Goal: Task Accomplishment & Management: Complete application form

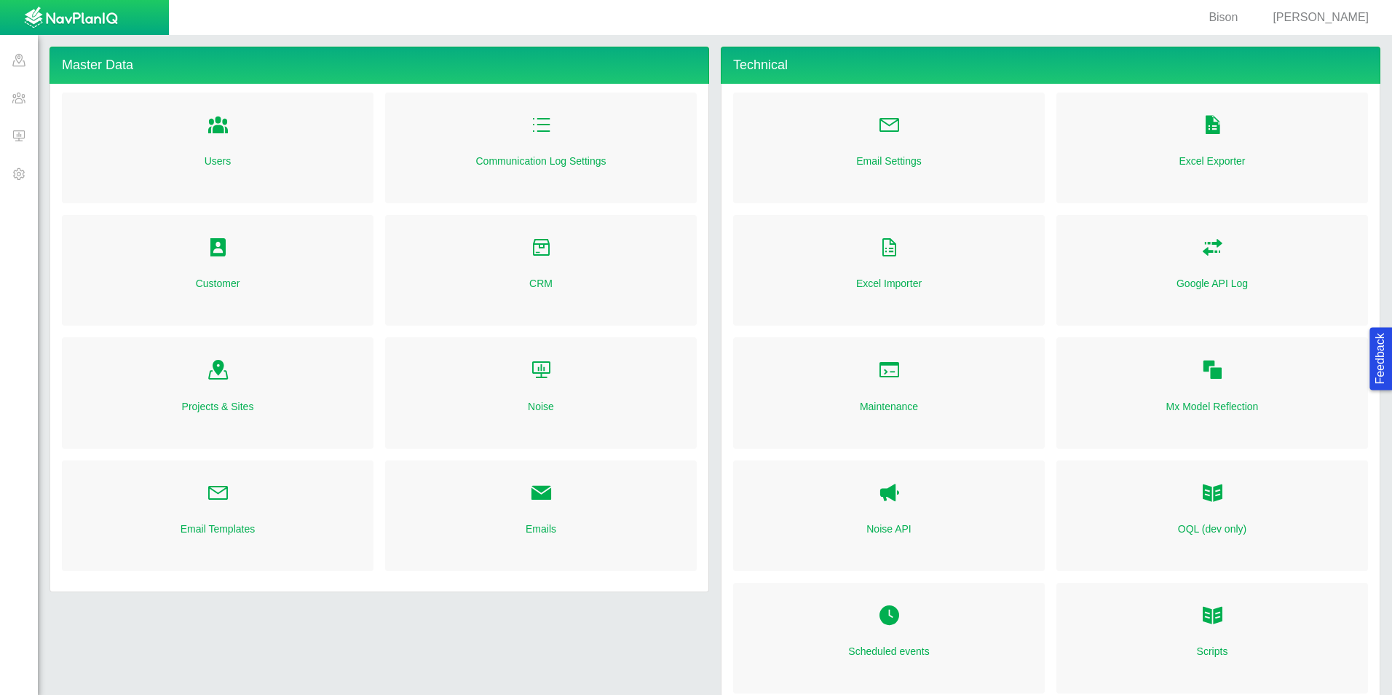
click at [25, 138] on span at bounding box center [19, 136] width 38 height 38
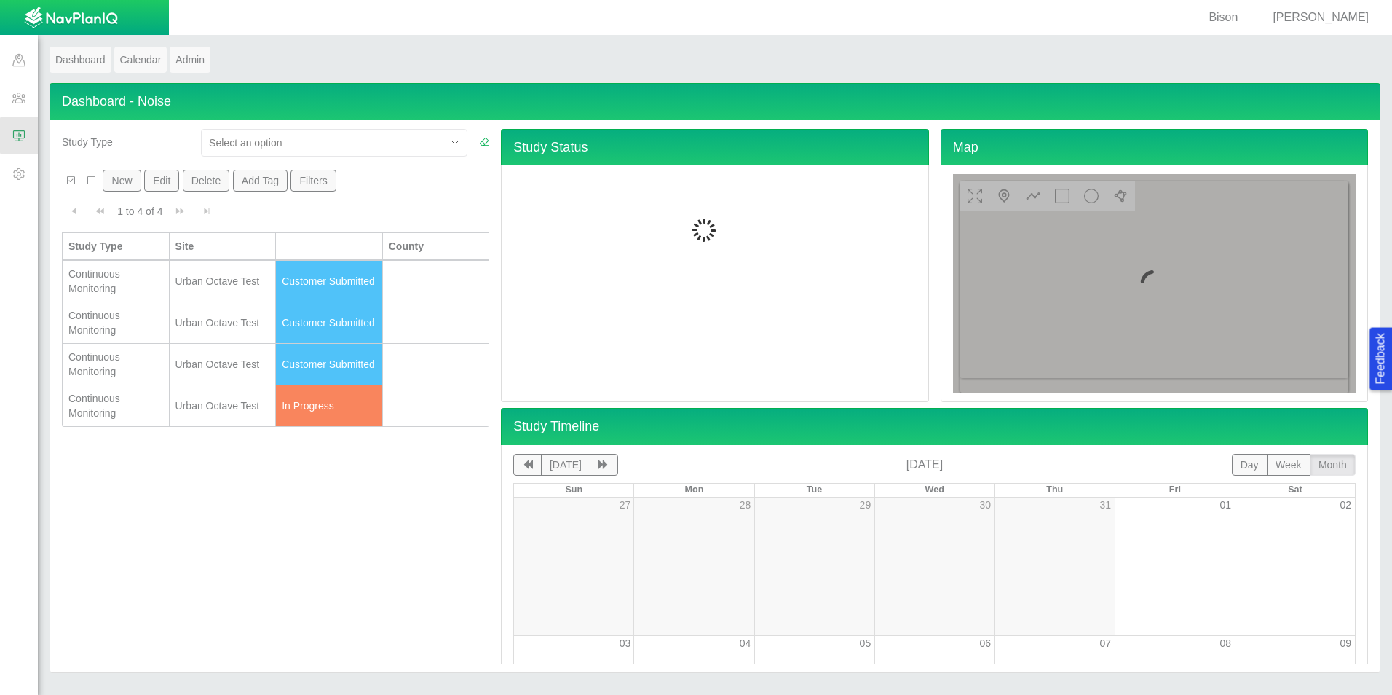
click at [1333, 15] on span "[PERSON_NAME]" at bounding box center [1321, 17] width 96 height 12
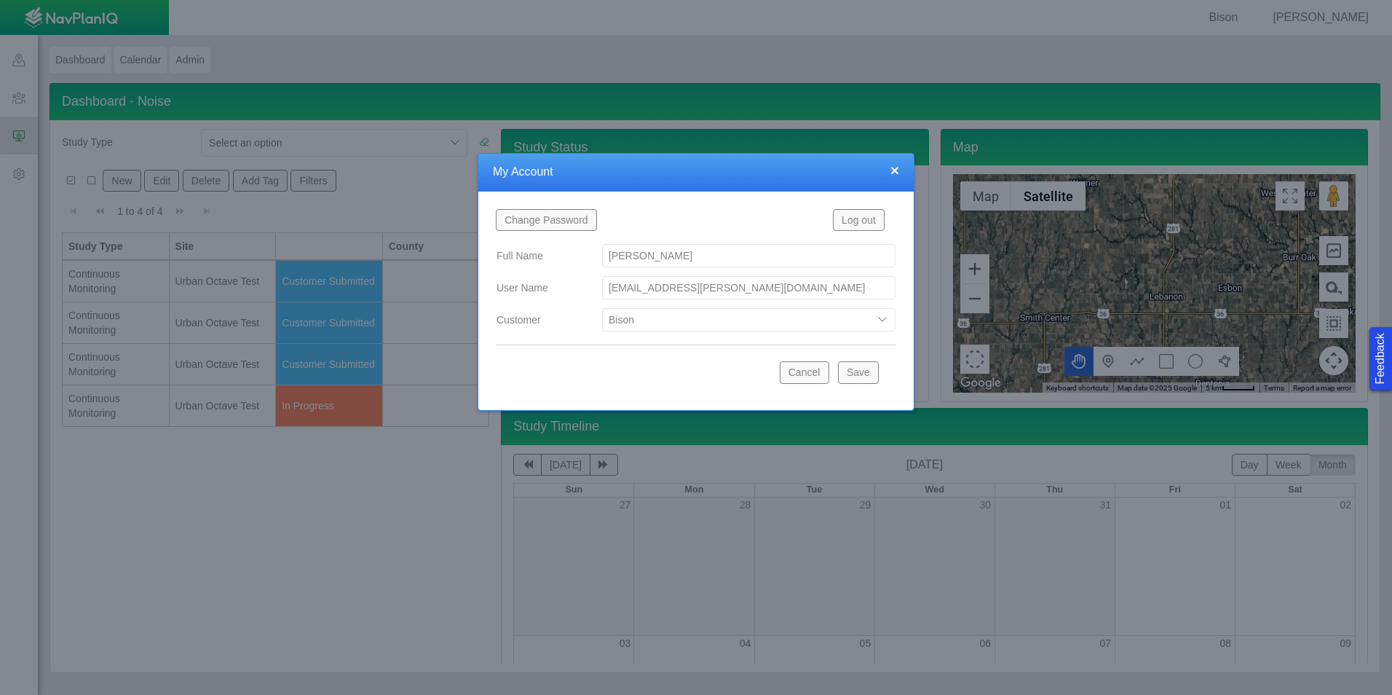
click at [836, 327] on select "Bison Blue Green Solutions Chevron Civitas Koloma Oxy PDC/Chevron Prairie OC Ur…" at bounding box center [748, 319] width 293 height 23
click at [602, 308] on select "Bison Blue Green Solutions Chevron Civitas Koloma Oxy PDC/Chevron Prairie OC Ur…" at bounding box center [748, 319] width 293 height 23
select select "42784196460033009"
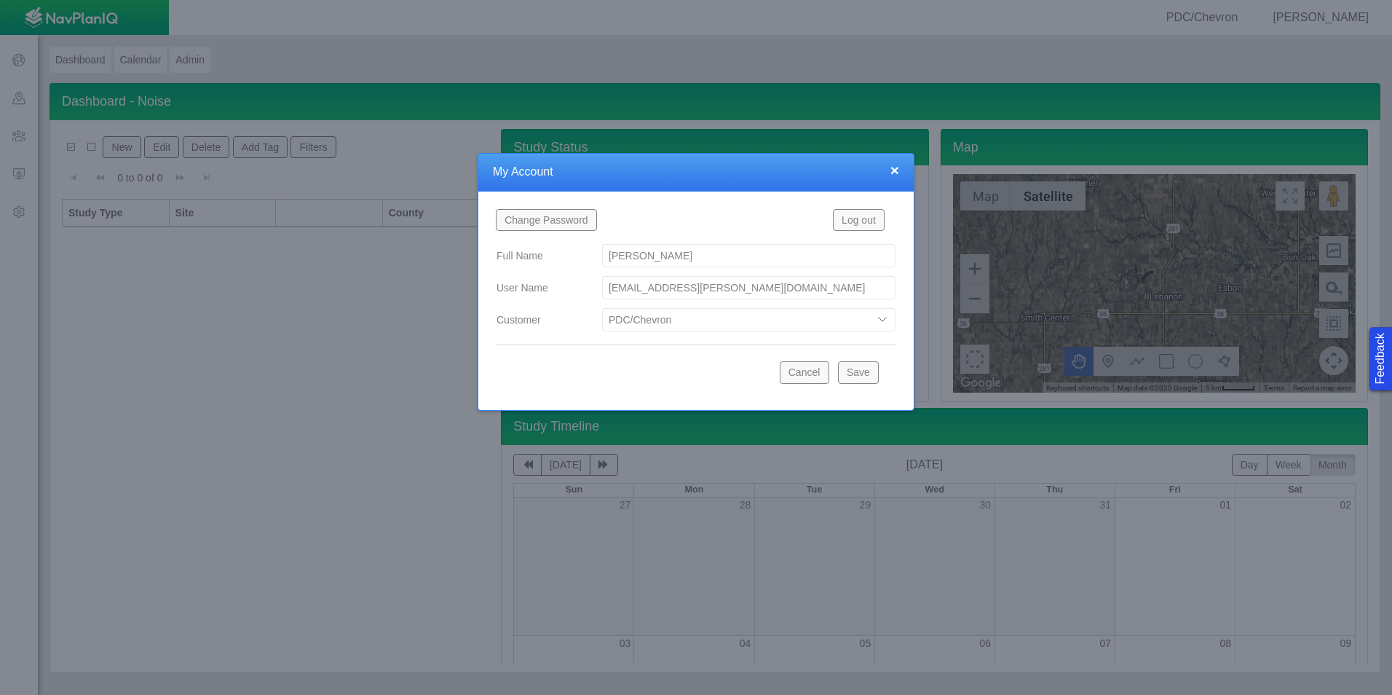
click at [854, 373] on button "Save" at bounding box center [858, 372] width 41 height 22
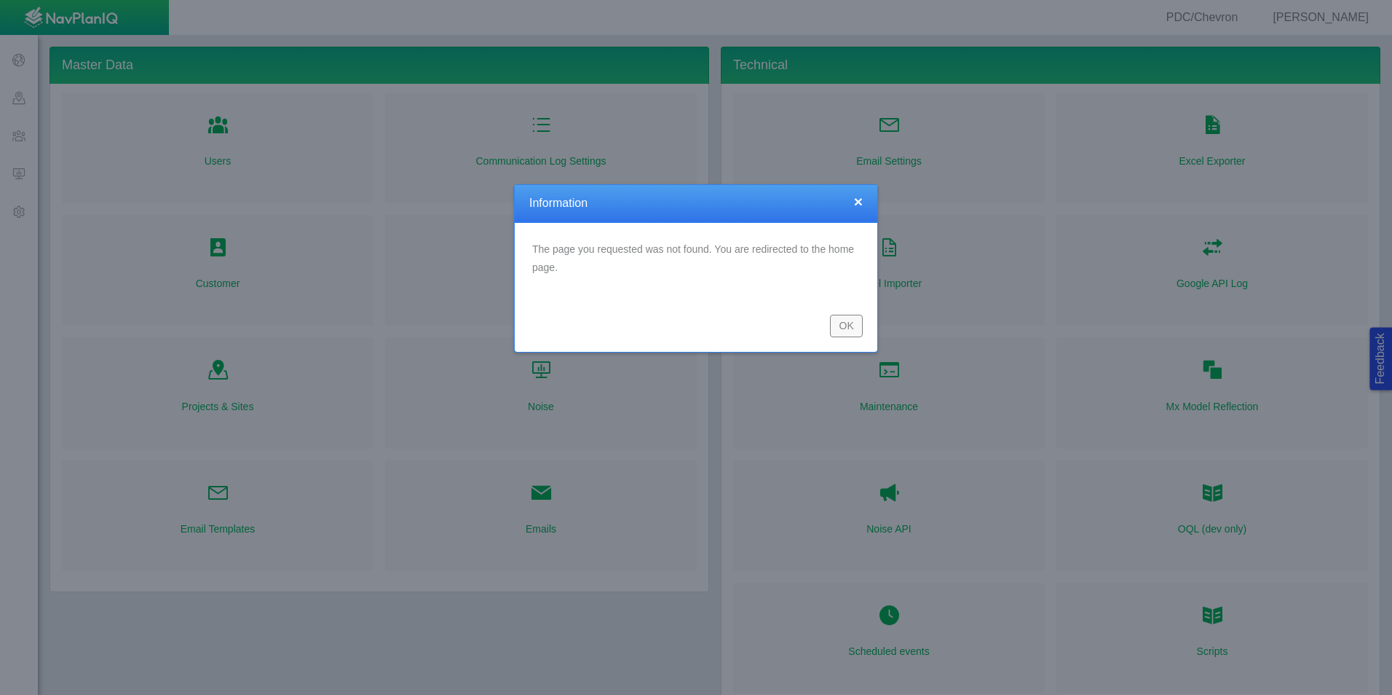
click at [853, 329] on button "OK" at bounding box center [846, 326] width 33 height 22
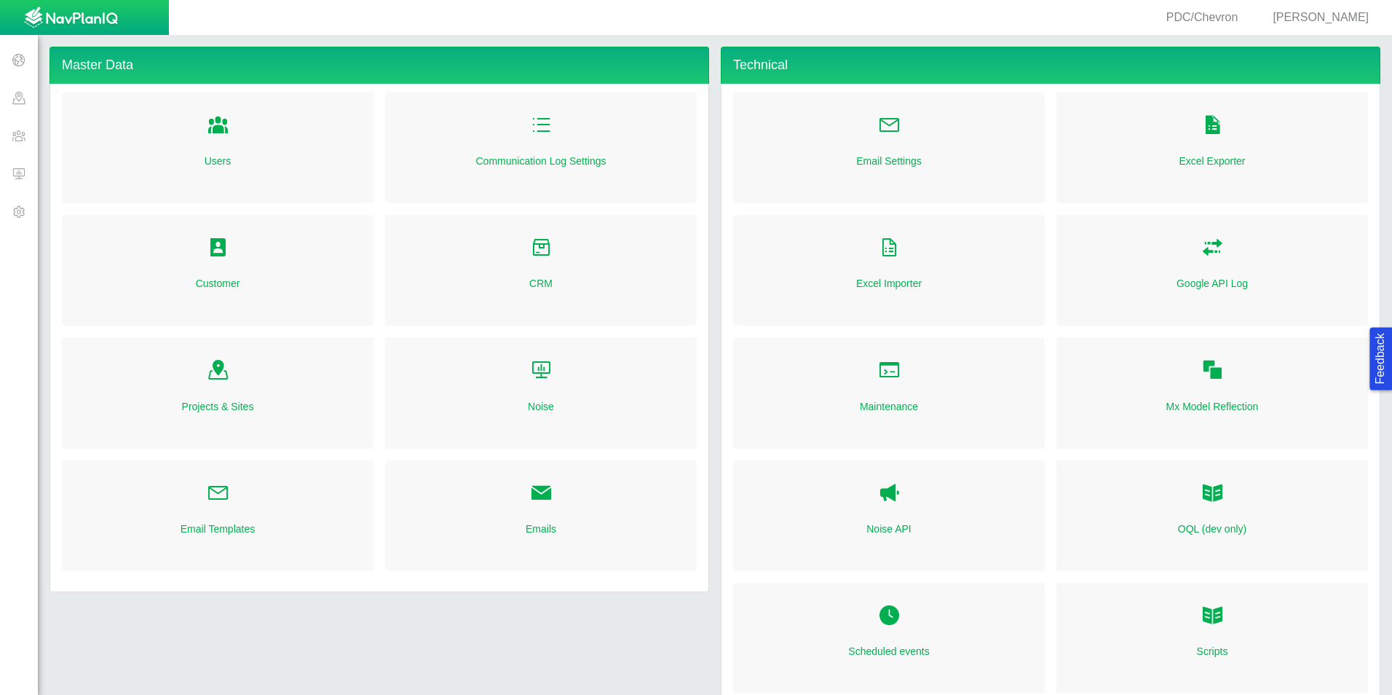
click at [17, 171] on span at bounding box center [19, 173] width 38 height 38
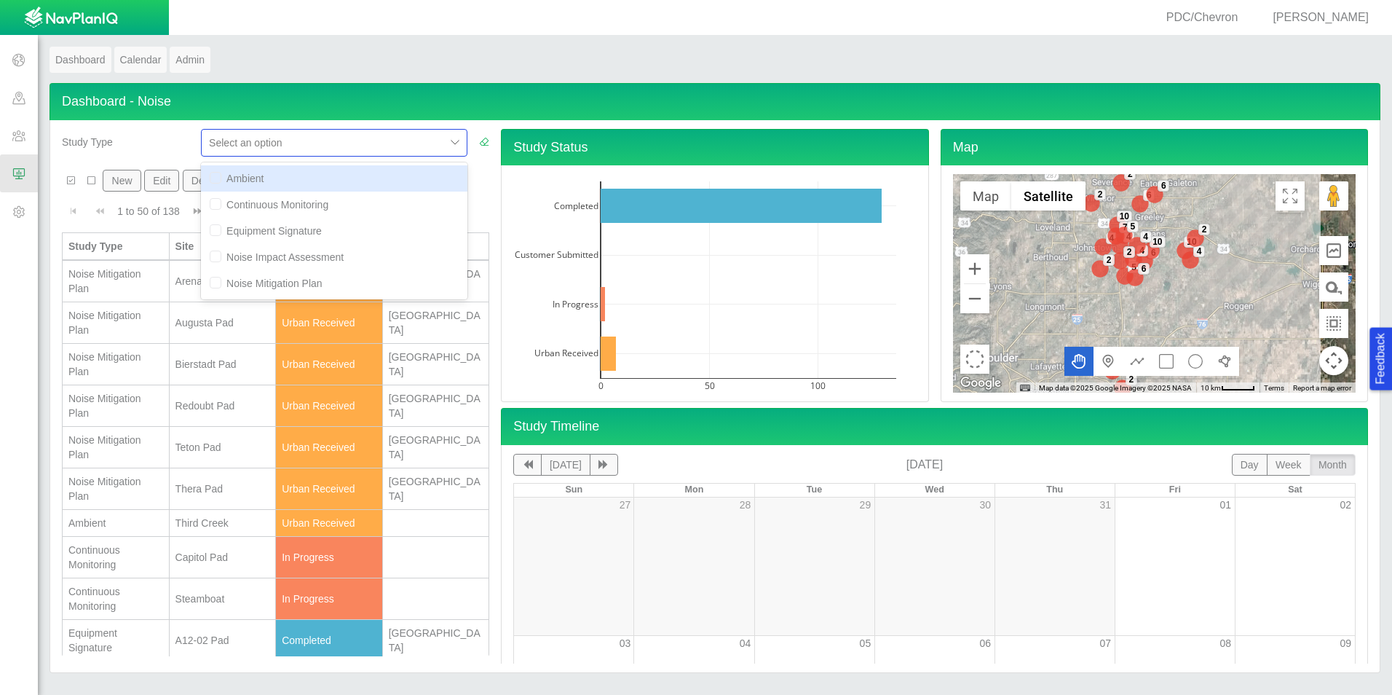
click at [267, 134] on div at bounding box center [323, 142] width 229 height 17
click at [167, 141] on div "Study Type" at bounding box center [125, 139] width 127 height 20
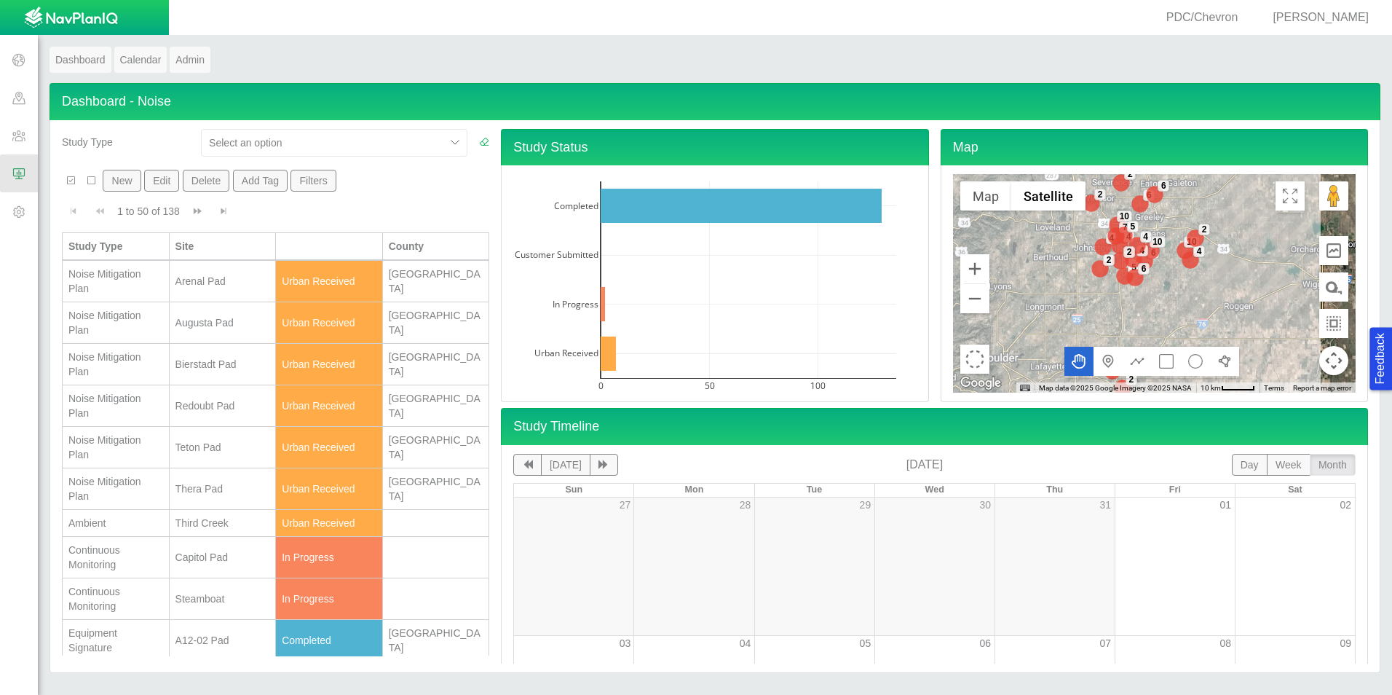
click at [110, 184] on button "New" at bounding box center [122, 181] width 38 height 22
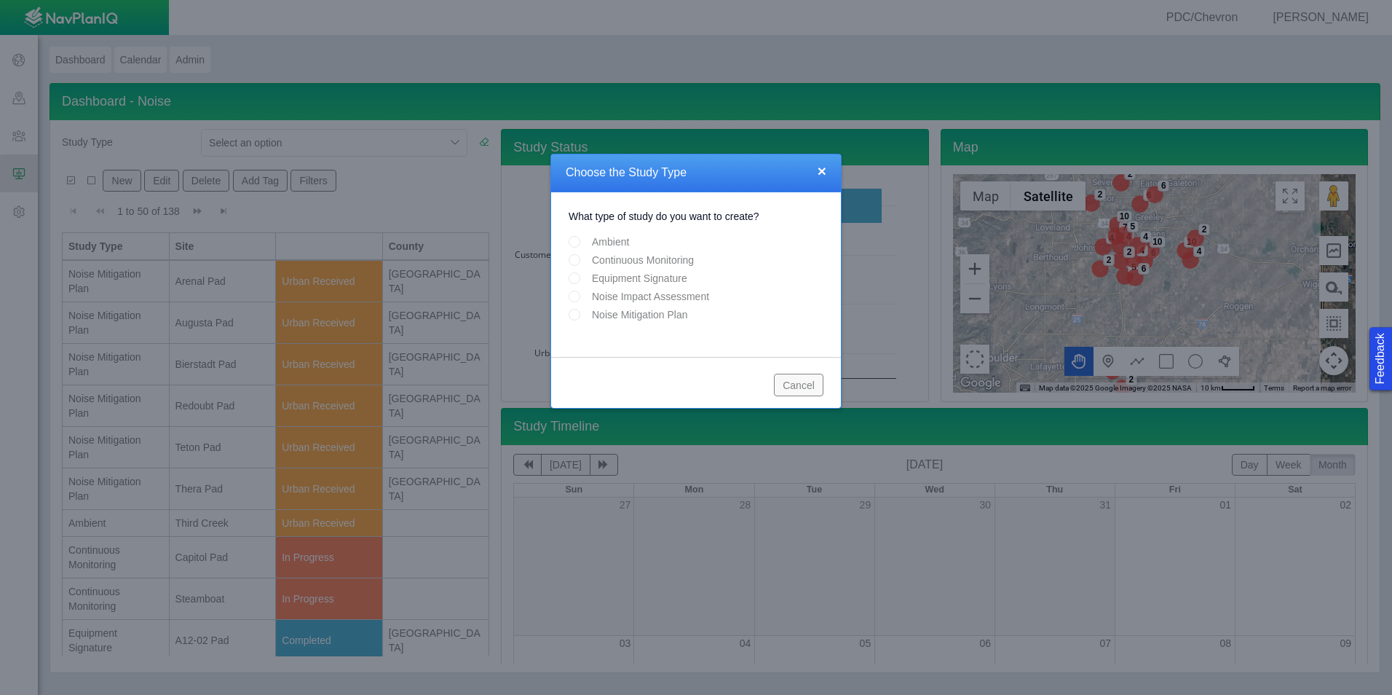
click at [824, 169] on button "×" at bounding box center [822, 170] width 9 height 15
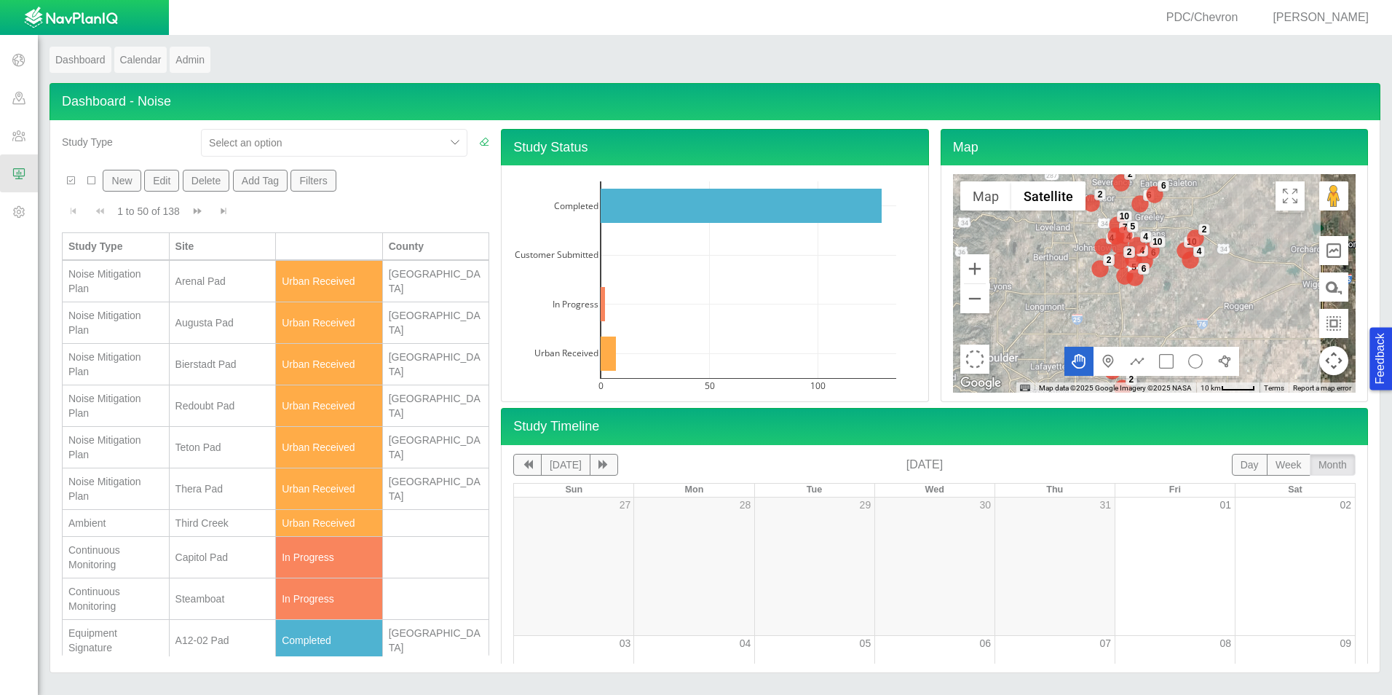
click at [406, 201] on div "1 to 50 of 138 Currently showing 1 to 50 of 138" at bounding box center [275, 211] width 427 height 28
click at [395, 135] on div at bounding box center [323, 142] width 229 height 17
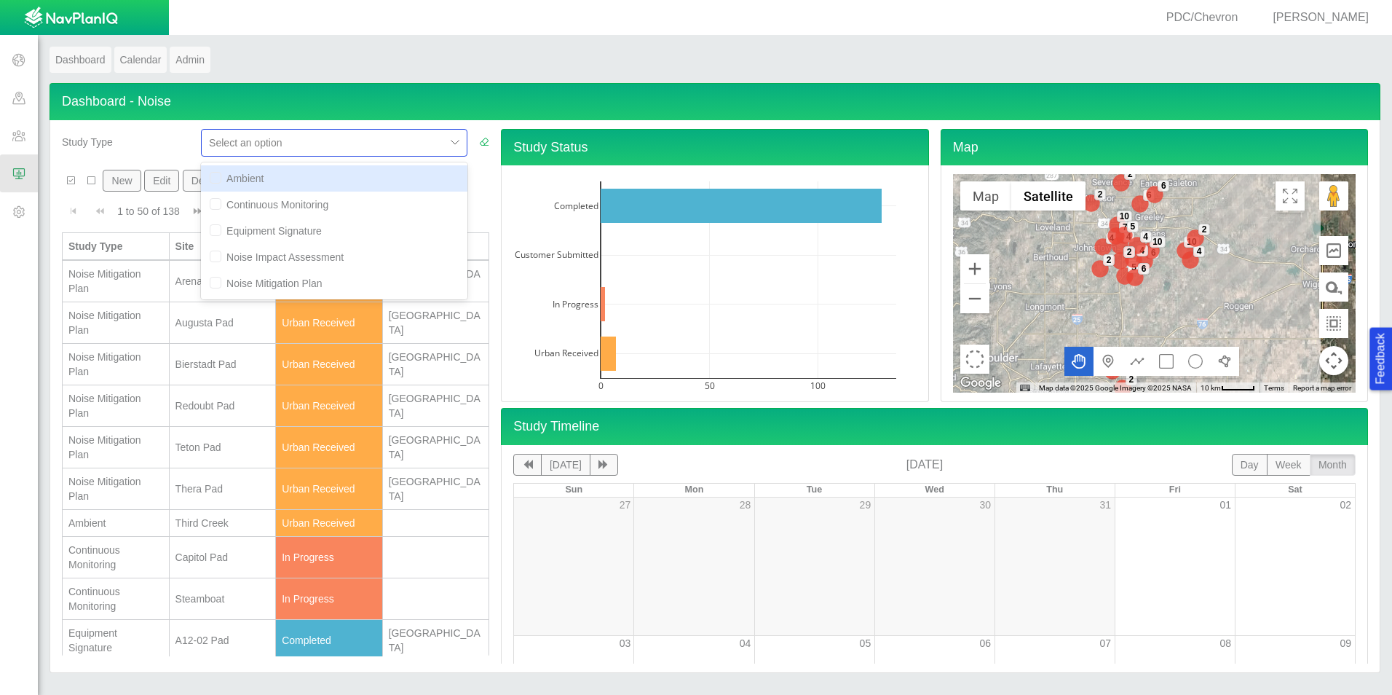
click at [376, 57] on div "Dashboard Calendar Admin" at bounding box center [715, 65] width 1331 height 36
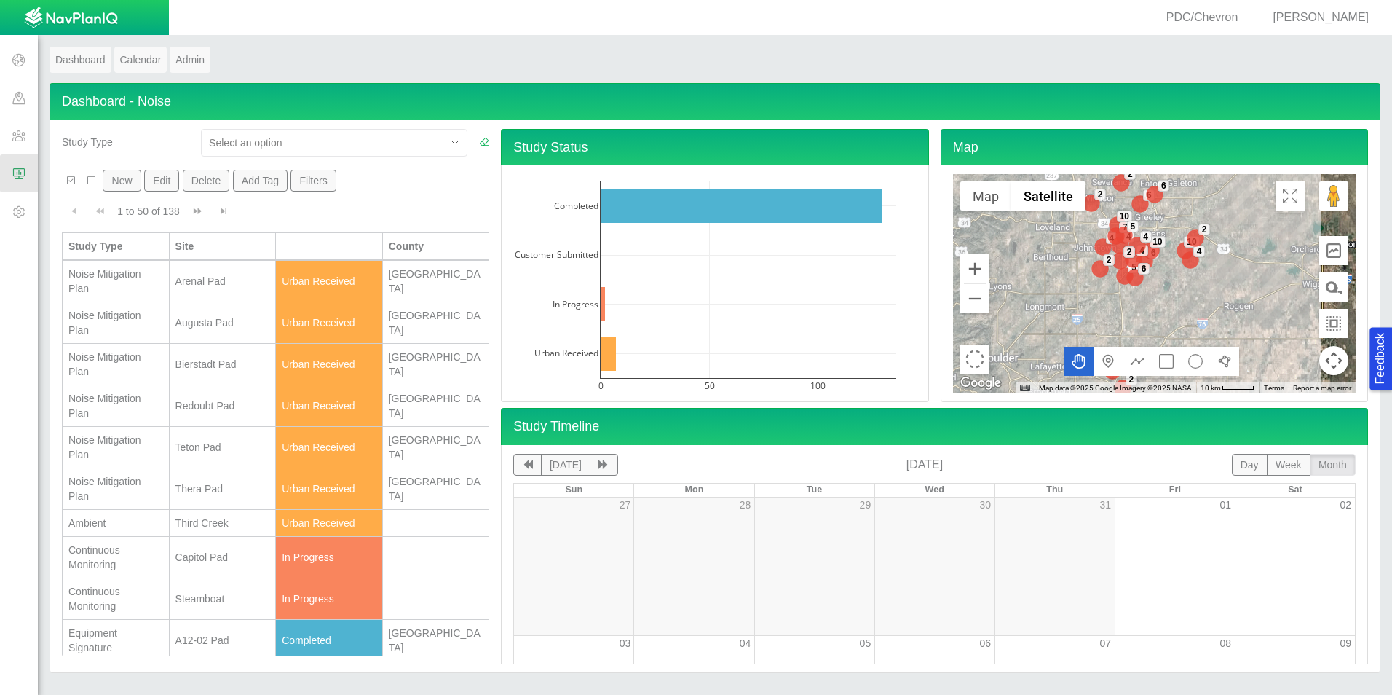
click at [144, 142] on div "Study Type" at bounding box center [125, 139] width 127 height 20
click at [90, 58] on link "Dashboard" at bounding box center [81, 60] width 62 height 26
click at [452, 140] on div at bounding box center [456, 143] width 22 height 22
click at [343, 71] on div "Dashboard Calendar Admin" at bounding box center [715, 65] width 1331 height 36
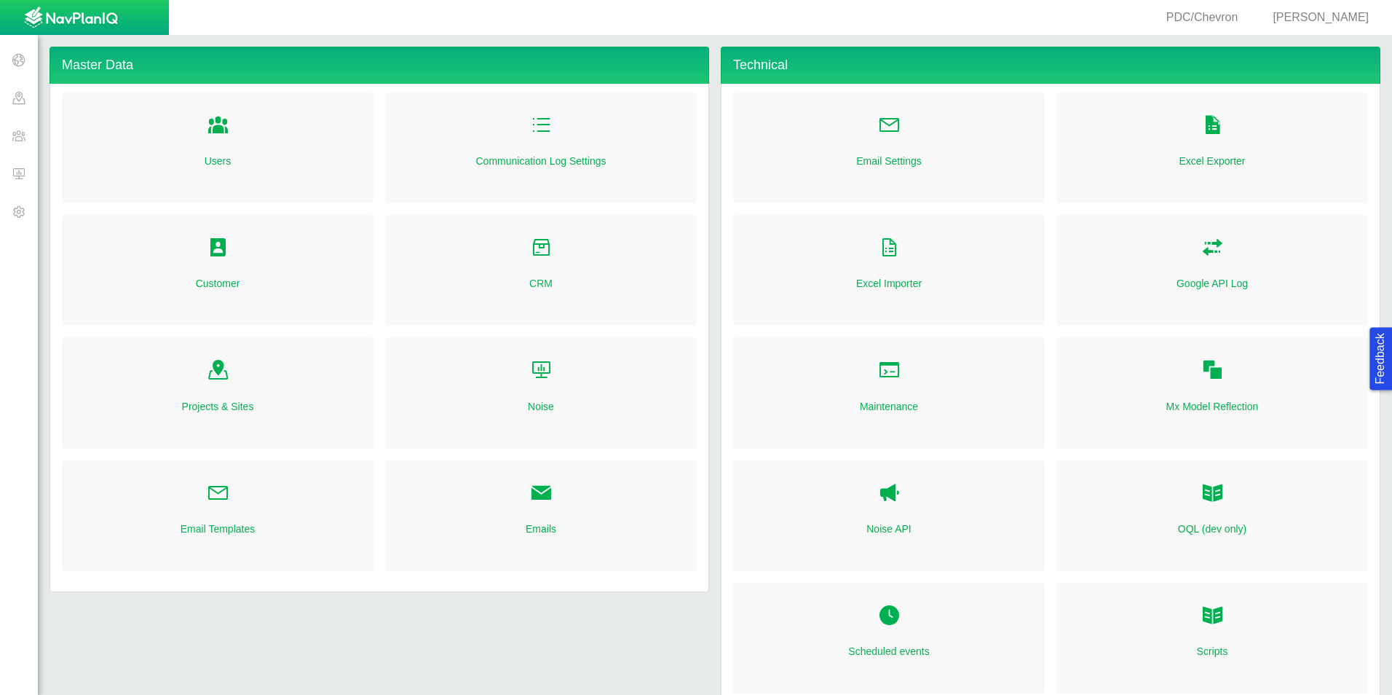
click at [20, 172] on span at bounding box center [19, 173] width 38 height 38
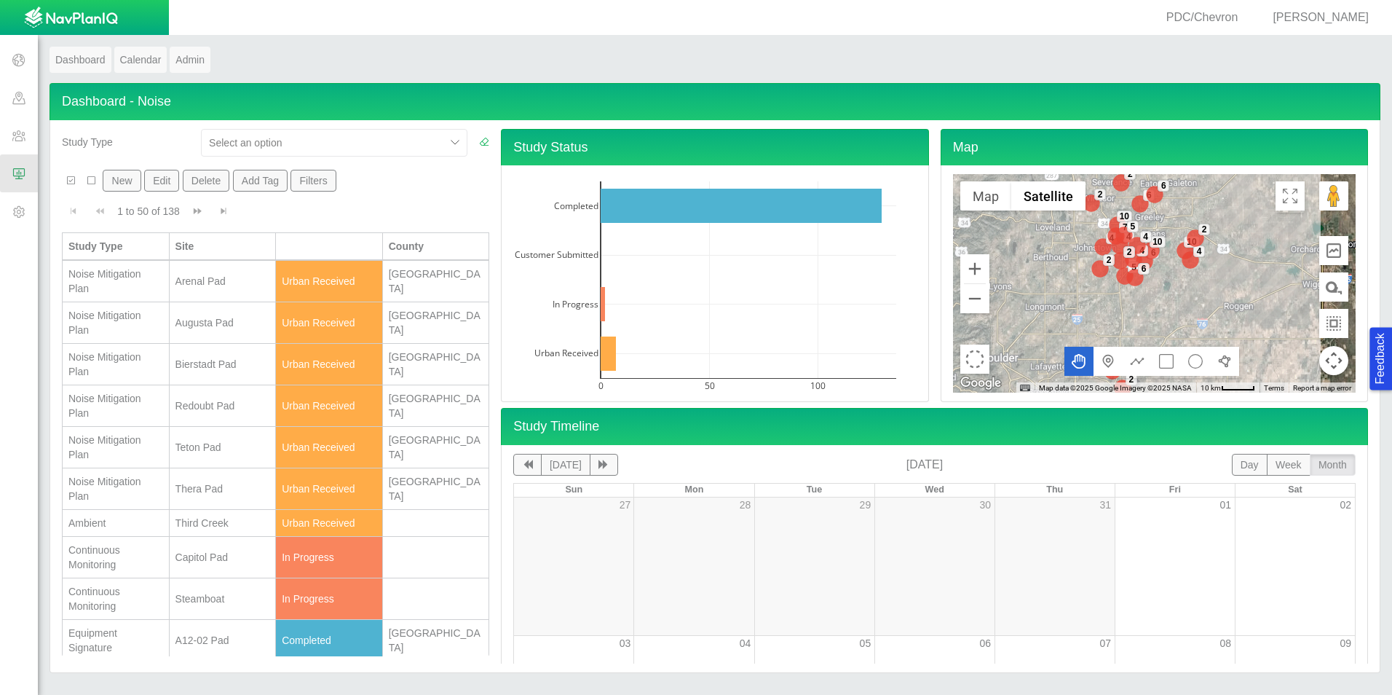
click at [129, 181] on button "New" at bounding box center [122, 181] width 38 height 22
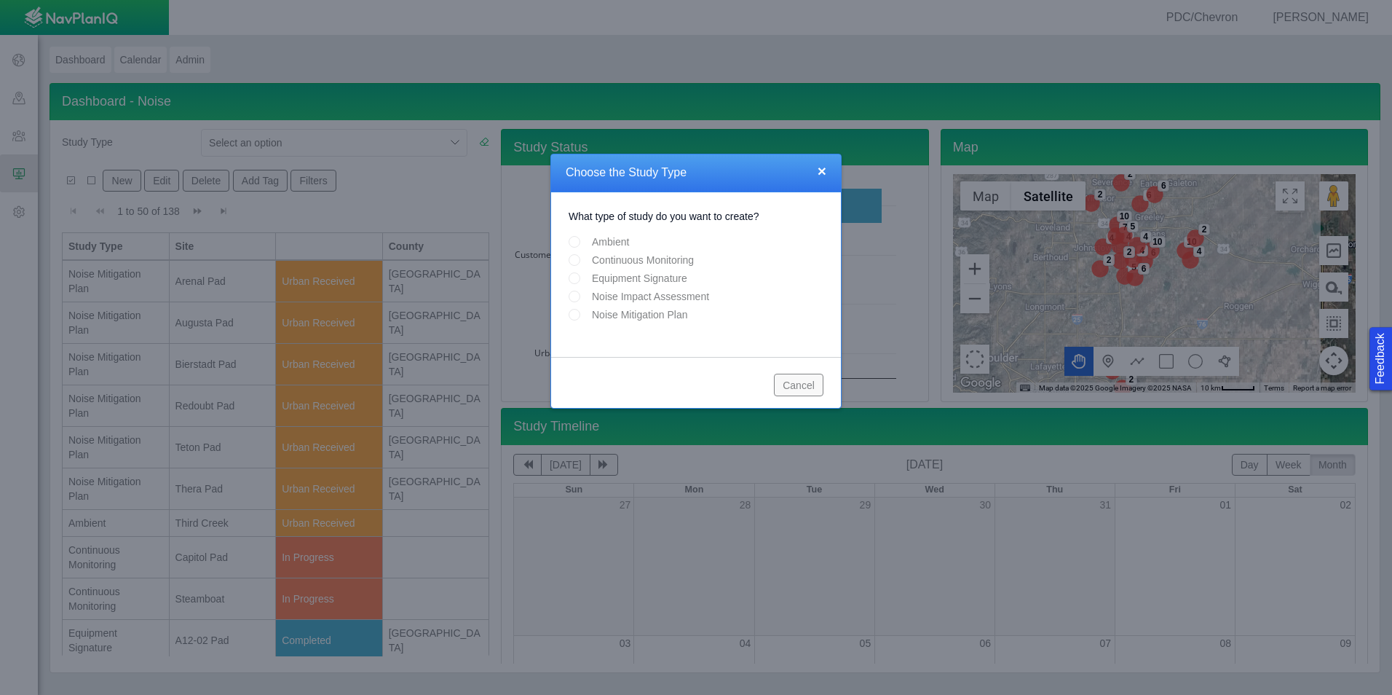
click at [578, 259] on input "Continuous Monitoring" at bounding box center [575, 260] width 12 height 12
radio input "true"
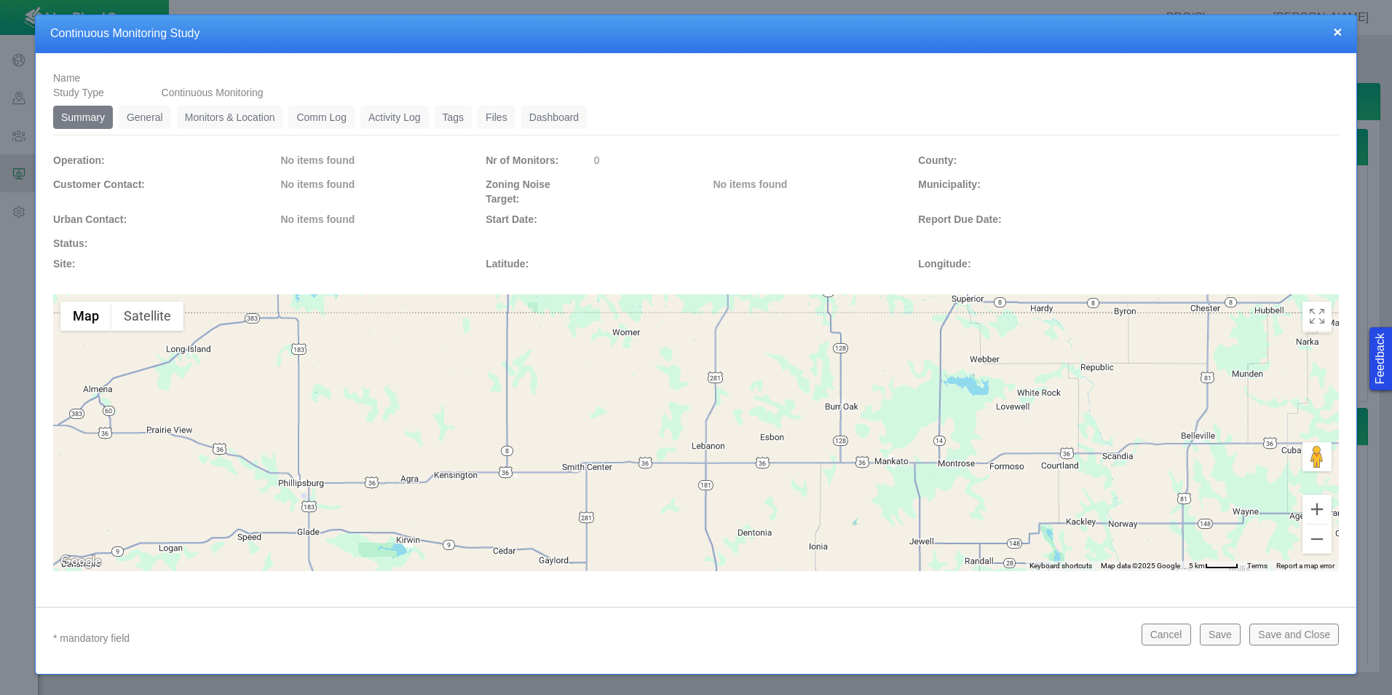
click at [143, 117] on link "General" at bounding box center [145, 117] width 52 height 23
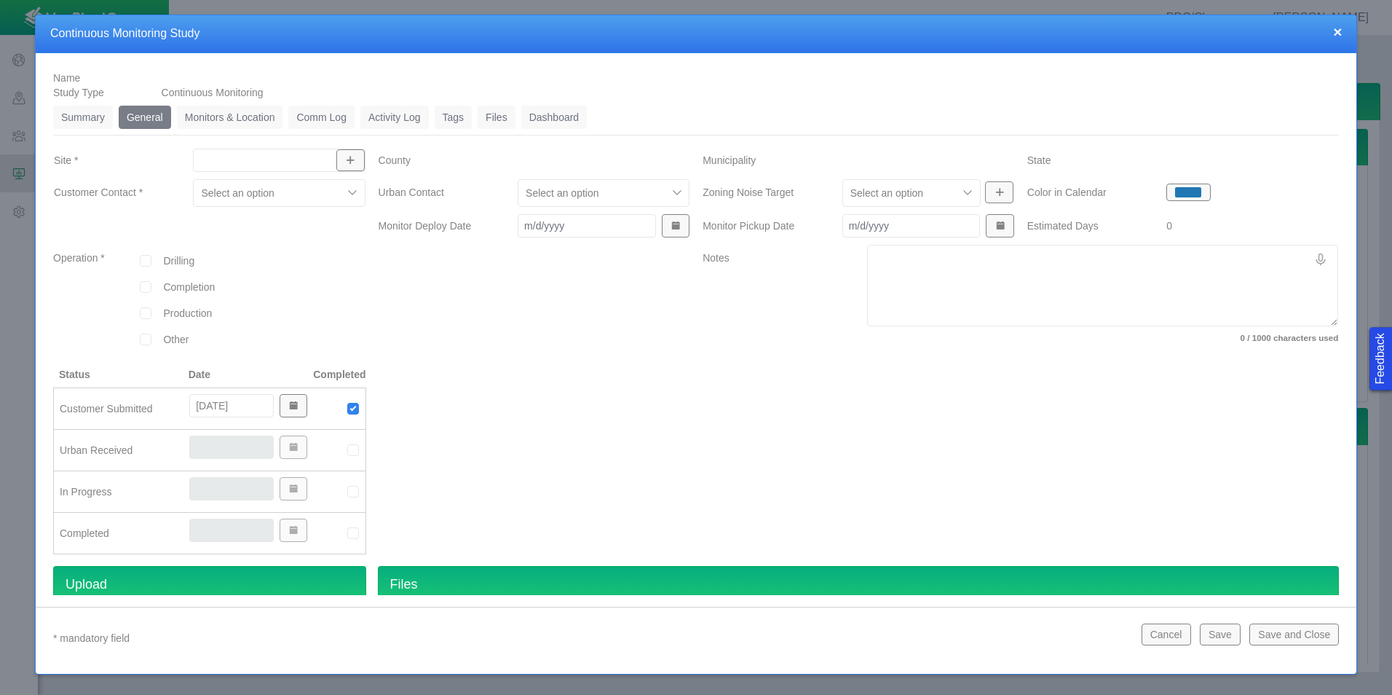
click at [299, 161] on input "Site *" at bounding box center [272, 160] width 144 height 15
click at [278, 234] on span "[PERSON_NAME] LD Pad" at bounding box center [278, 240] width 156 height 15
type input "[PERSON_NAME] LD Pad"
click at [420, 328] on div at bounding box center [534, 306] width 325 height 122
click at [318, 189] on div at bounding box center [268, 192] width 134 height 17
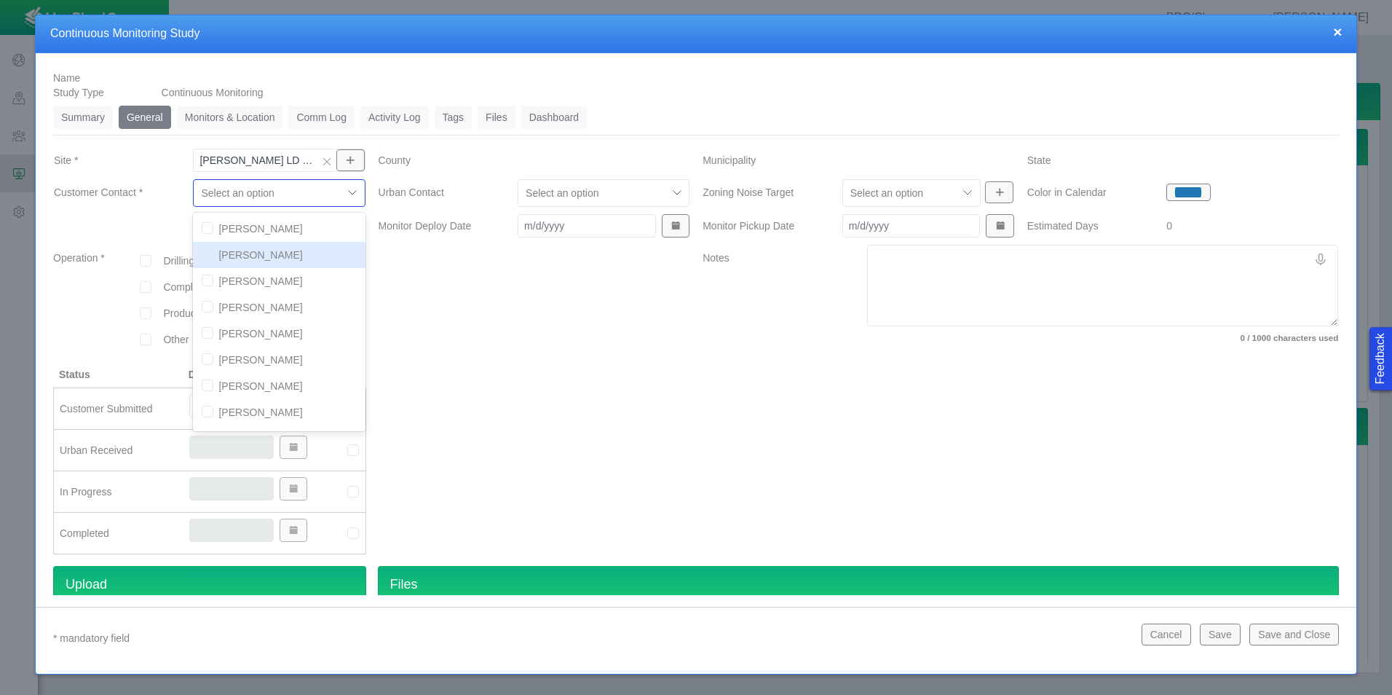
click at [205, 256] on input "checkbox" at bounding box center [208, 254] width 12 height 12
checkbox input "true"
click at [203, 334] on input "checkbox" at bounding box center [208, 333] width 12 height 12
checkbox input "true"
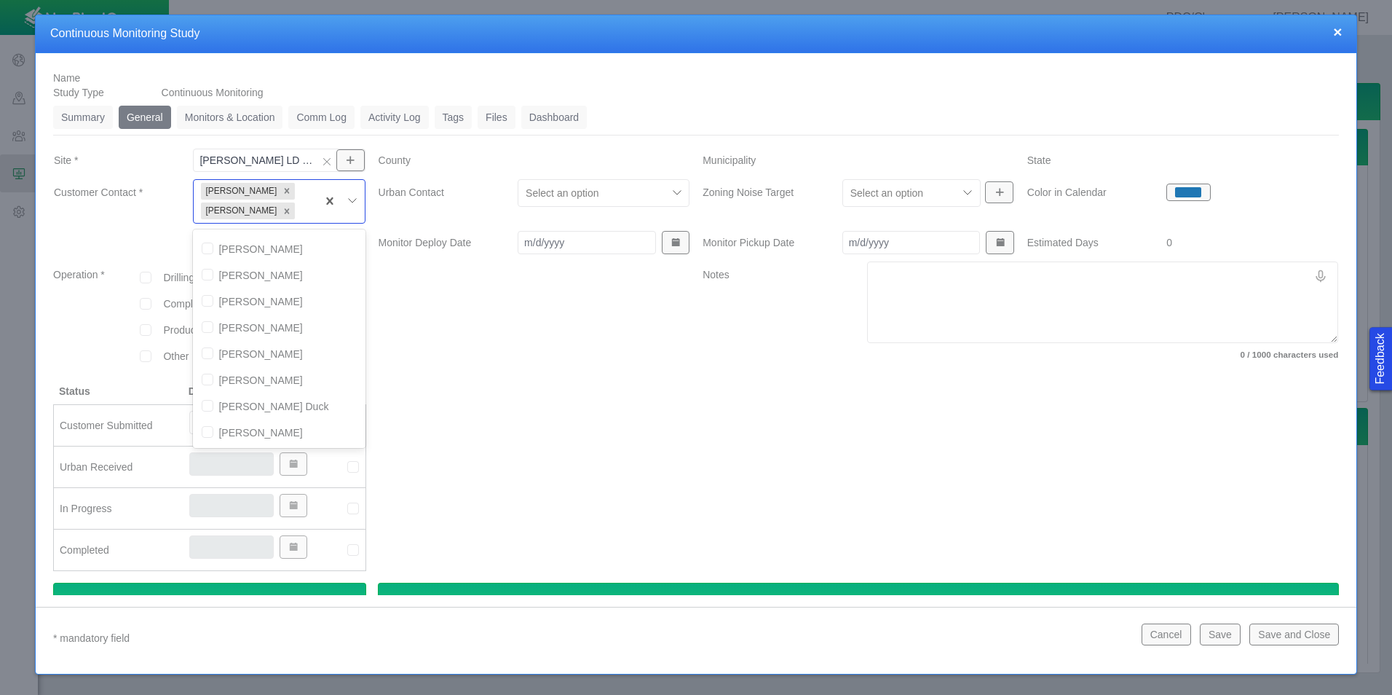
scroll to position [510, 0]
click at [207, 364] on input "checkbox" at bounding box center [208, 364] width 12 height 12
checkbox input "true"
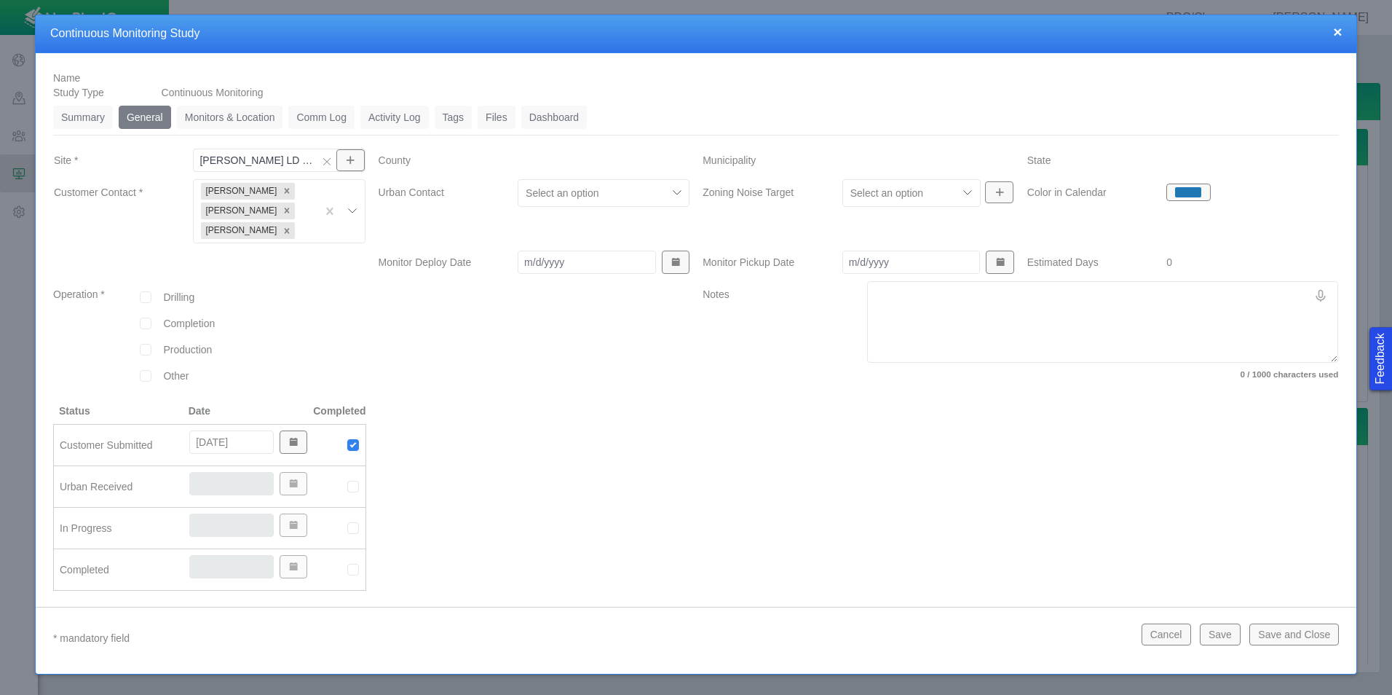
click at [550, 350] on div at bounding box center [534, 342] width 325 height 122
click at [597, 182] on div "Select an option" at bounding box center [592, 192] width 149 height 23
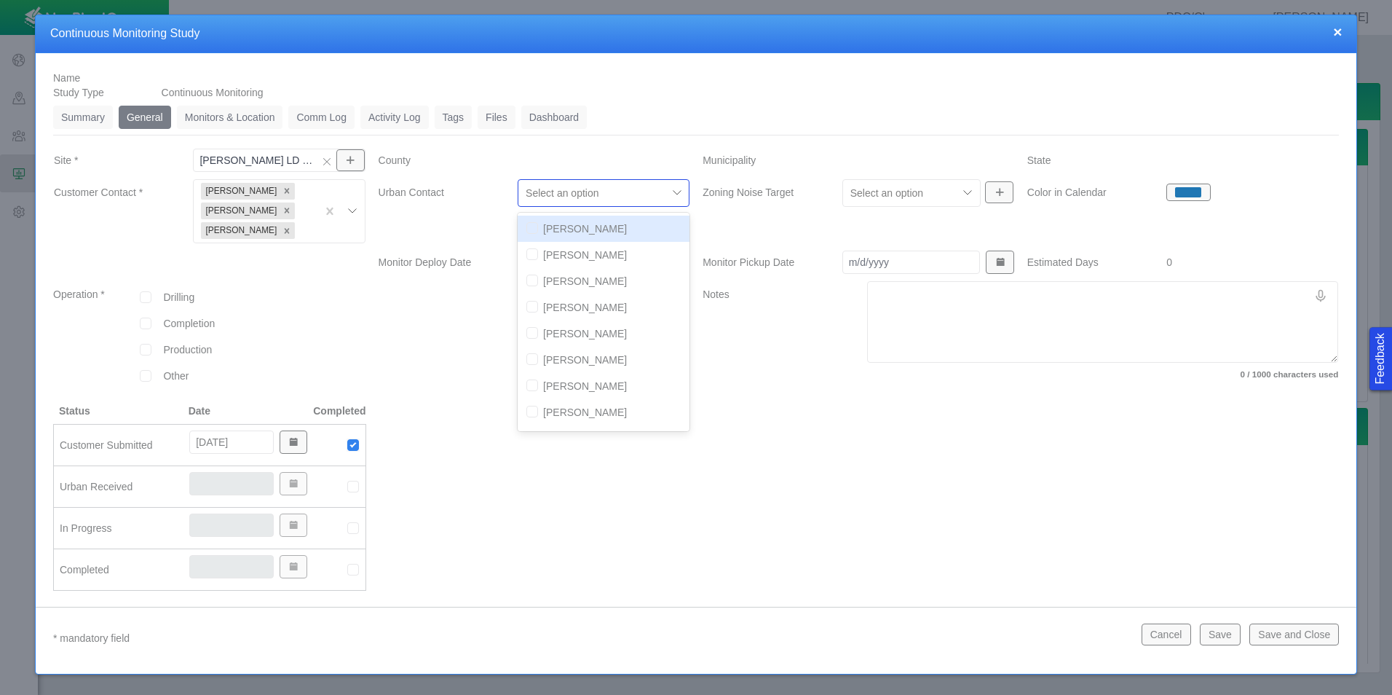
click at [530, 226] on input "checkbox" at bounding box center [532, 228] width 12 height 12
checkbox input "true"
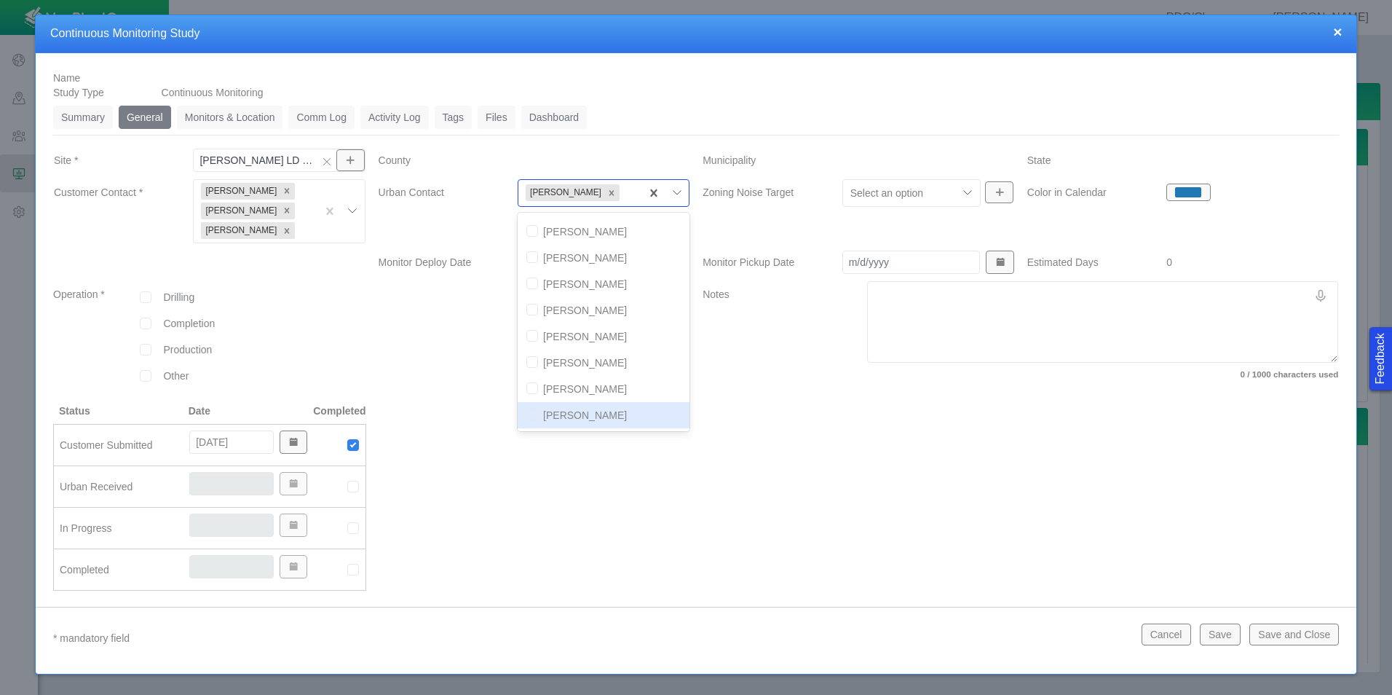
click at [528, 417] on input "checkbox" at bounding box center [532, 415] width 12 height 12
checkbox input "true"
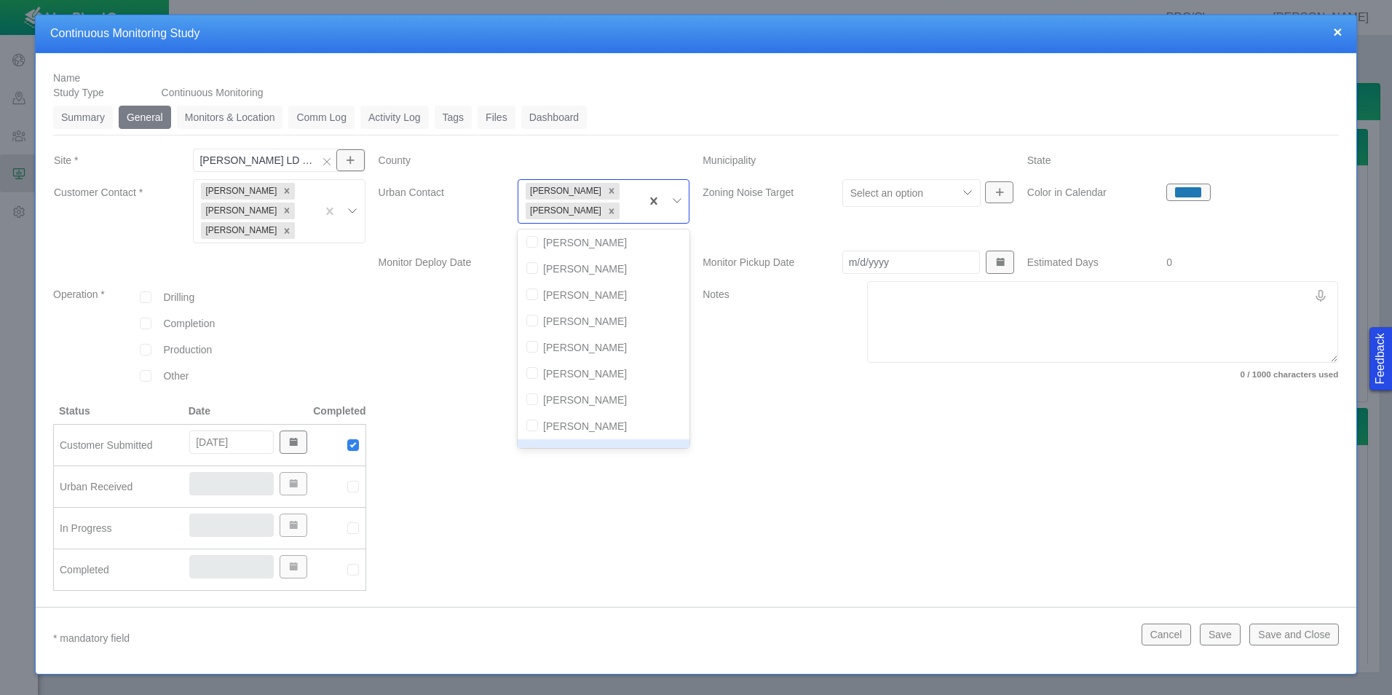
scroll to position [0, 0]
click at [529, 325] on input "checkbox" at bounding box center [532, 323] width 12 height 12
checkbox input "true"
click at [810, 403] on div at bounding box center [1020, 502] width 649 height 199
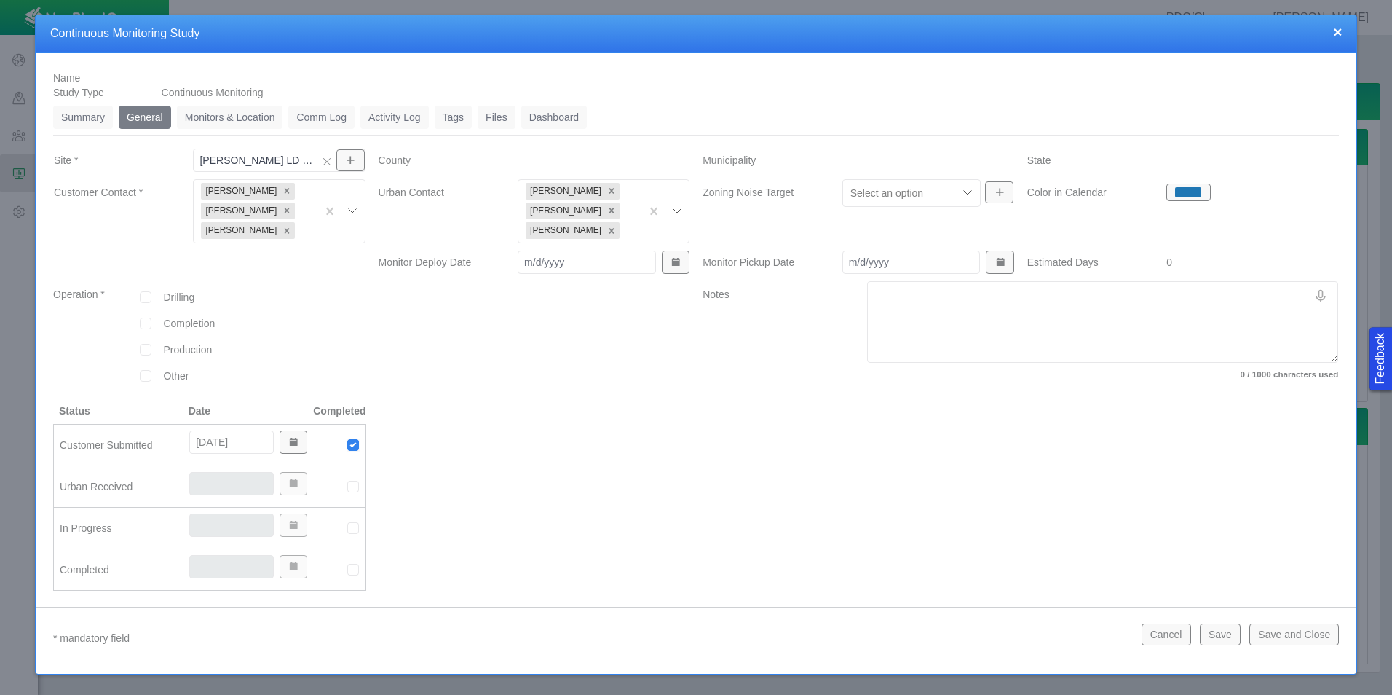
click at [587, 263] on input "Monitor Deploy Date" at bounding box center [587, 262] width 138 height 23
click at [582, 267] on input "Monitor Deploy Date" at bounding box center [587, 262] width 138 height 23
click at [572, 405] on div at bounding box center [534, 502] width 325 height 199
click at [141, 352] on input "checkbox" at bounding box center [146, 350] width 12 height 12
checkbox input "true"
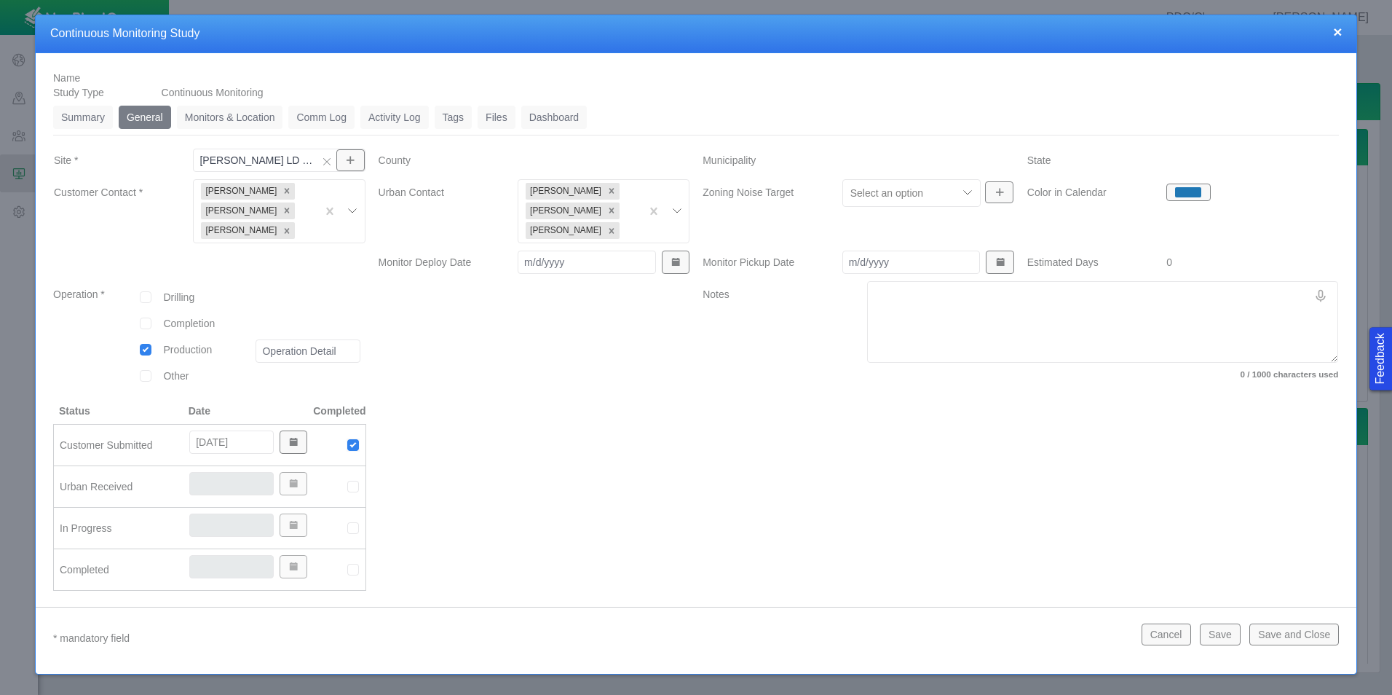
click at [570, 440] on div at bounding box center [534, 502] width 325 height 199
click at [352, 489] on img at bounding box center [353, 486] width 13 height 13
type input "[DATE]"
click at [240, 115] on link "Monitors & Location" at bounding box center [230, 117] width 106 height 23
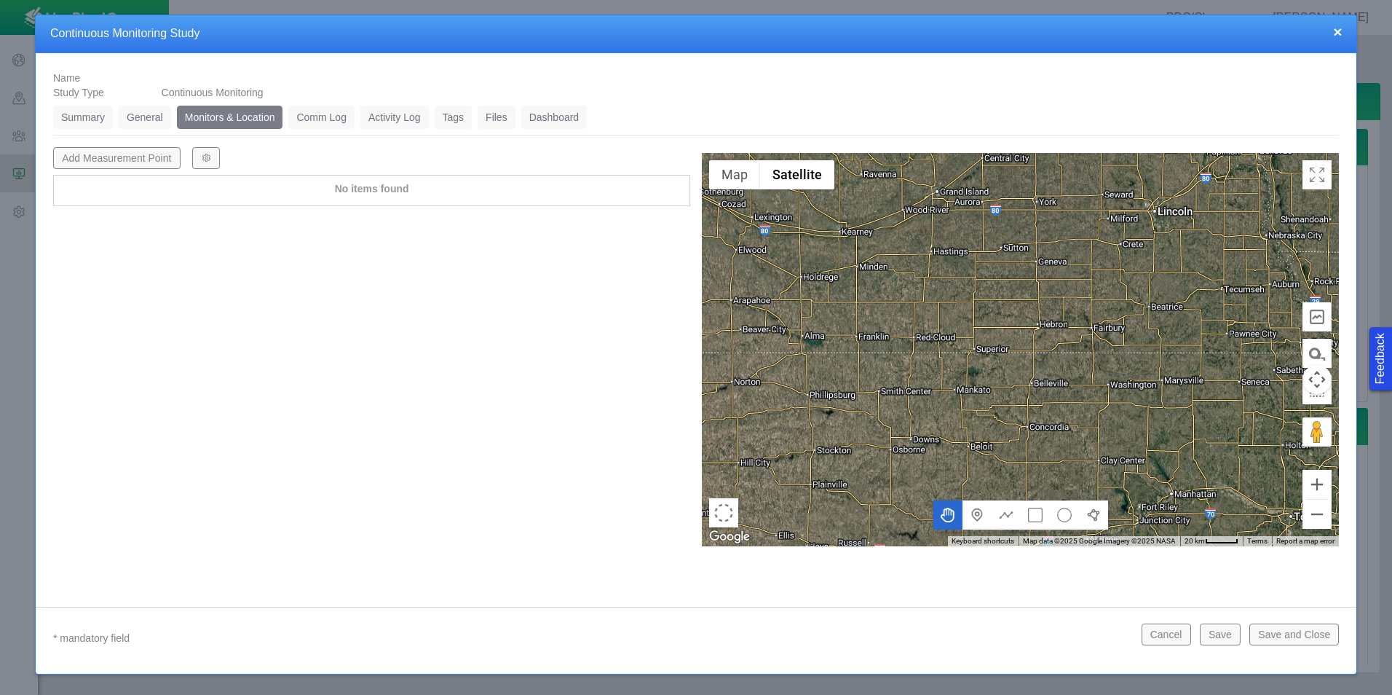
click at [139, 154] on button "Add Measurement Point" at bounding box center [116, 158] width 127 height 22
type textarea "x"
select select "CostumerReview"
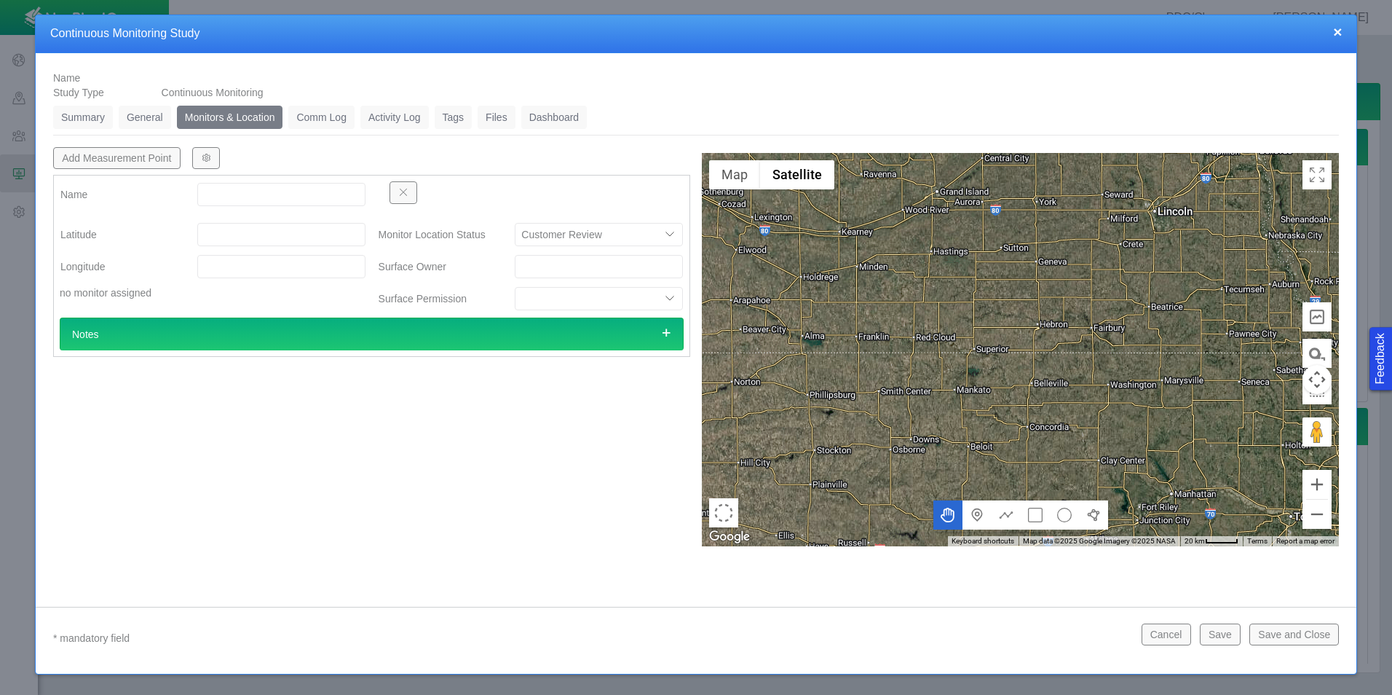
click at [272, 198] on input "Name" at bounding box center [281, 194] width 168 height 23
type input "MP1"
click at [259, 225] on input "Latitude" at bounding box center [281, 234] width 168 height 23
click at [213, 240] on input "Latitude" at bounding box center [281, 234] width 168 height 23
paste input "39.951442"
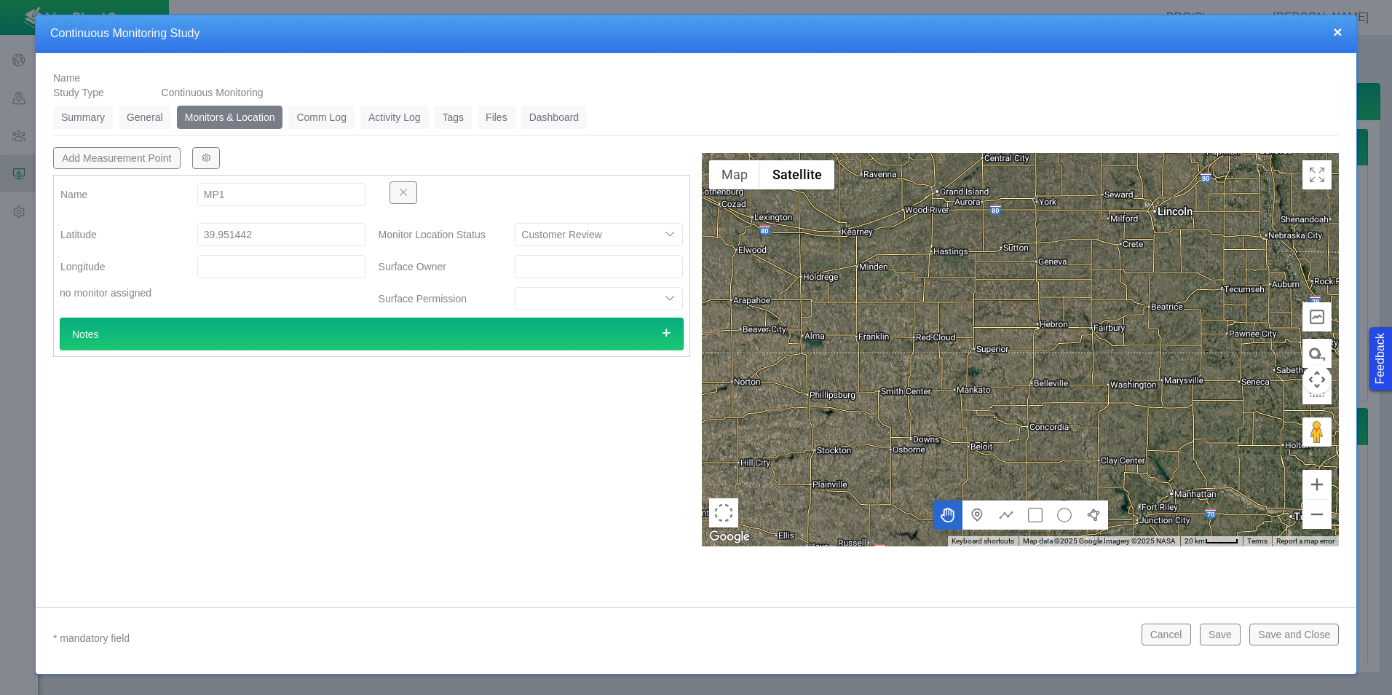
type input "39.95144200"
click at [247, 272] on input "Longitude" at bounding box center [281, 266] width 168 height 23
paste input "104.886217"
type input "104.88621700"
click at [154, 159] on button "Add Measurement Point" at bounding box center [116, 158] width 127 height 22
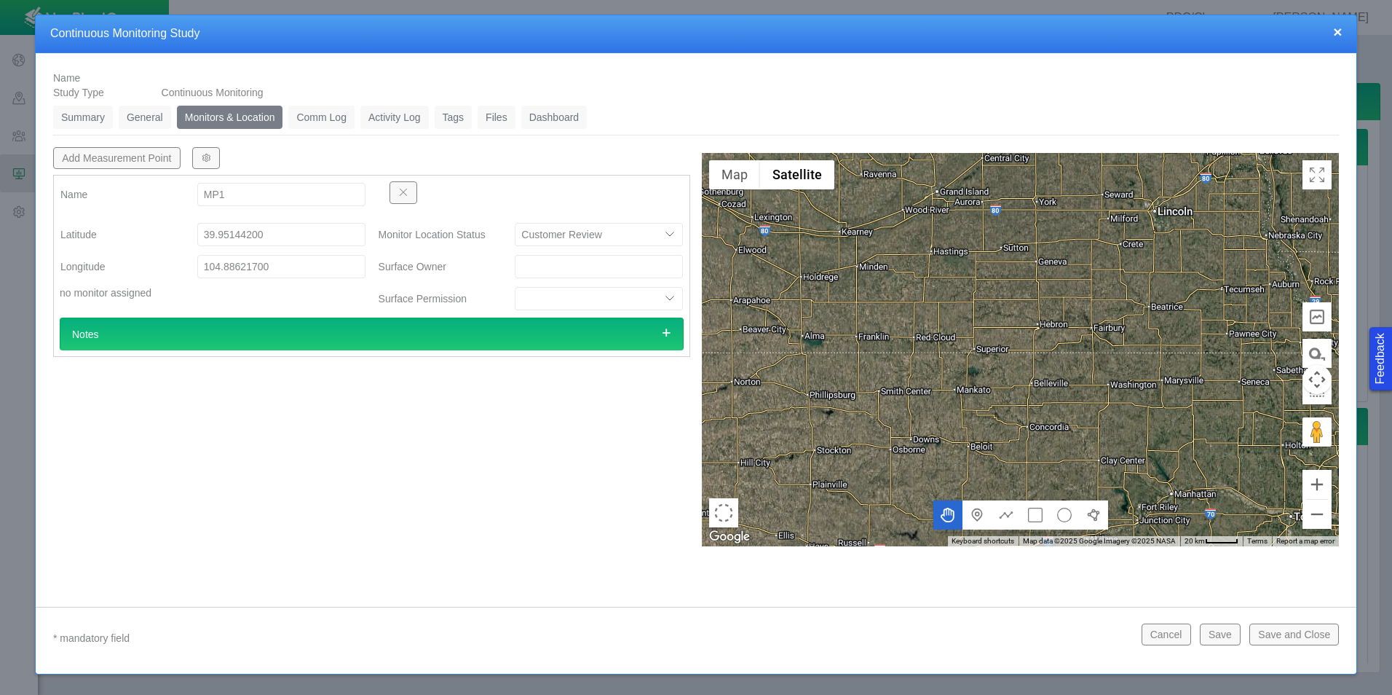
type textarea "x"
select select "CostumerReview"
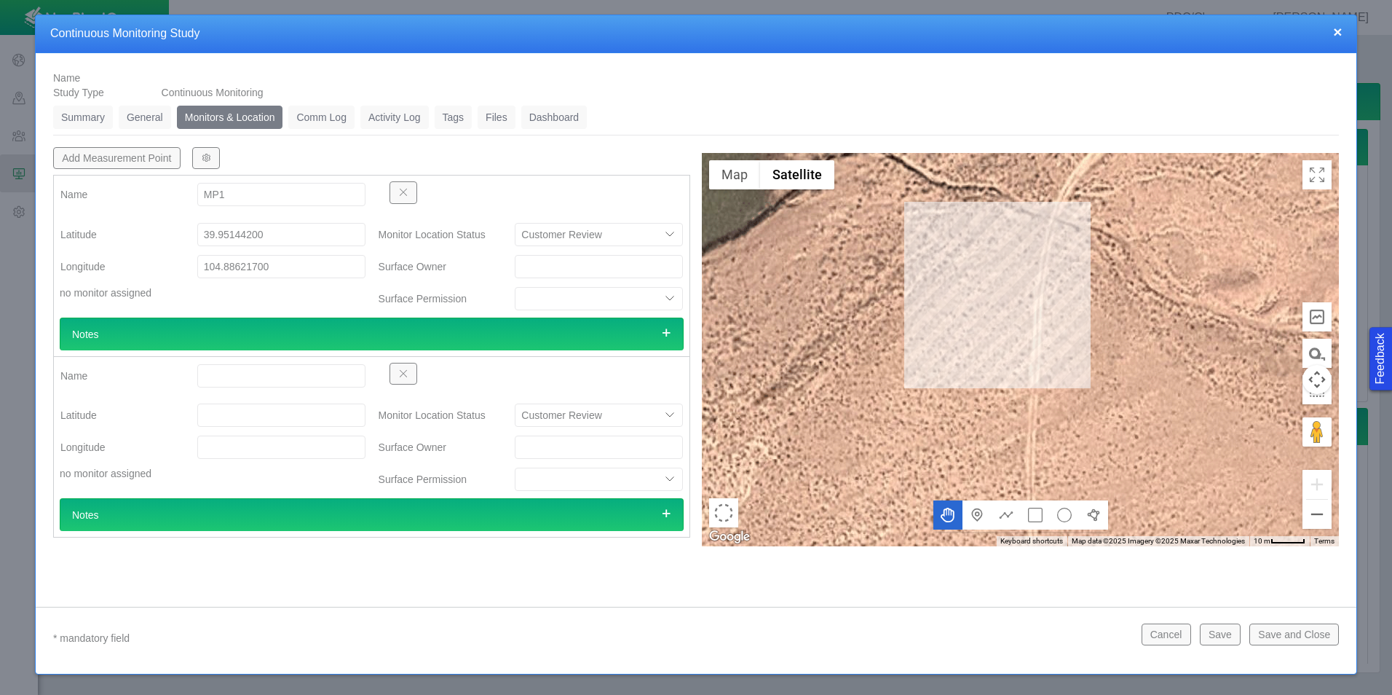
click at [204, 270] on input "104.88621700" at bounding box center [281, 266] width 168 height 23
type input "-104.88621700"
click at [264, 376] on input "Name" at bounding box center [281, 375] width 168 height 23
click at [408, 377] on span "button" at bounding box center [403, 373] width 10 height 10
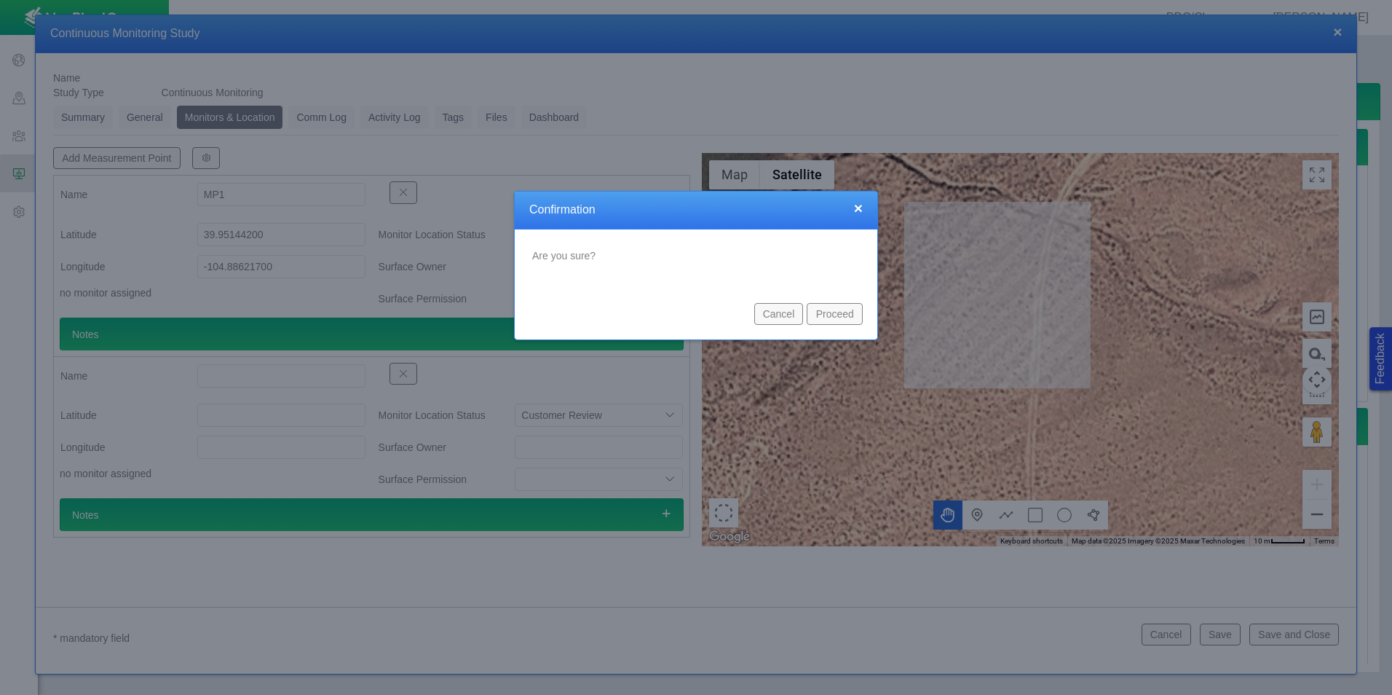
click at [838, 316] on button "Proceed" at bounding box center [835, 314] width 56 height 22
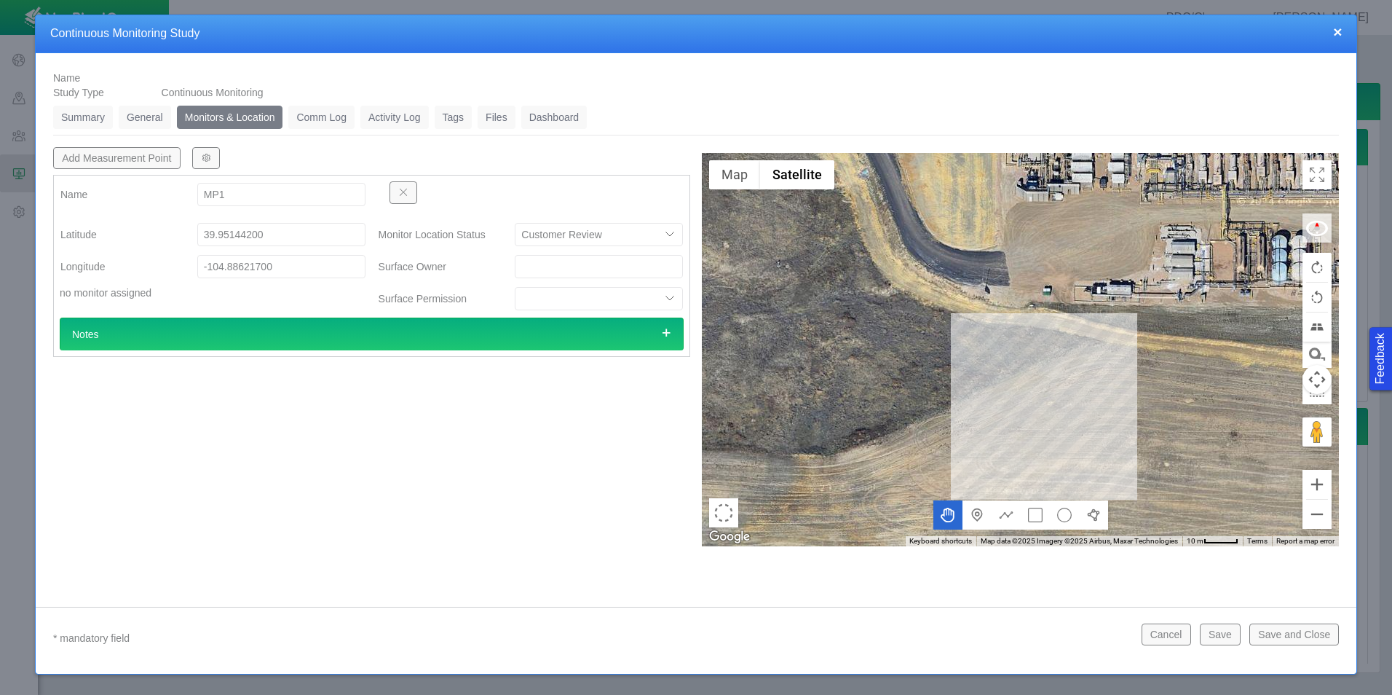
click at [142, 162] on button "Add Measurement Point" at bounding box center [116, 158] width 127 height 22
type textarea "x"
select select "CostumerReview"
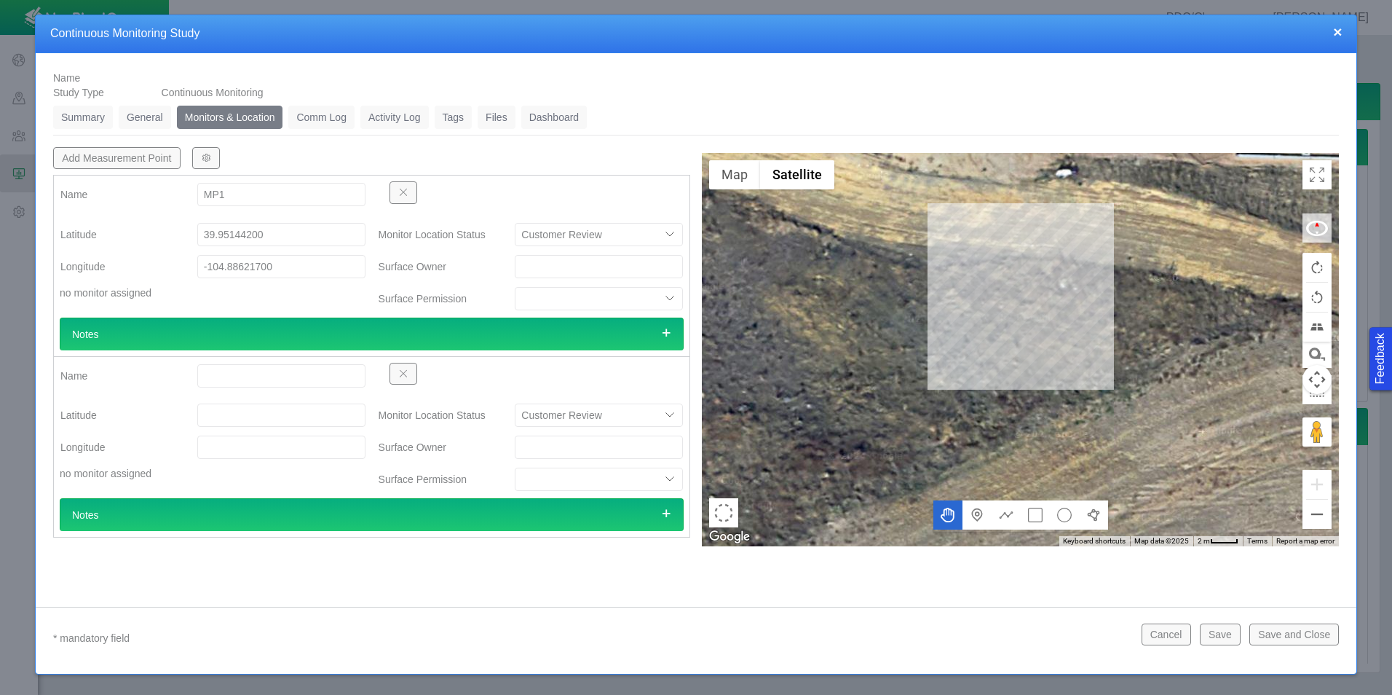
click at [264, 375] on input "Name" at bounding box center [281, 375] width 168 height 23
type input "MP2"
click at [328, 403] on input "Latitude" at bounding box center [281, 414] width 168 height 23
paste input "39.950456"
type input "39.95045600"
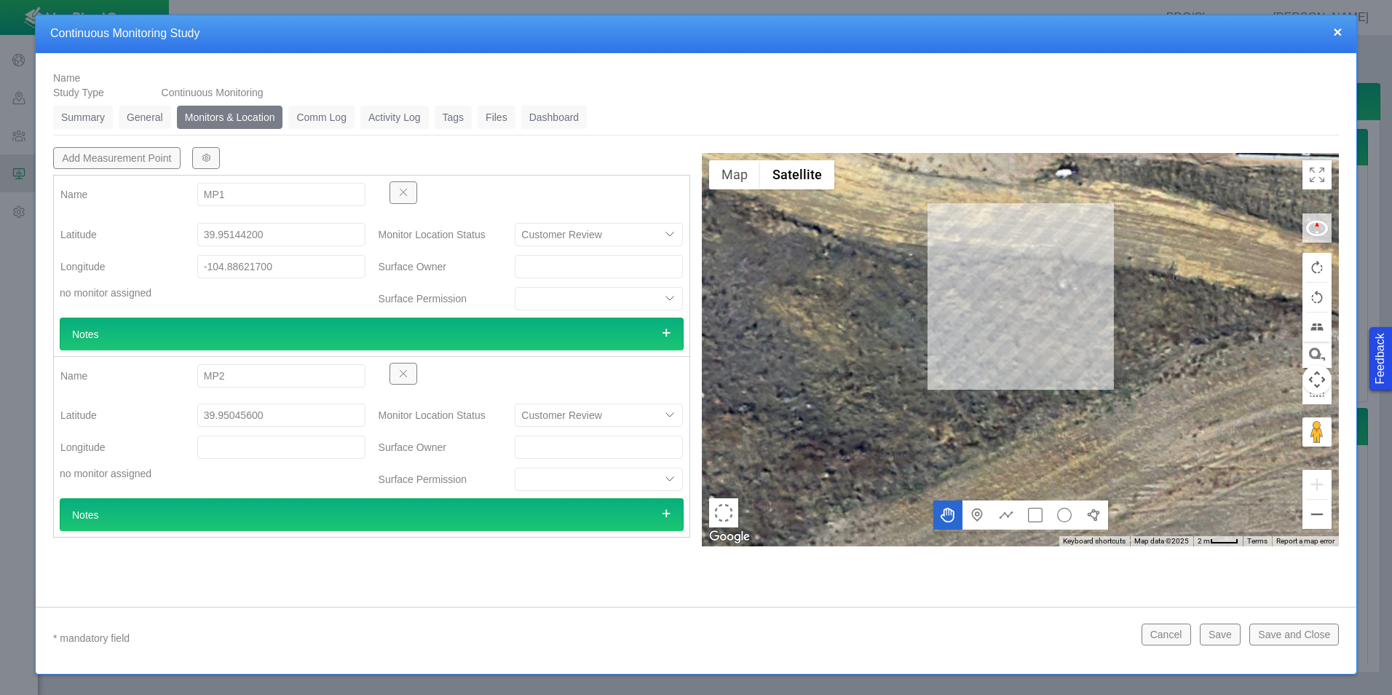
click at [262, 449] on input "Longitude" at bounding box center [281, 446] width 168 height 23
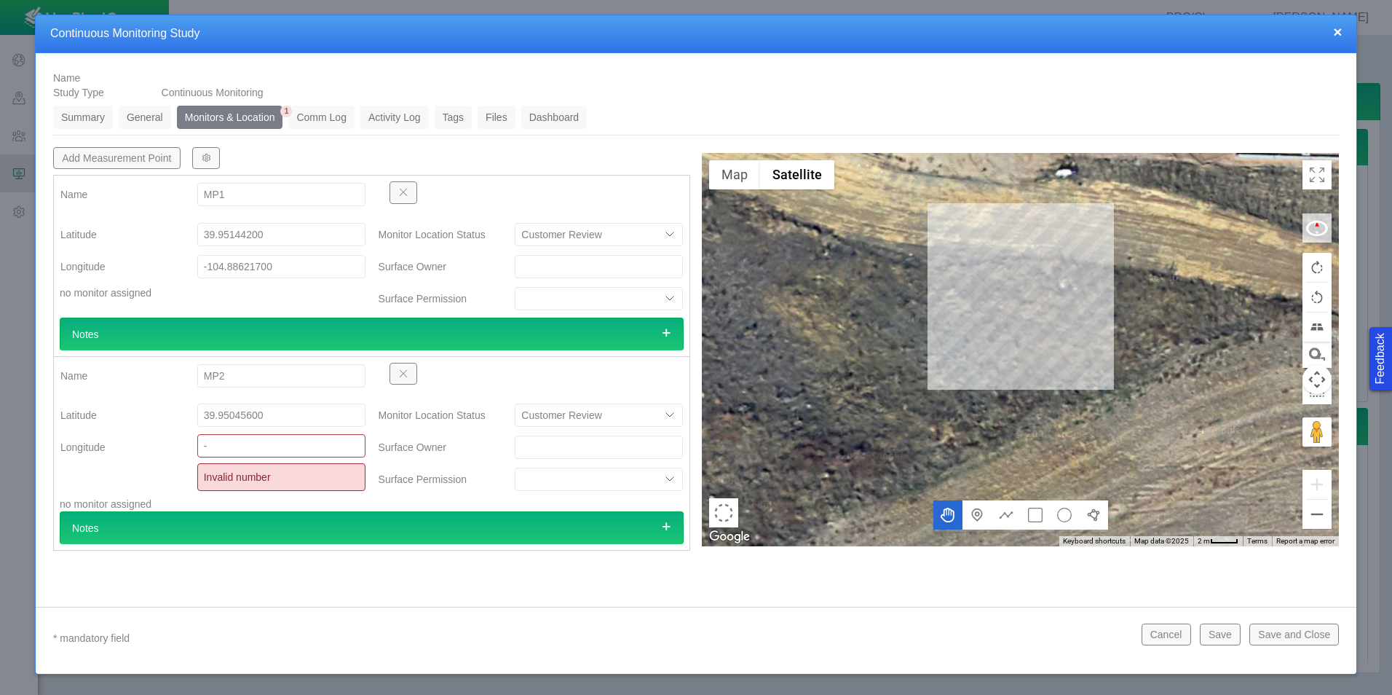
click at [333, 453] on input "-" at bounding box center [281, 445] width 168 height 23
paste input "104.884033"
type input "-104.88403300"
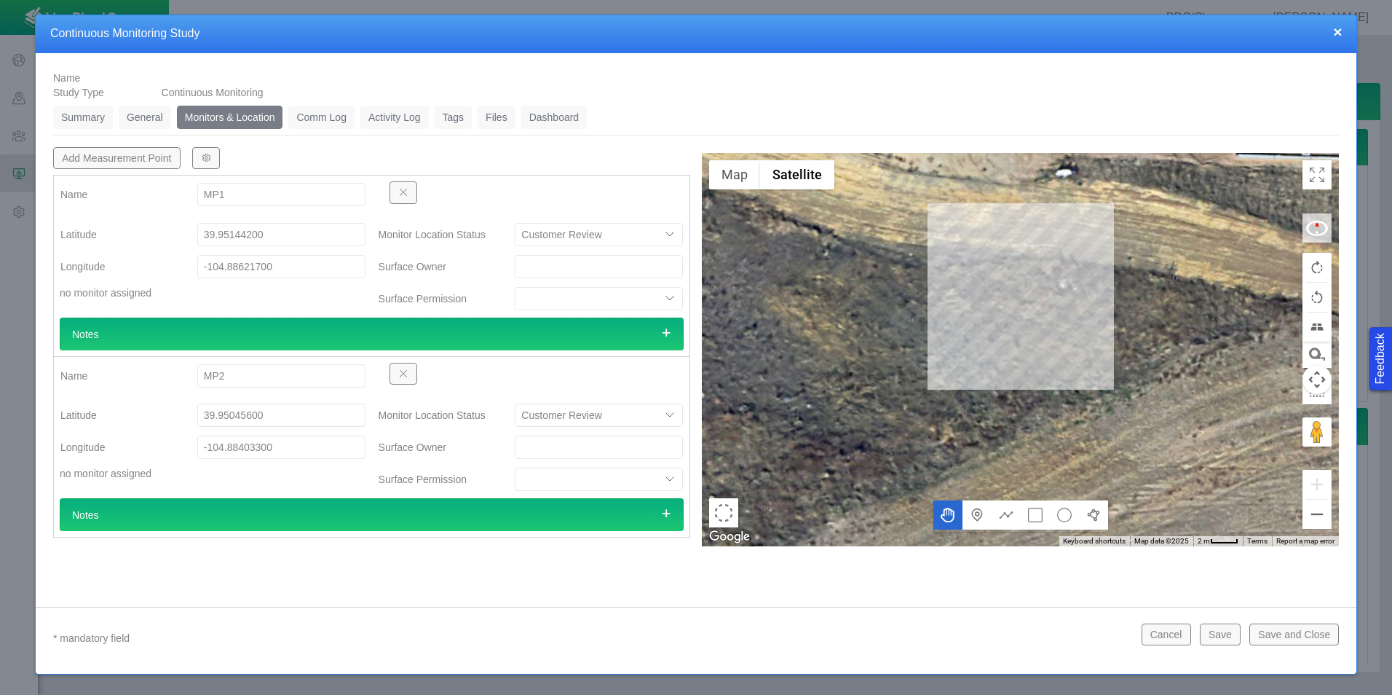
click at [536, 588] on div "Name GOnxfmpDHt Study Type Continuous Monitoring Summary 0 General 0 Monitors &…" at bounding box center [696, 324] width 1321 height 542
click at [146, 159] on button "Add Measurement Point" at bounding box center [116, 158] width 127 height 22
type textarea "x"
select select "CostumerReview"
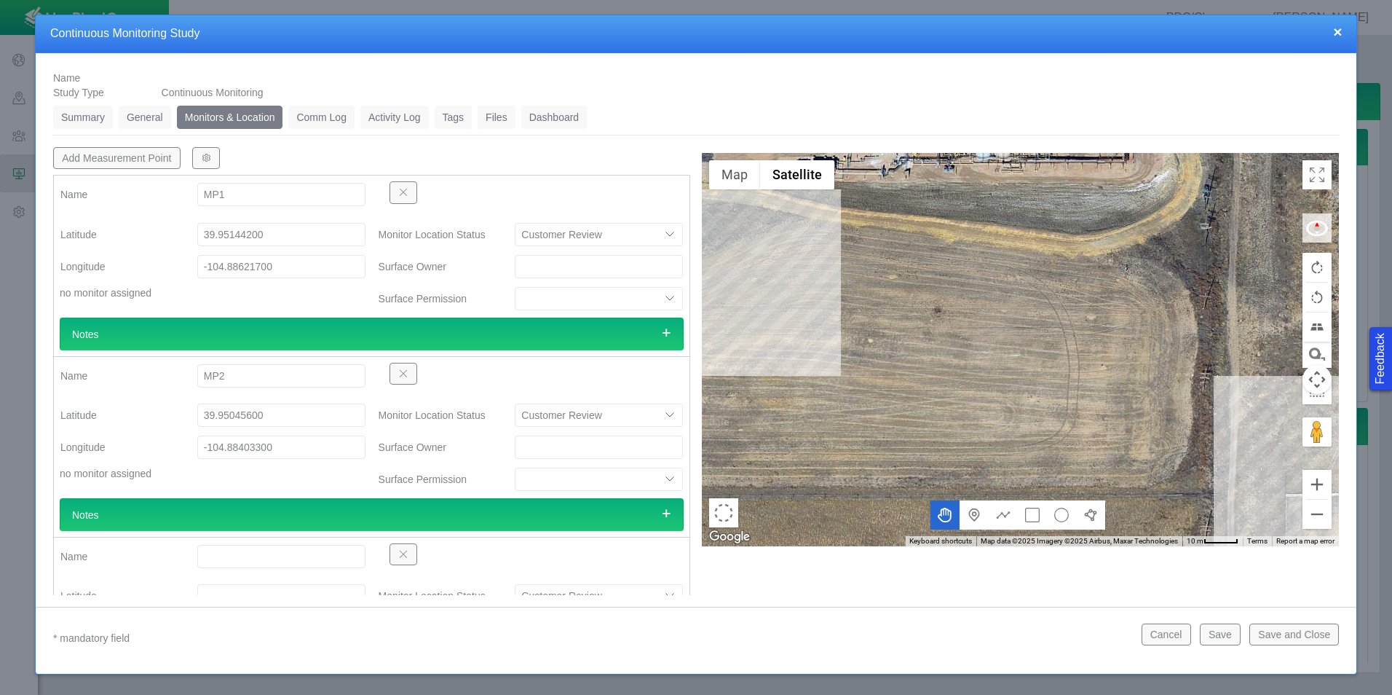
click at [404, 560] on button "button" at bounding box center [404, 554] width 28 height 22
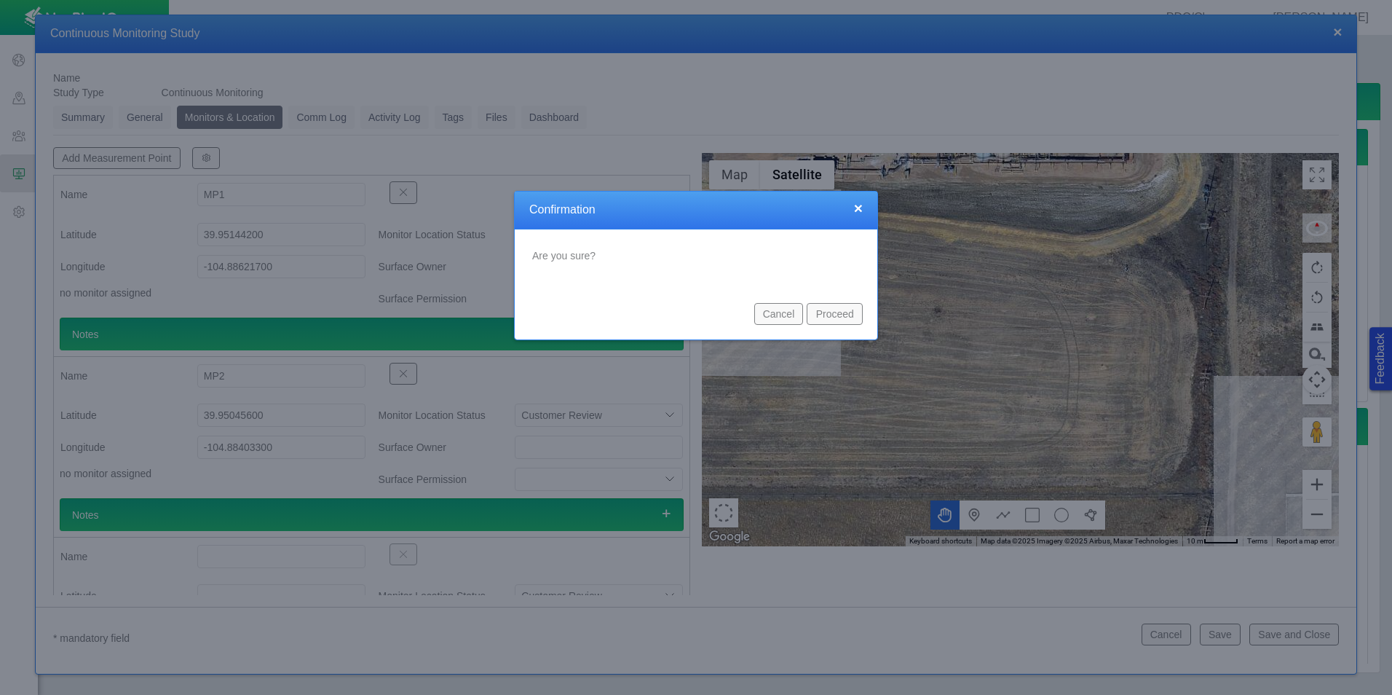
click at [832, 319] on button "Proceed" at bounding box center [835, 314] width 56 height 22
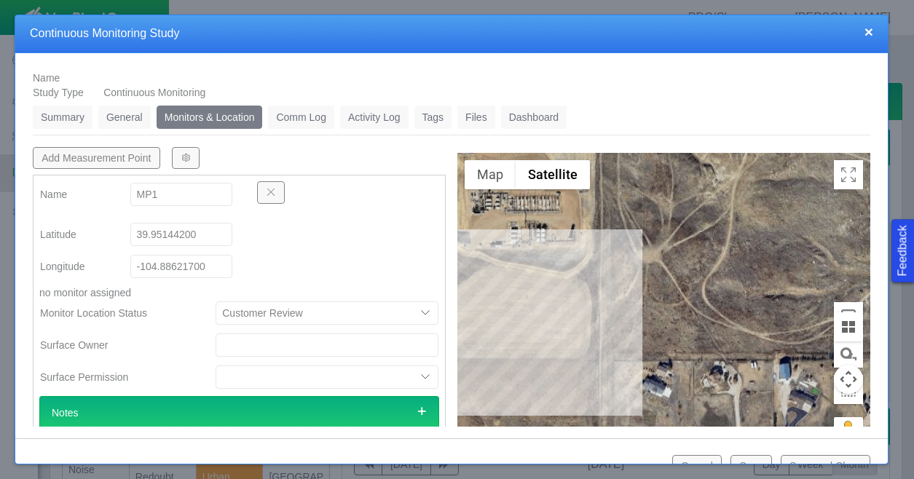
type textarea "x"
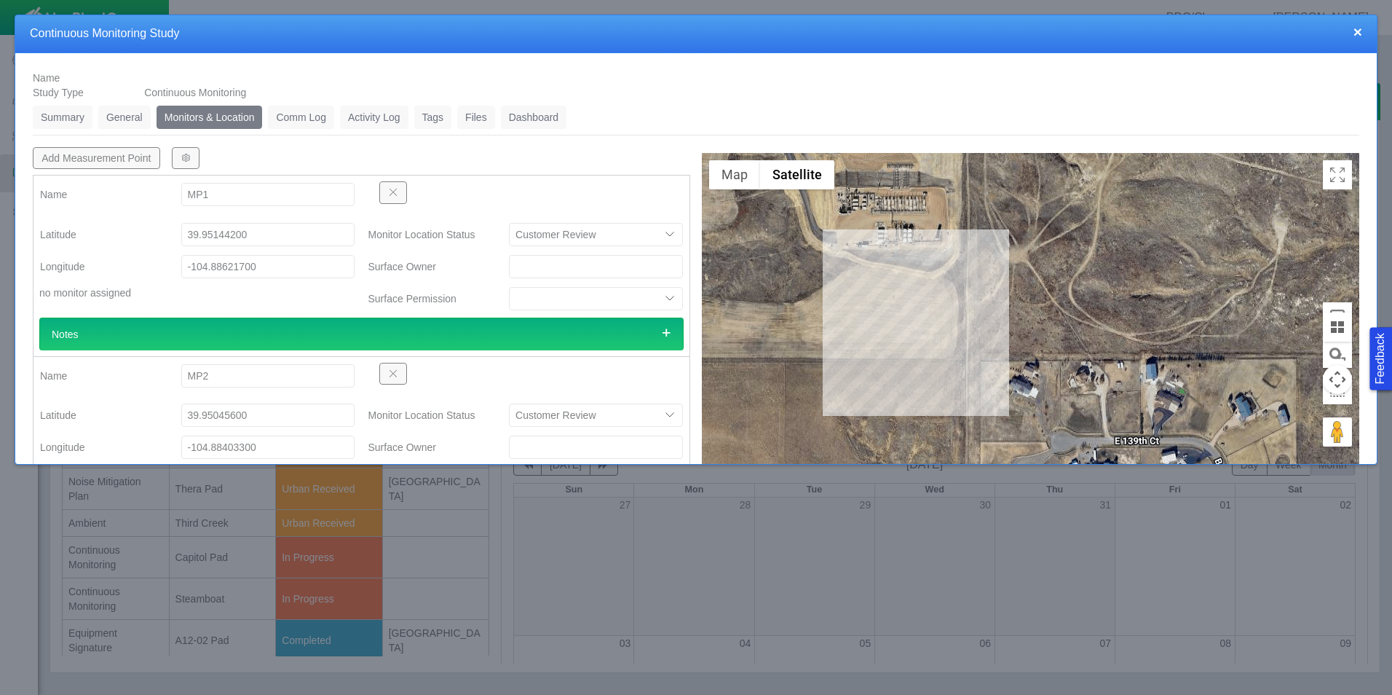
click at [1392, 127] on html "Feedback PDC/Chevron Ben Landon Projects Sites CRM Noise Administration Dashboa…" at bounding box center [696, 347] width 1392 height 695
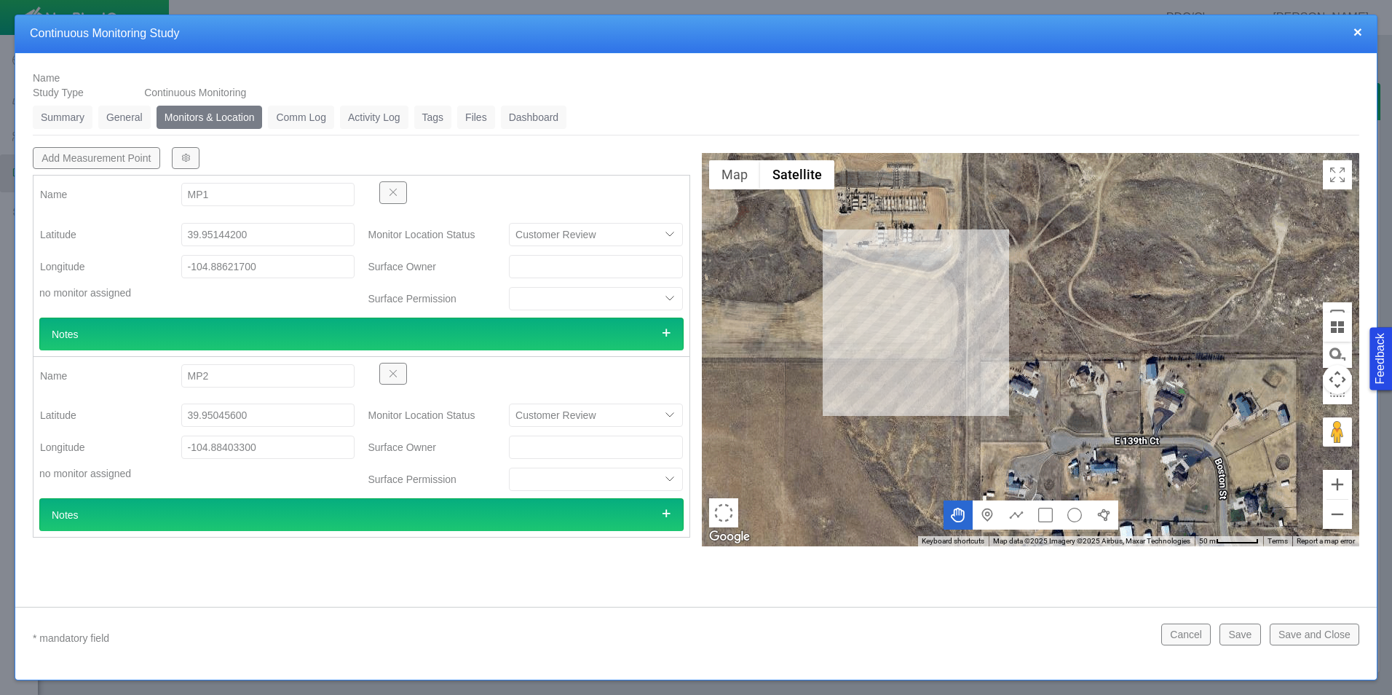
click at [642, 692] on body "Feedback PDC/Chevron Ben Landon Projects Sites CRM Noise Administration Dashboa…" at bounding box center [696, 347] width 1392 height 695
click at [302, 406] on input "39.95045600" at bounding box center [268, 414] width 174 height 23
paste input "31"
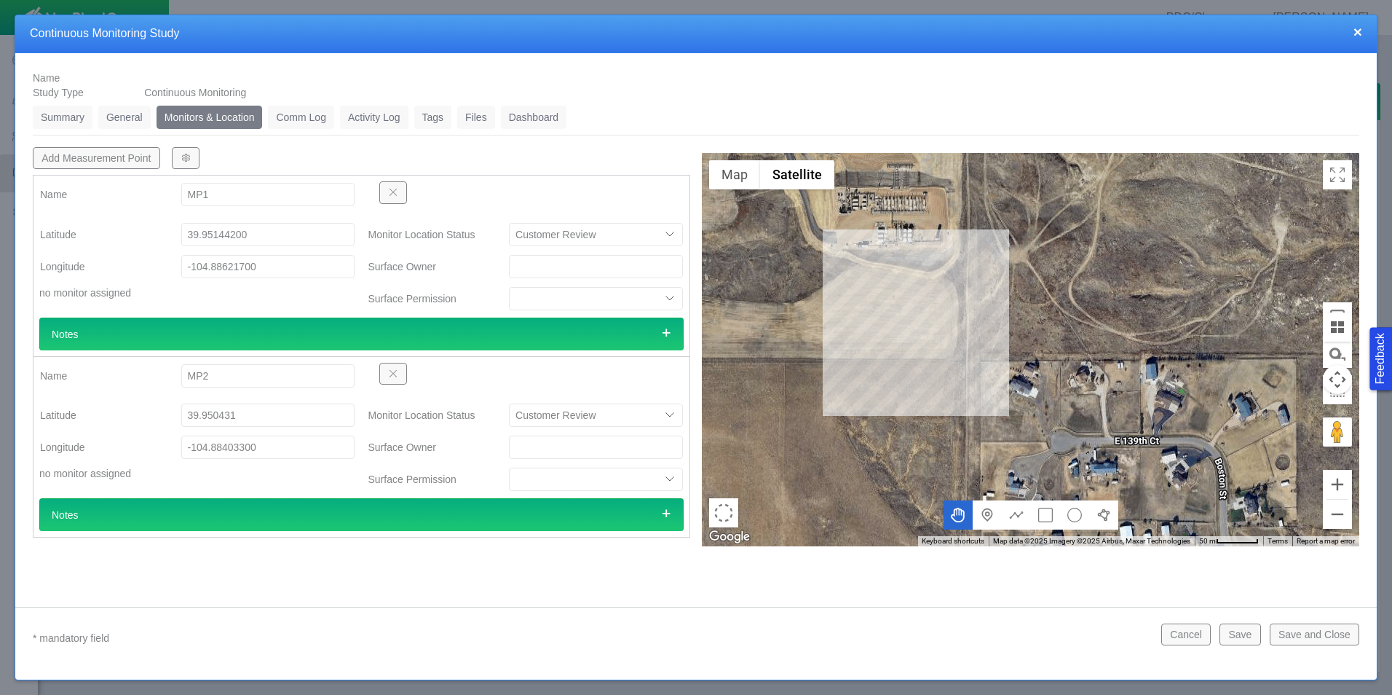
type input "39.95043100"
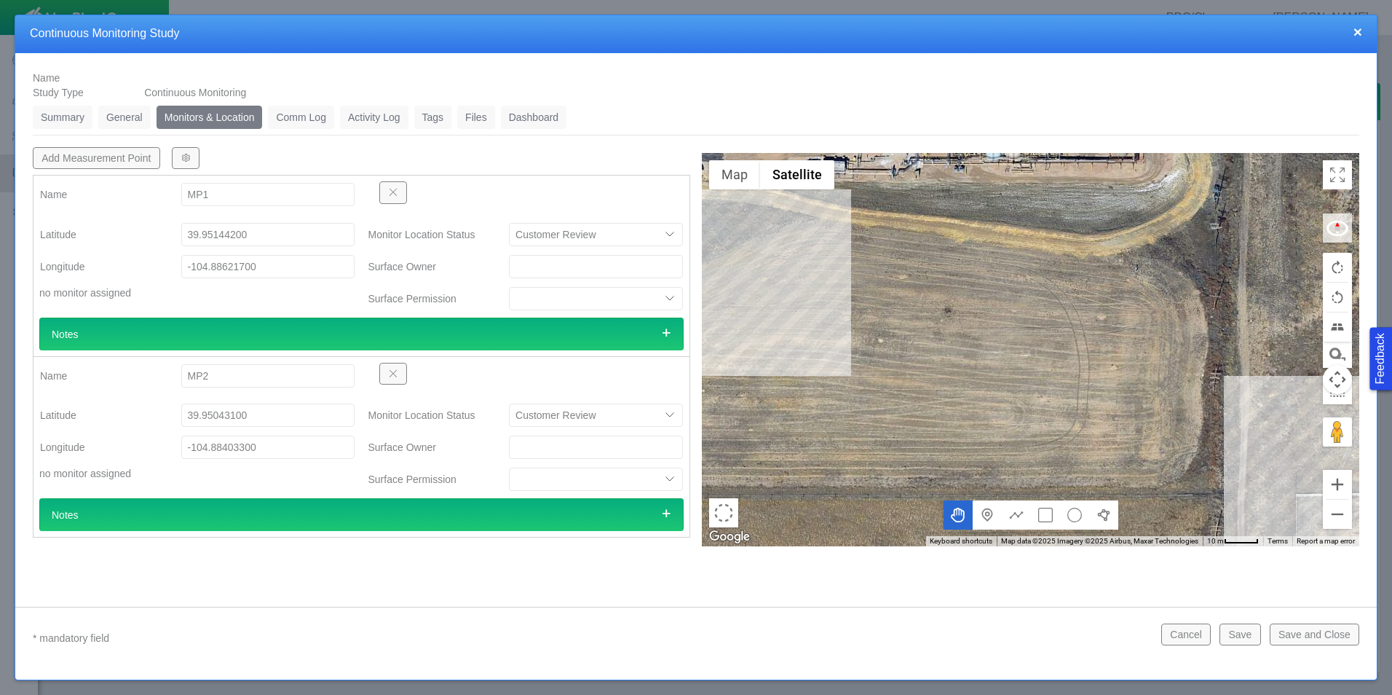
click at [283, 447] on input "-104.88403300" at bounding box center [268, 446] width 174 height 23
click at [282, 447] on input "-104.88403300" at bounding box center [268, 446] width 174 height 23
paste input "104.884239"
click at [188, 446] on input "104.884239" at bounding box center [268, 446] width 174 height 23
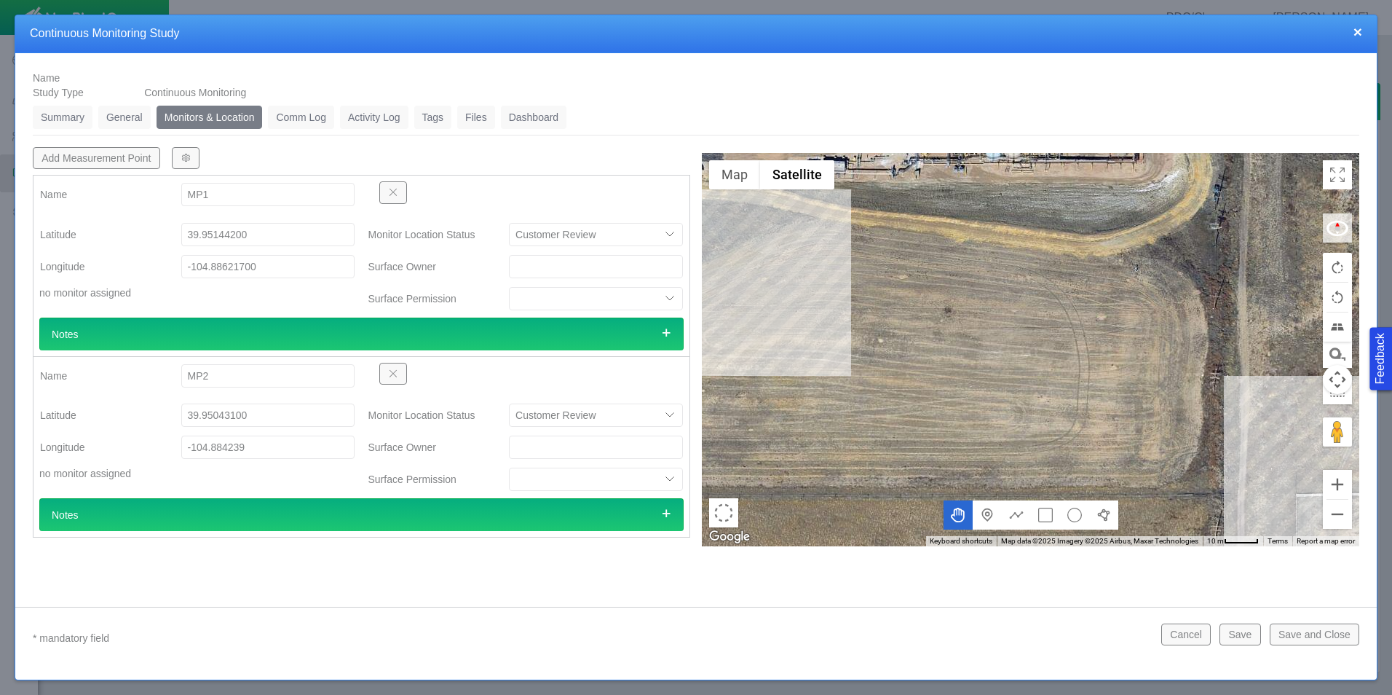
type input "-104.88423900"
click at [389, 593] on div "Name GOnxfmpDHt Study Type Continuous Monitoring Summary 0 General 0 Monitors &…" at bounding box center [696, 324] width 1362 height 542
click at [403, 556] on div "Name GOnxfmpDHt Study Type Continuous Monitoring Summary 0 General 0 Monitors &…" at bounding box center [696, 324] width 1362 height 542
click at [121, 159] on button "Add Measurement Point" at bounding box center [96, 158] width 127 height 22
type textarea "x"
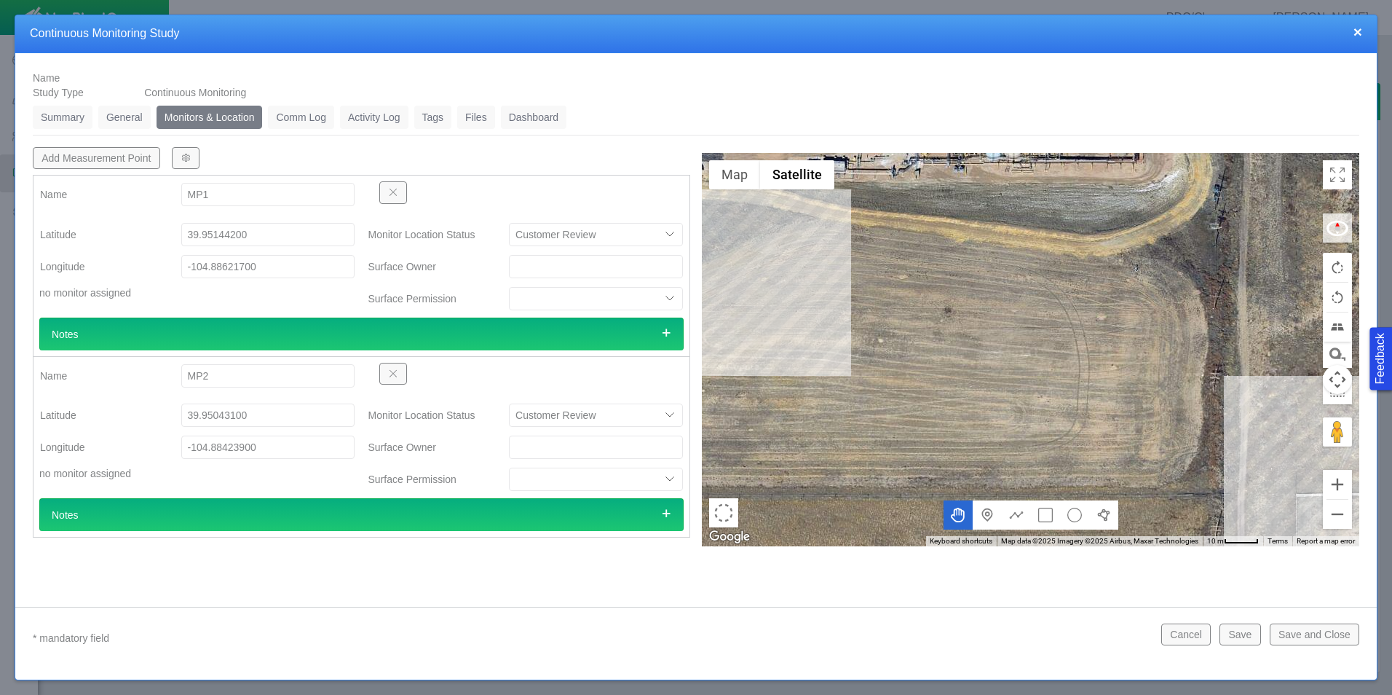
select select "CostumerReview"
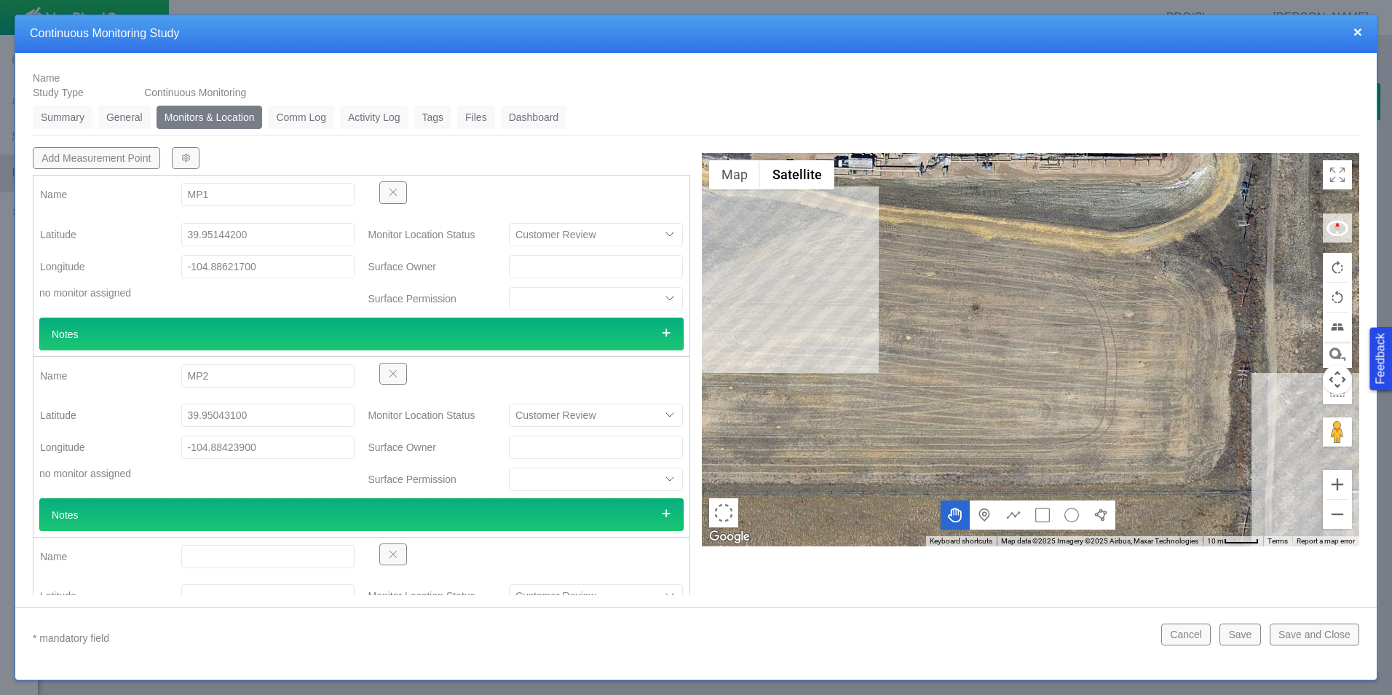
click at [391, 555] on span "button" at bounding box center [393, 554] width 10 height 10
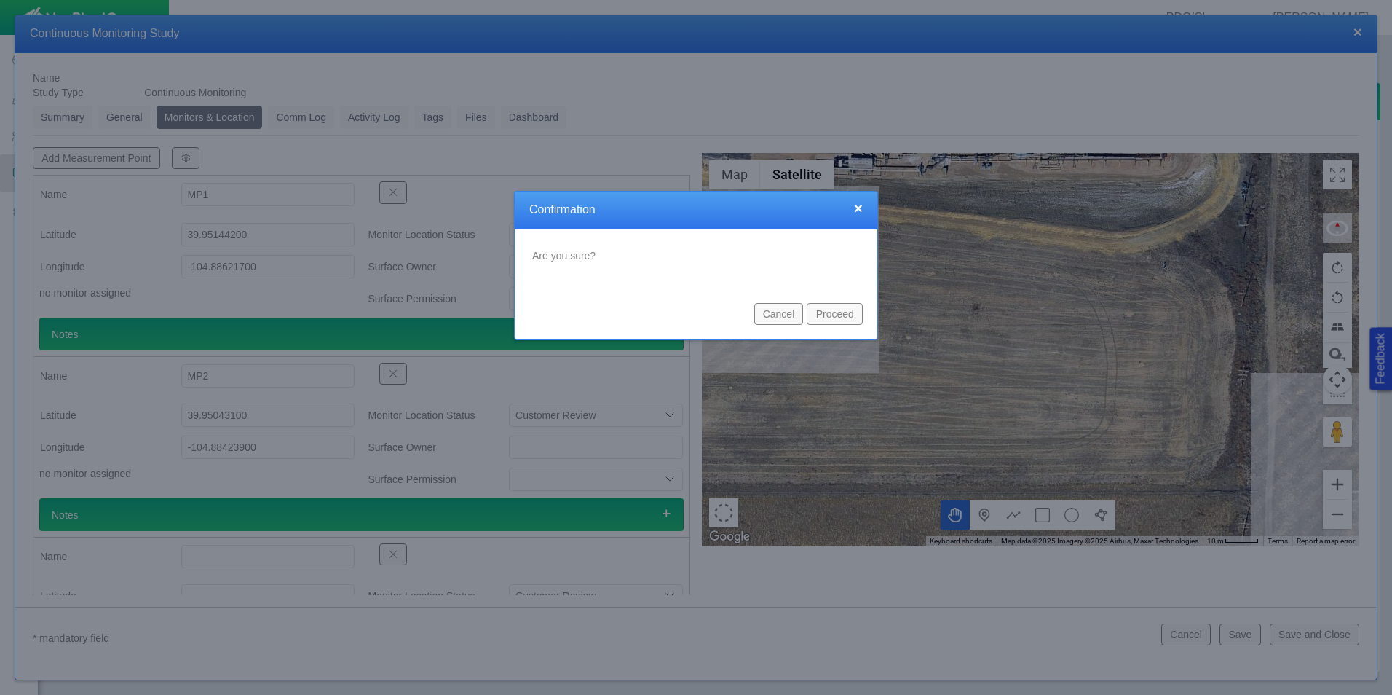
click at [823, 313] on button "Proceed" at bounding box center [835, 314] width 56 height 22
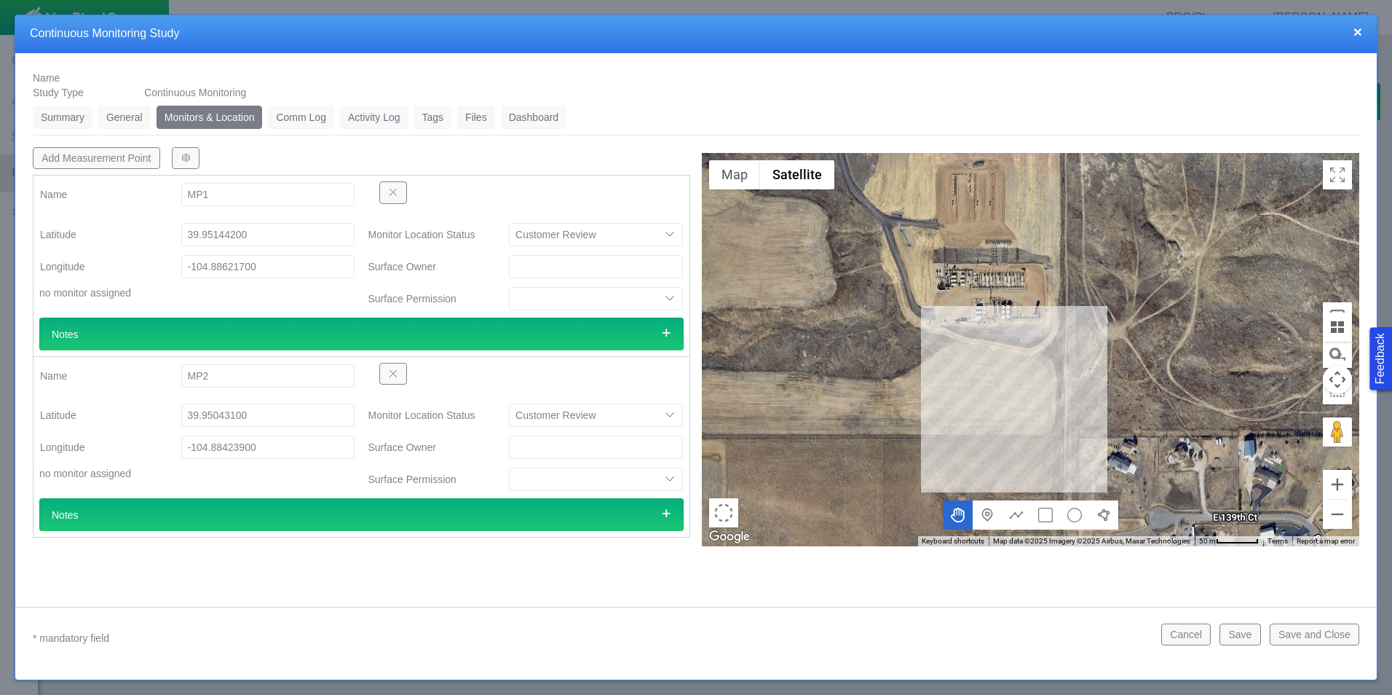
click at [312, 120] on link "Comm Log" at bounding box center [301, 117] width 66 height 23
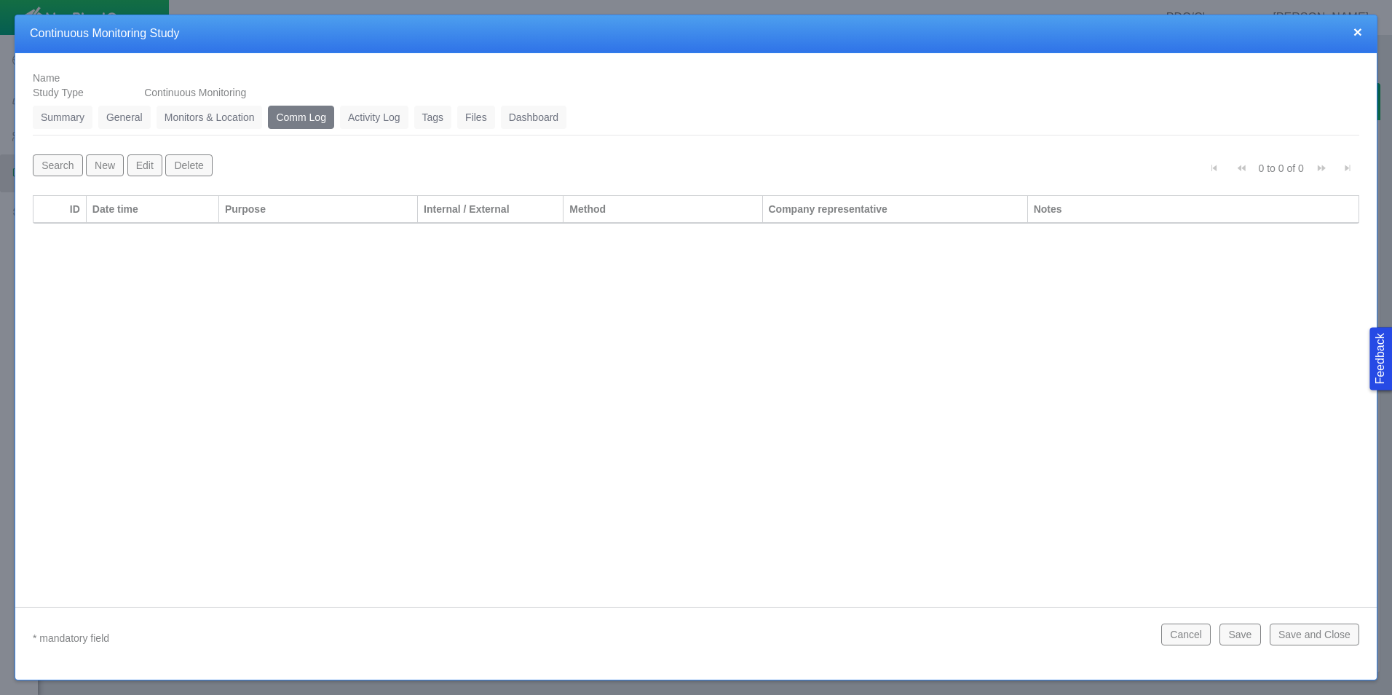
click at [394, 124] on link "Activity Log" at bounding box center [374, 117] width 68 height 23
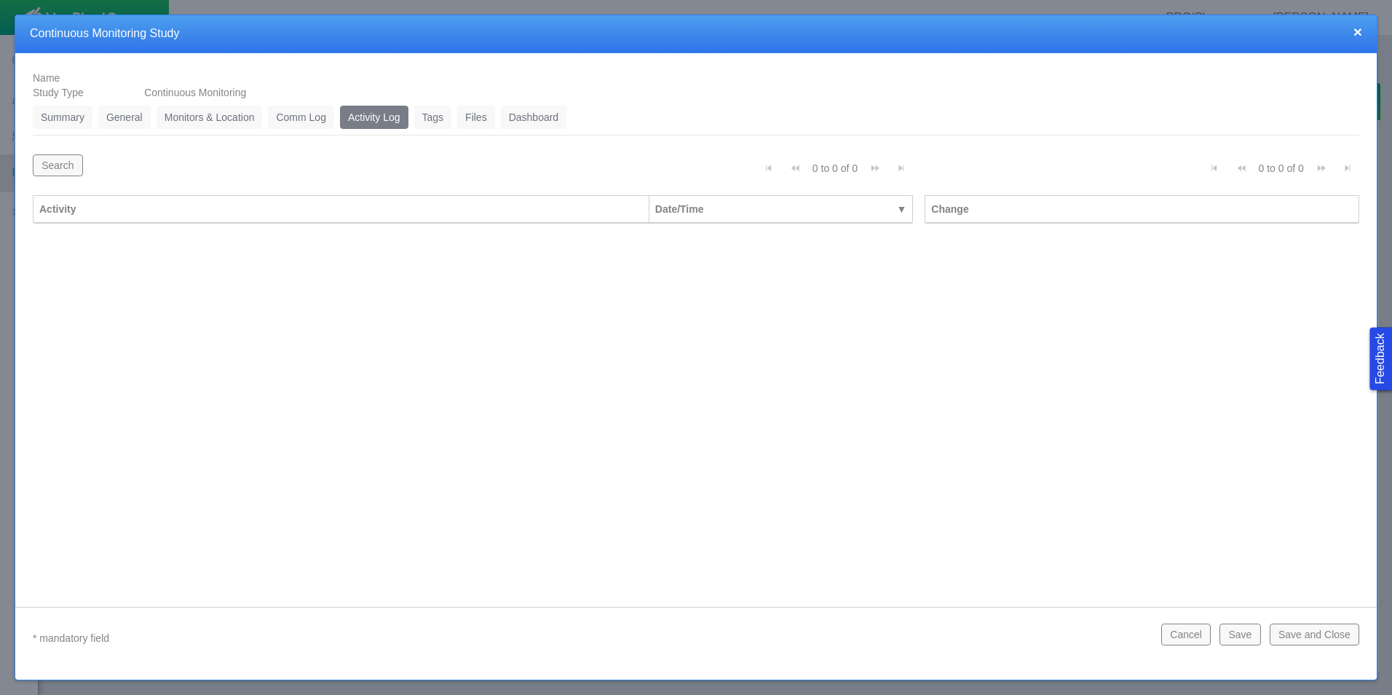
click at [430, 119] on link "Tags" at bounding box center [433, 117] width 38 height 23
click at [475, 111] on link "Files" at bounding box center [476, 117] width 38 height 23
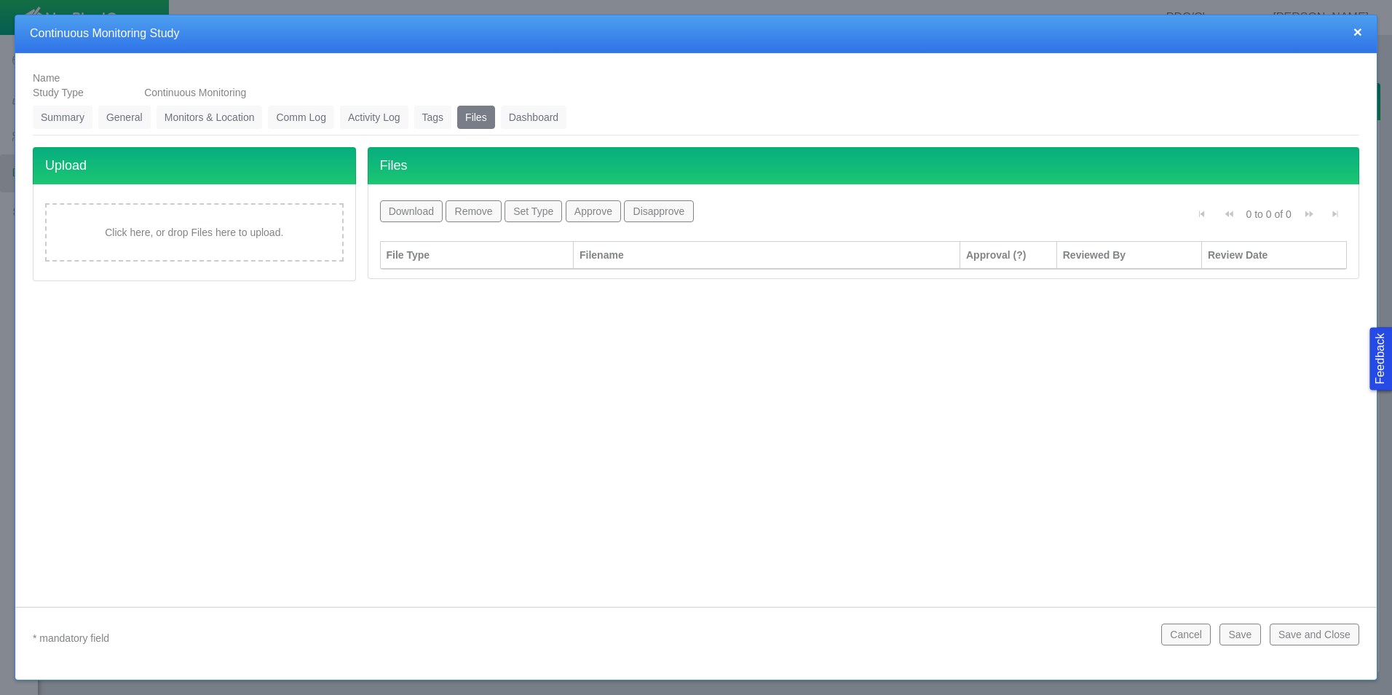
click at [502, 110] on link "Dashboard" at bounding box center [534, 117] width 66 height 23
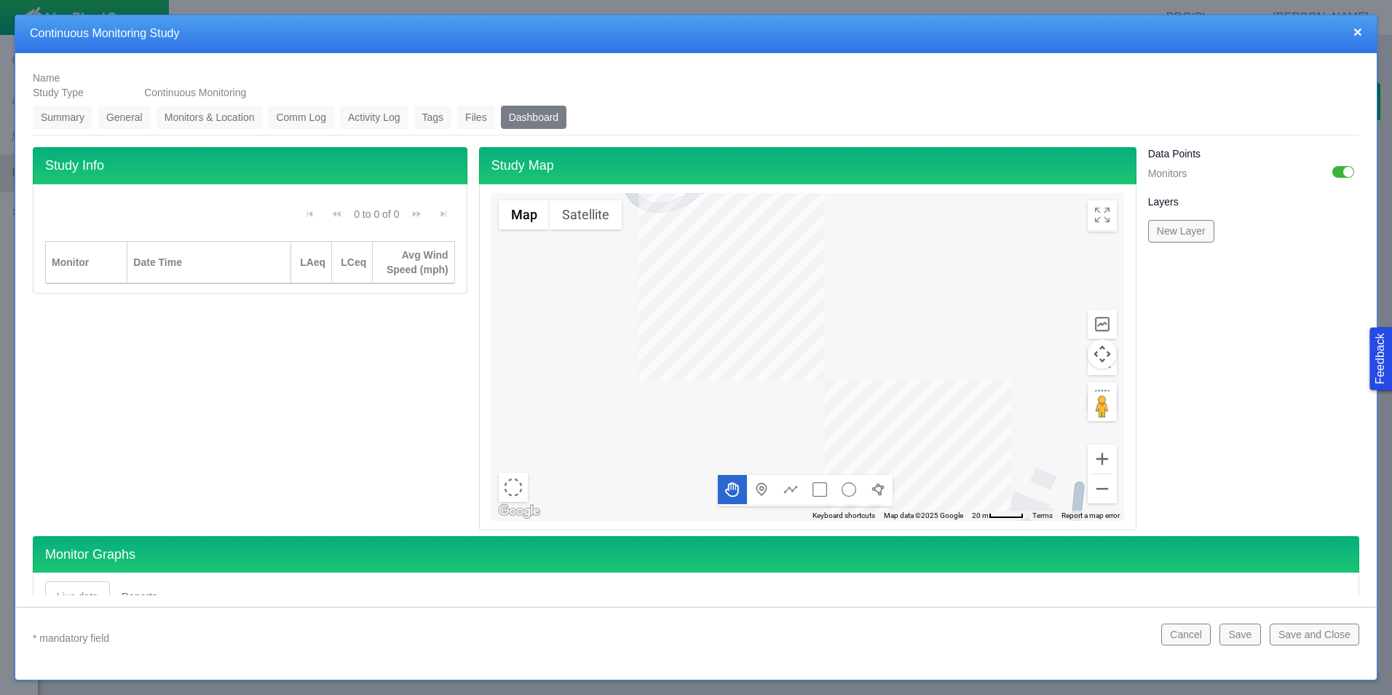
click at [210, 109] on link "Monitors & Location" at bounding box center [210, 117] width 106 height 23
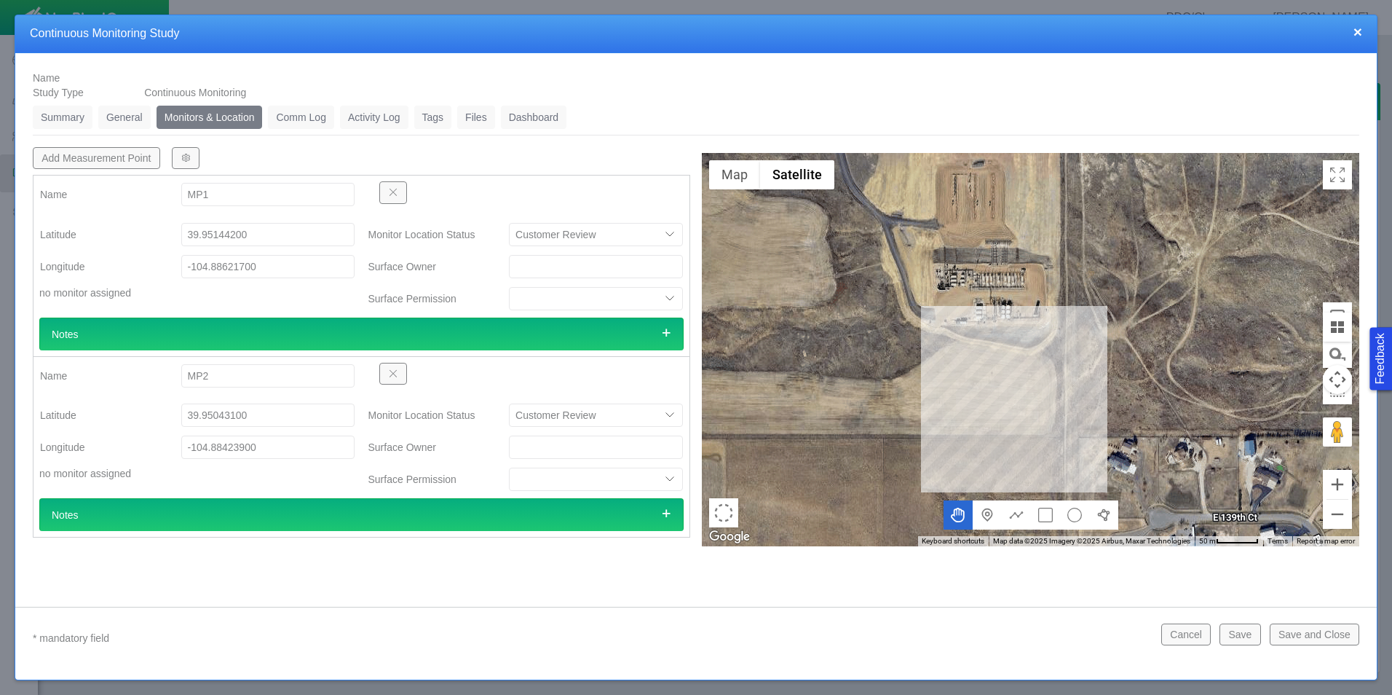
click at [133, 119] on link "General" at bounding box center [124, 117] width 52 height 23
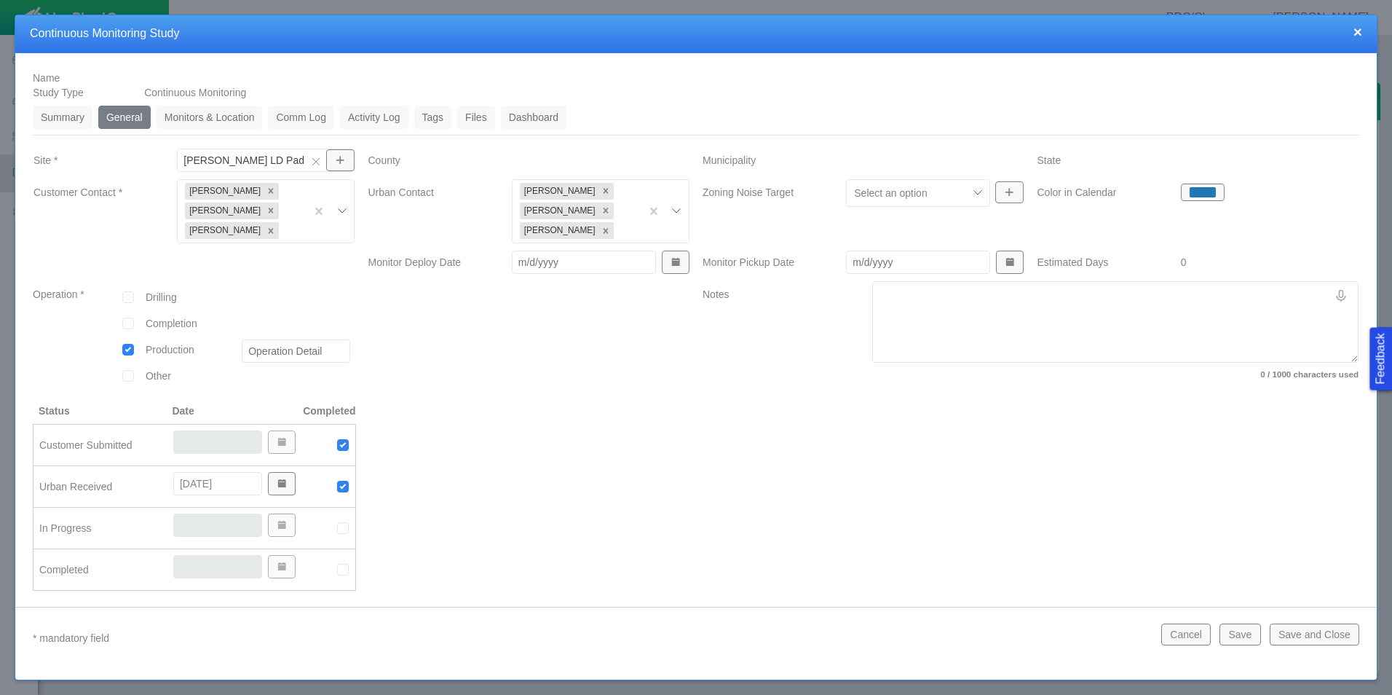
click at [66, 111] on link "Summary" at bounding box center [63, 117] width 60 height 23
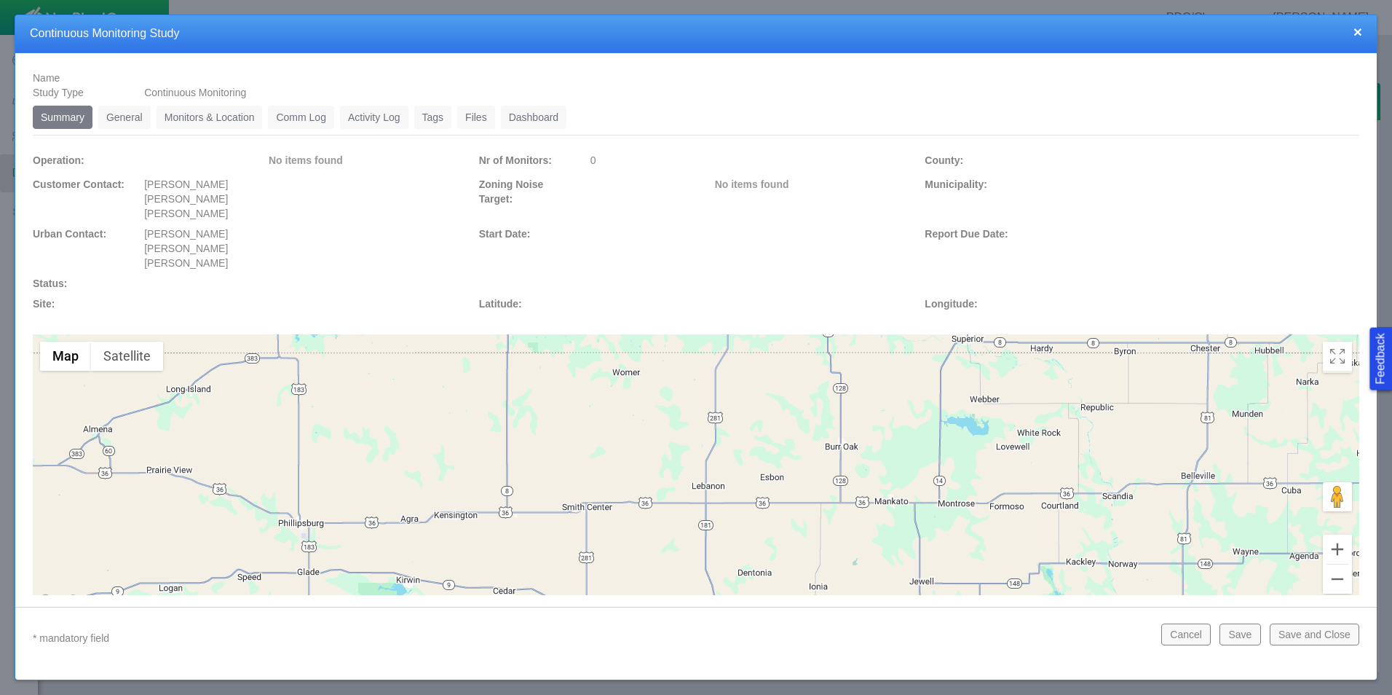
click at [130, 116] on link "General" at bounding box center [124, 117] width 52 height 23
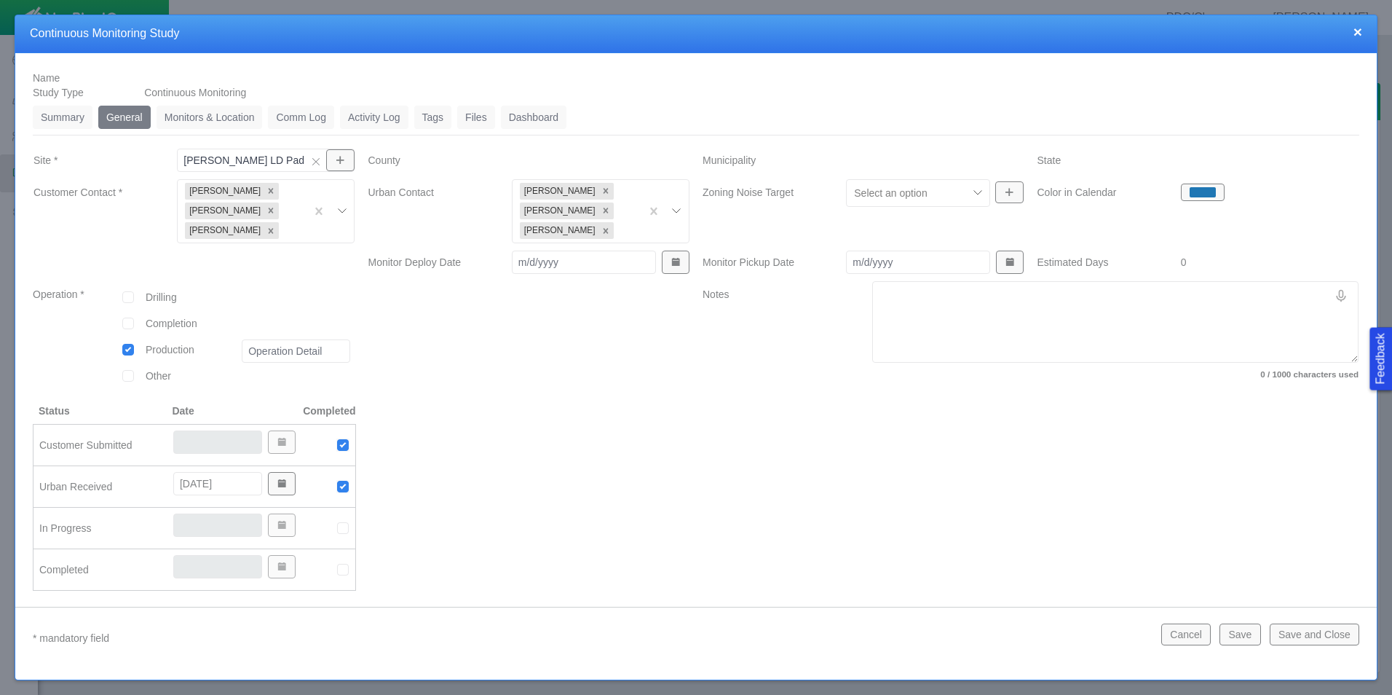
click at [949, 196] on div at bounding box center [907, 192] width 106 height 17
click at [716, 393] on div "Notes 0 / 1000 characters used" at bounding box center [1030, 342] width 669 height 122
click at [196, 114] on link "Monitors & Location" at bounding box center [210, 117] width 106 height 23
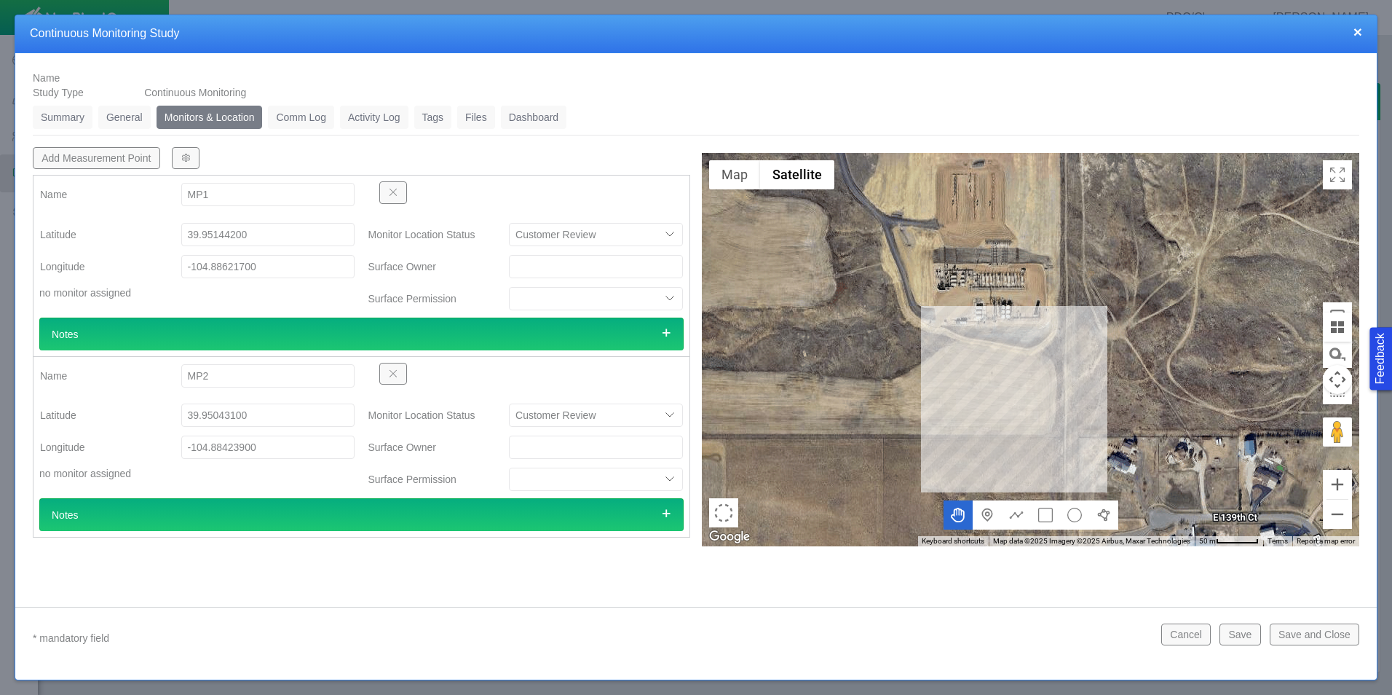
click at [112, 116] on link "General" at bounding box center [124, 117] width 52 height 23
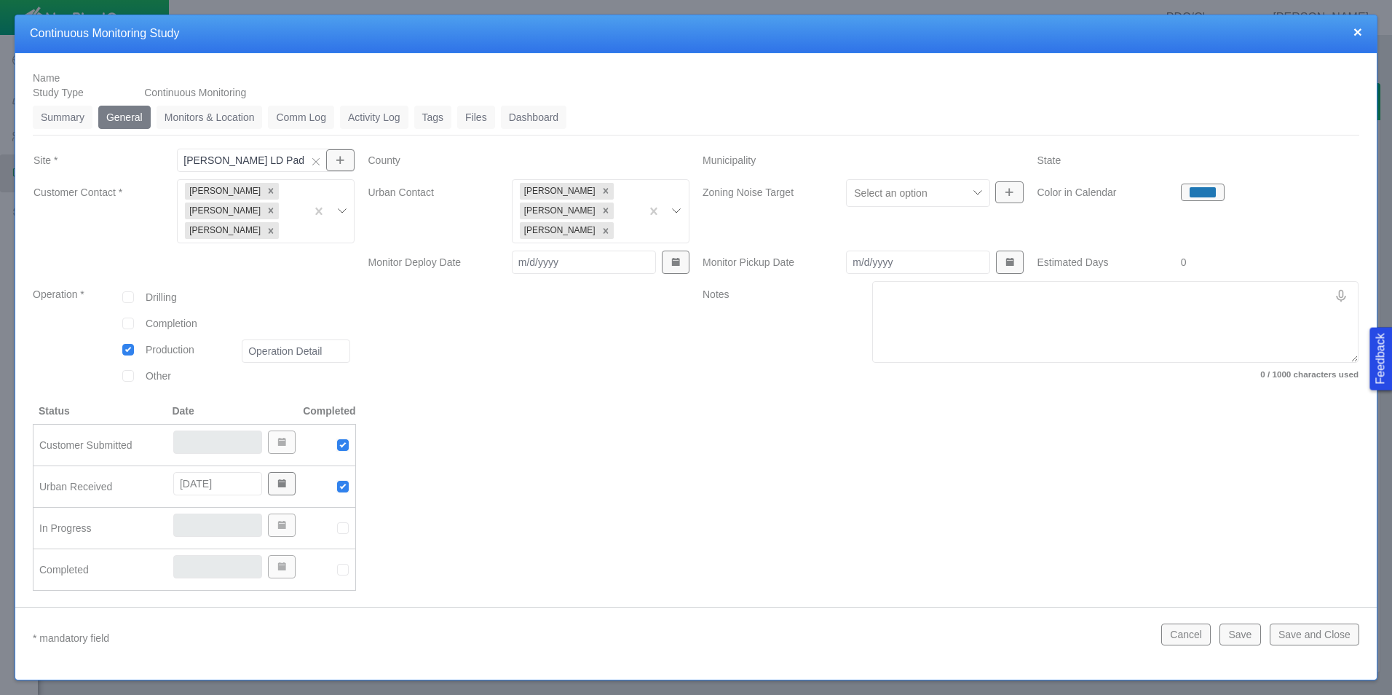
click at [971, 304] on textarea "Notes" at bounding box center [1115, 322] width 486 height 82
type textarea "x"
type textarea "W"
type textarea "x"
type textarea "We"
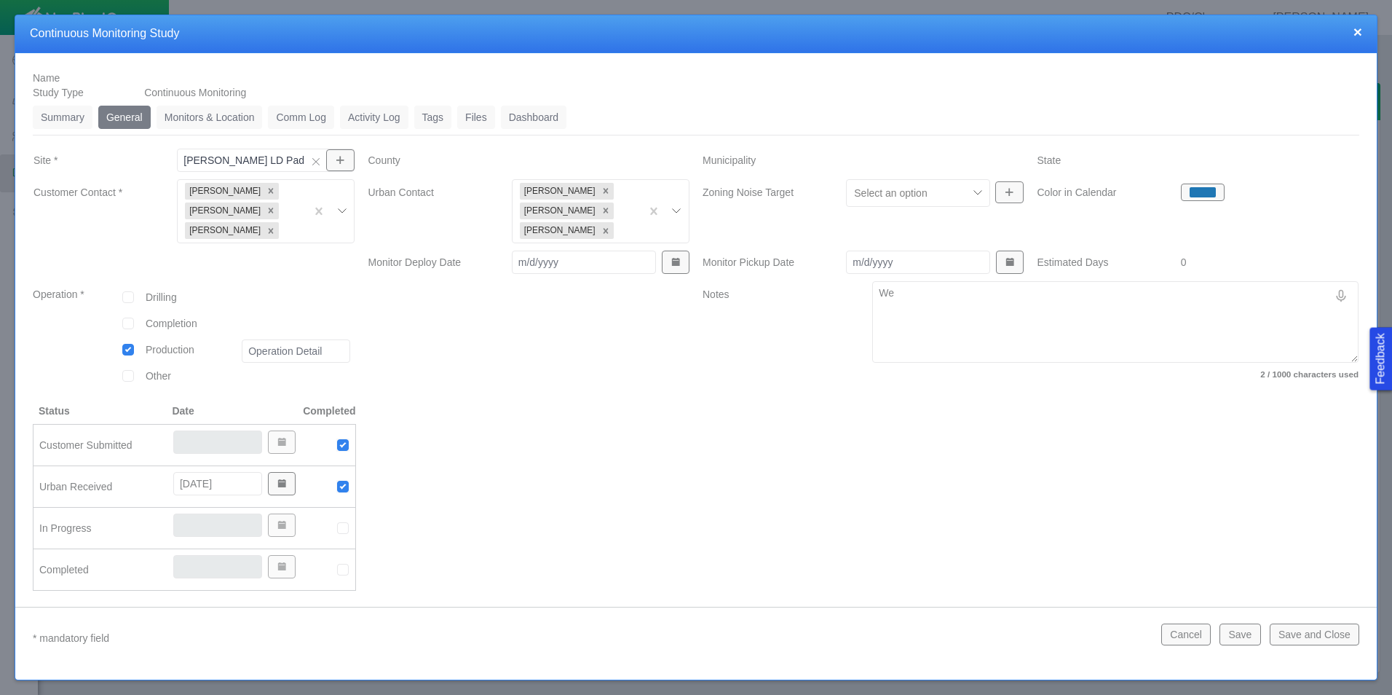
type textarea "x"
type textarea "Wee"
type textarea "x"
type textarea "Week"
type textarea "x"
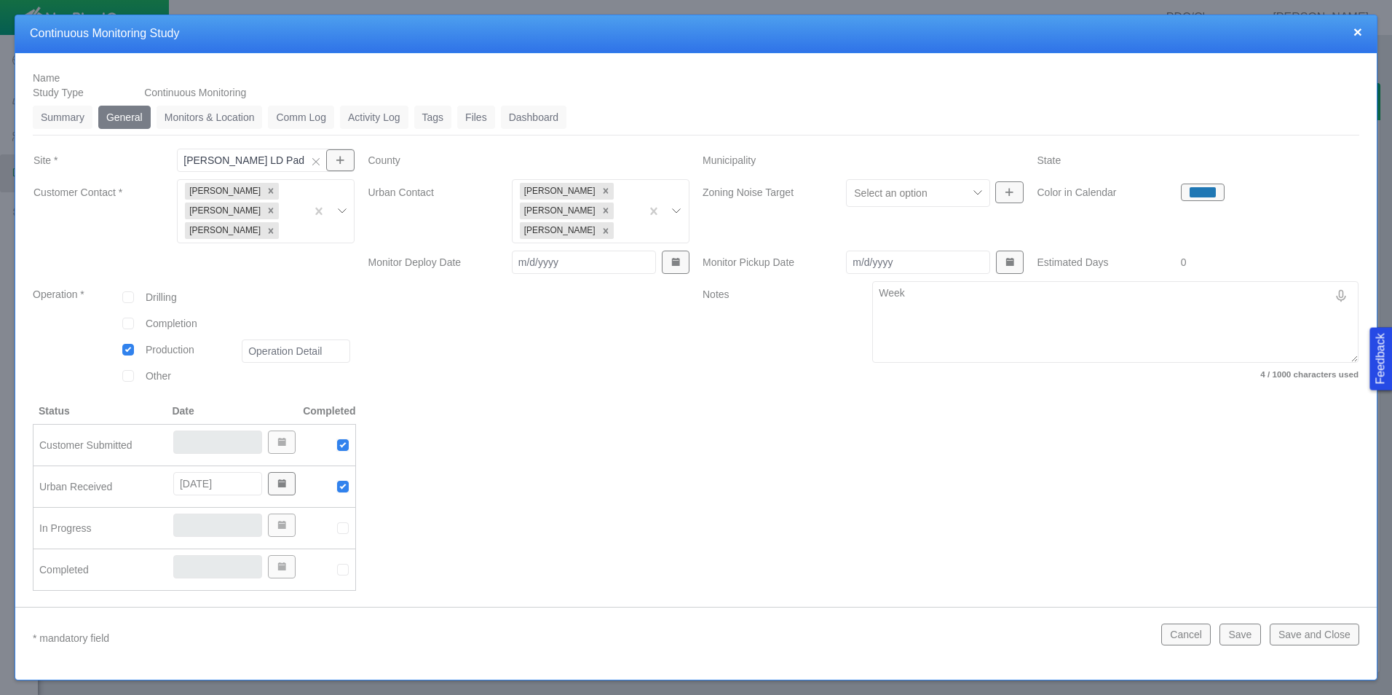
type textarea "Week"
type textarea "x"
type textarea "Week C"
type textarea "x"
type textarea "Week Co"
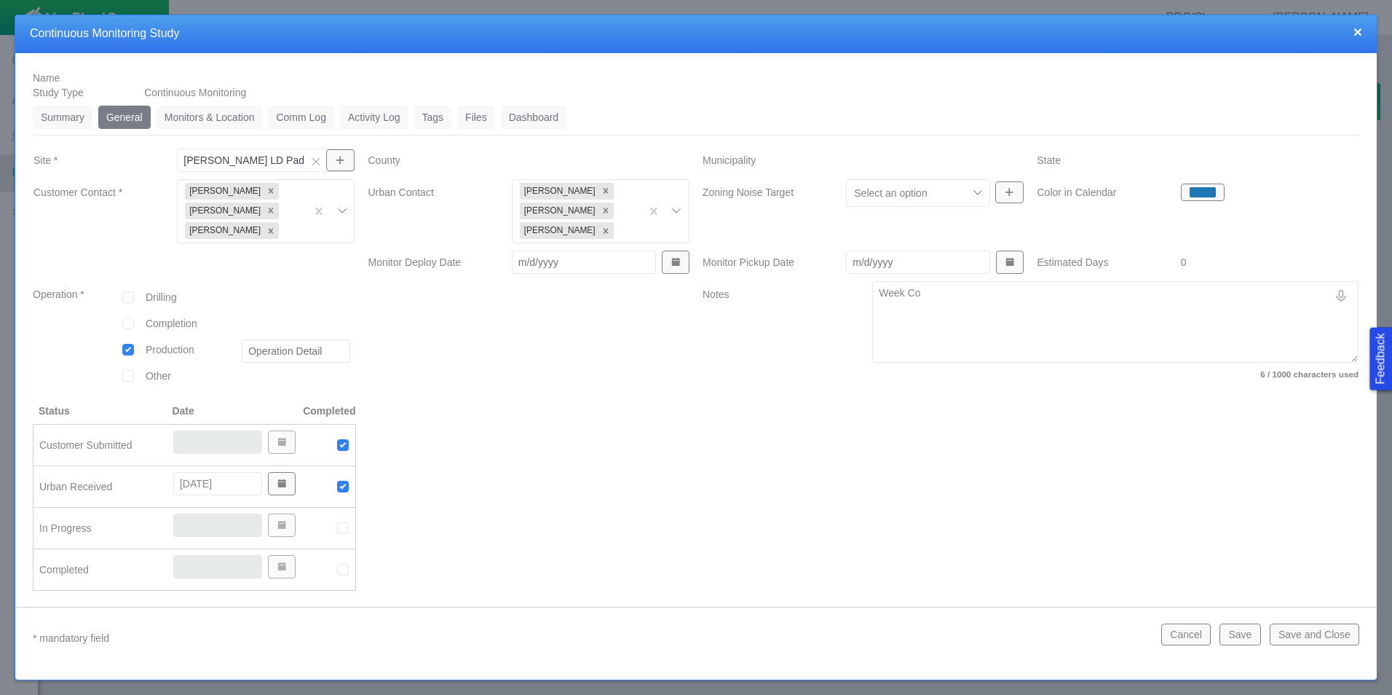
type textarea "x"
type textarea "Week Com"
type textarea "x"
type textarea "Week Comp"
type textarea "x"
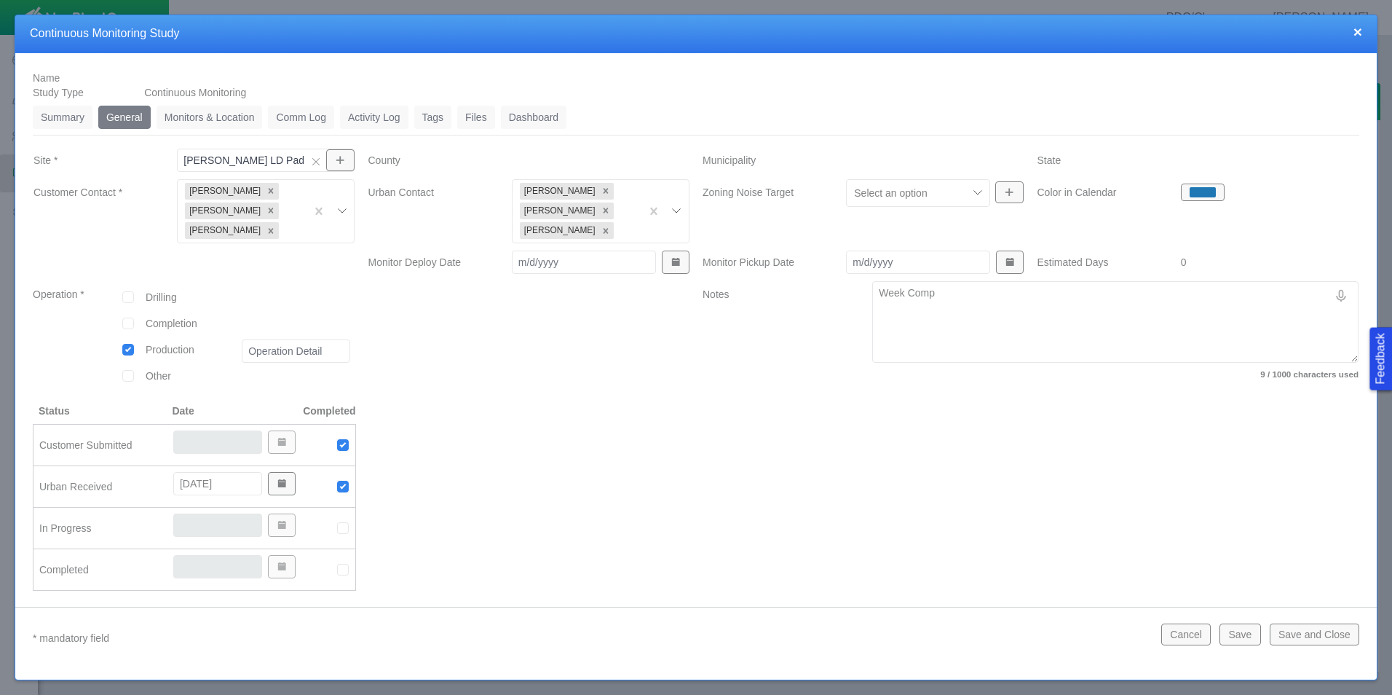
type textarea "Week Compl"
type textarea "x"
type textarea "Week Compli"
type textarea "x"
type textarea "Week Complia"
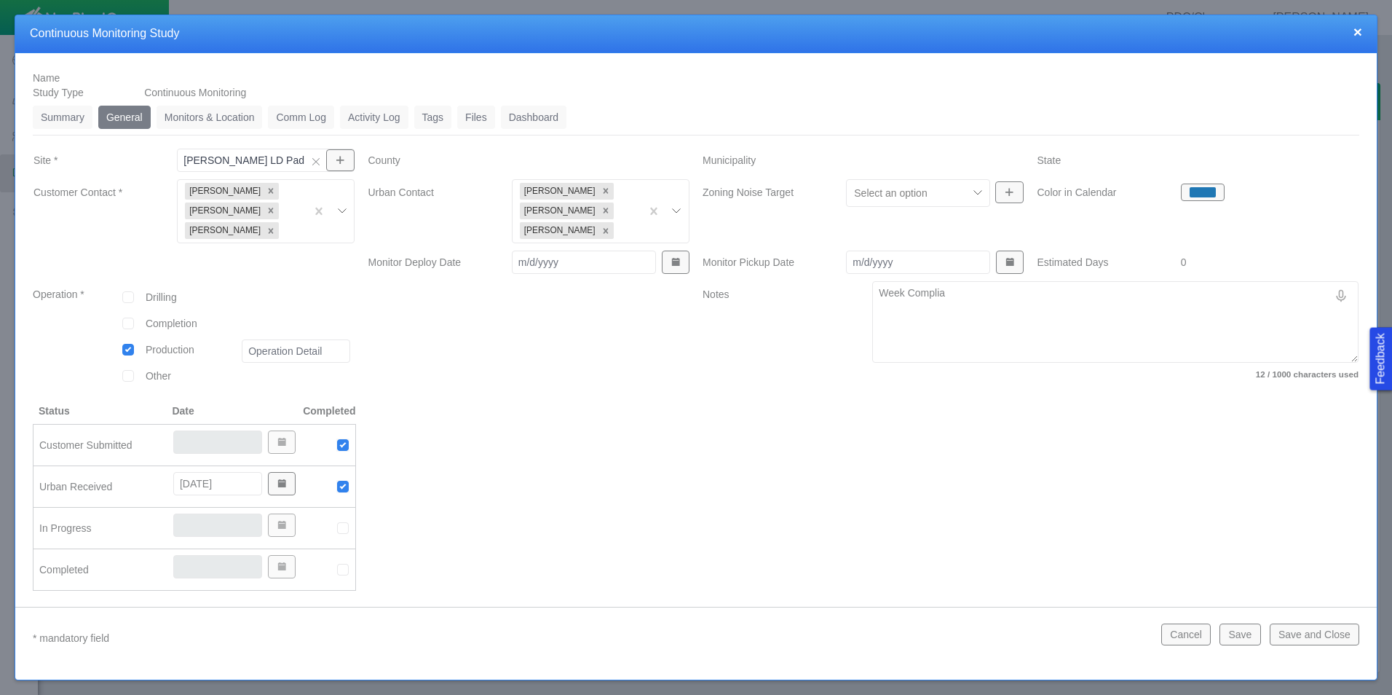
type textarea "x"
type textarea "Week Complian"
type textarea "x"
type textarea "Week Complianc"
type textarea "x"
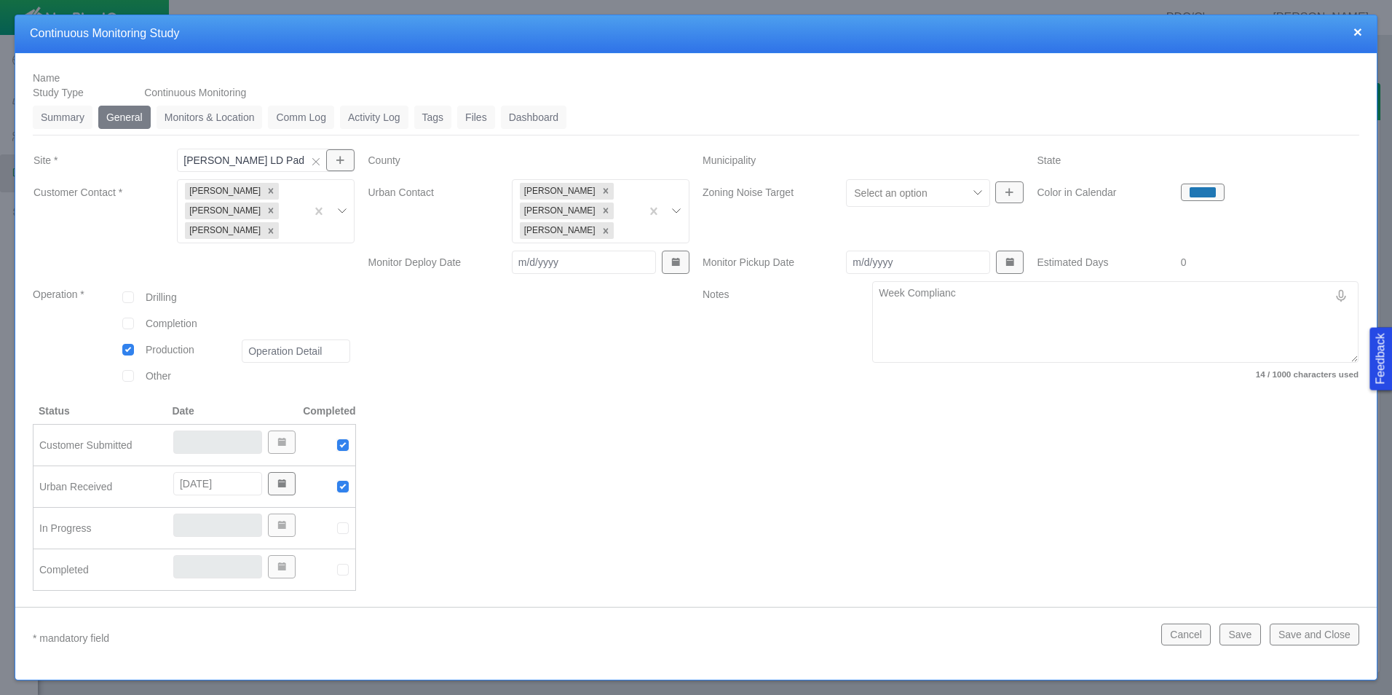
type textarea "Week Compliance"
type textarea "x"
type textarea "Week Compliance"
type textarea "x"
type textarea "Week Compliance C"
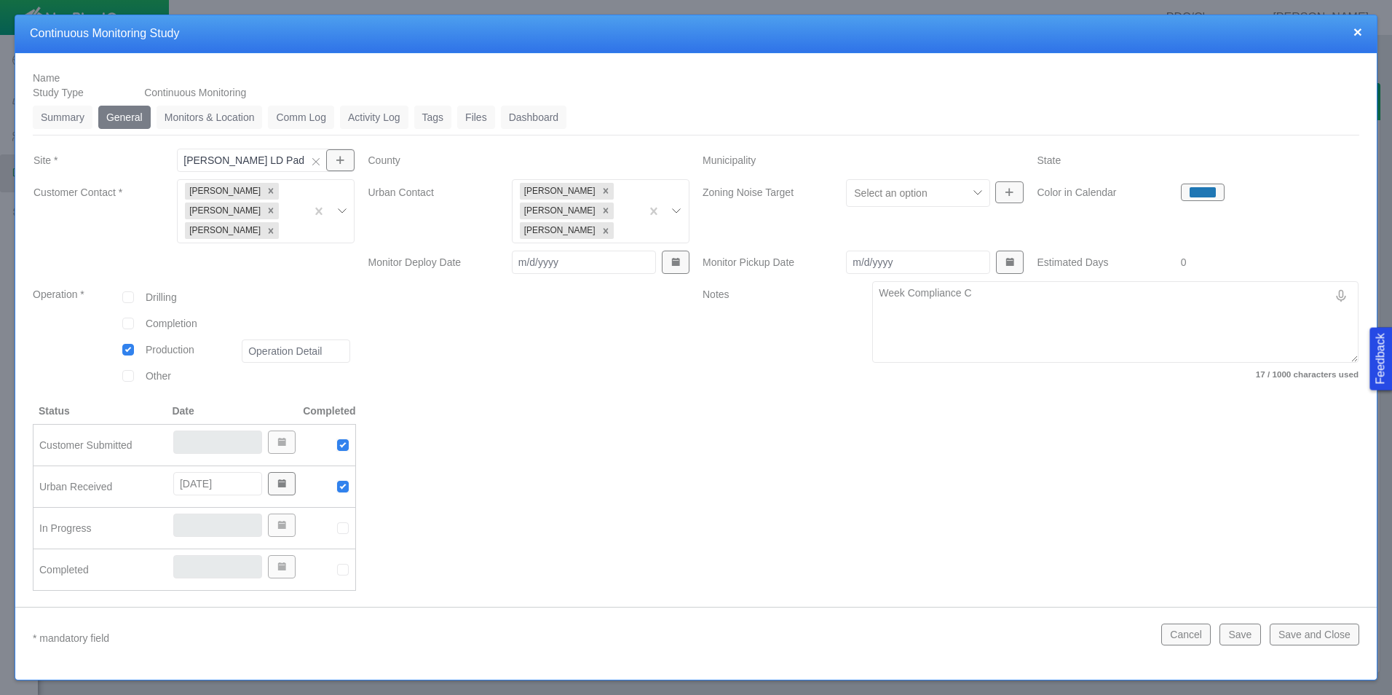
type textarea "x"
type textarea "Week Compliance Ch"
type textarea "x"
type textarea "Week Compliance Che"
type textarea "x"
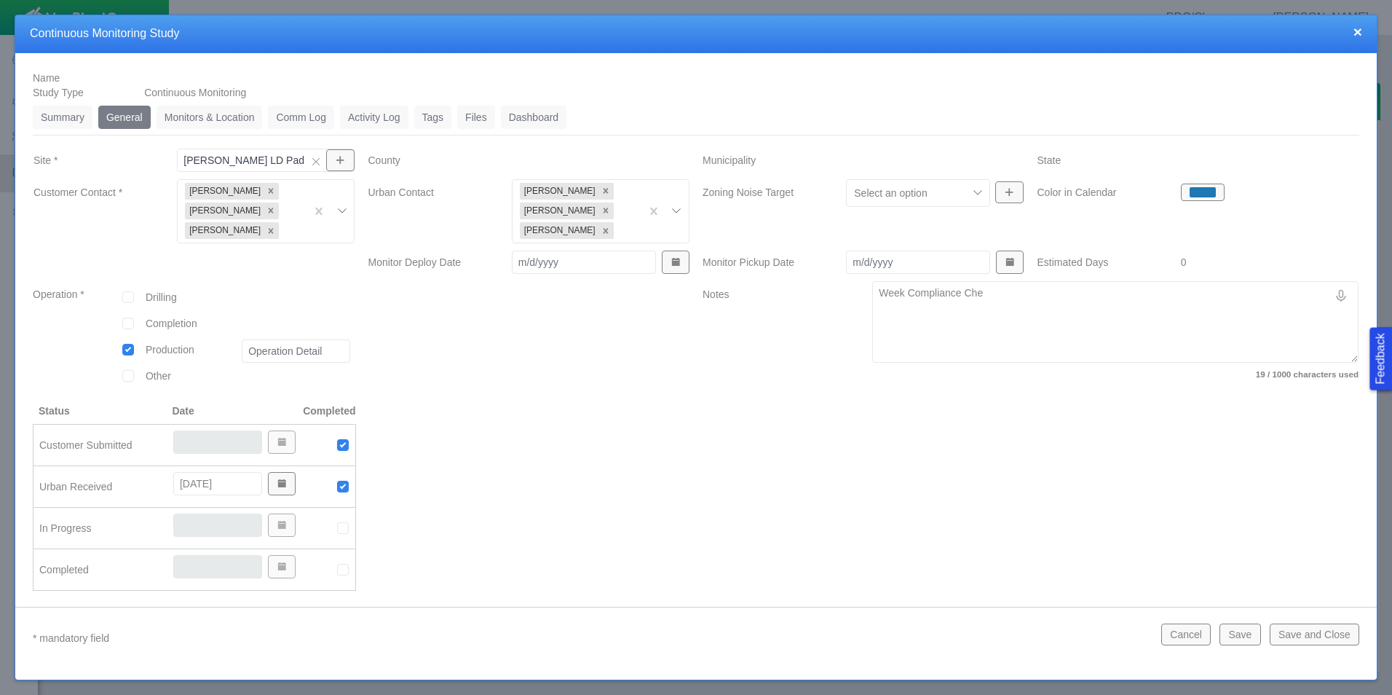
type textarea "Week Compliance Chec"
type textarea "x"
type textarea "Week Compliance Check"
type textarea "x"
type textarea "Week Compliance Check"
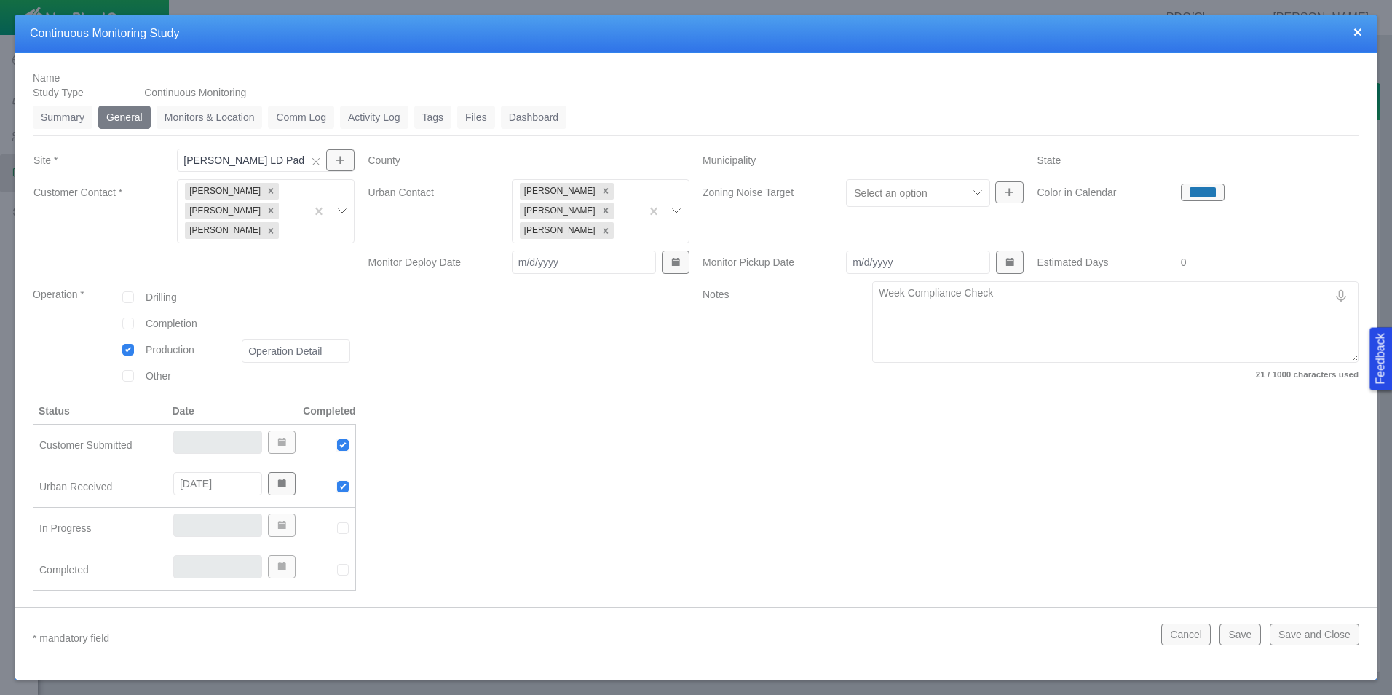
click at [787, 491] on div at bounding box center [1030, 502] width 669 height 199
click at [70, 112] on link "Summary" at bounding box center [63, 117] width 60 height 23
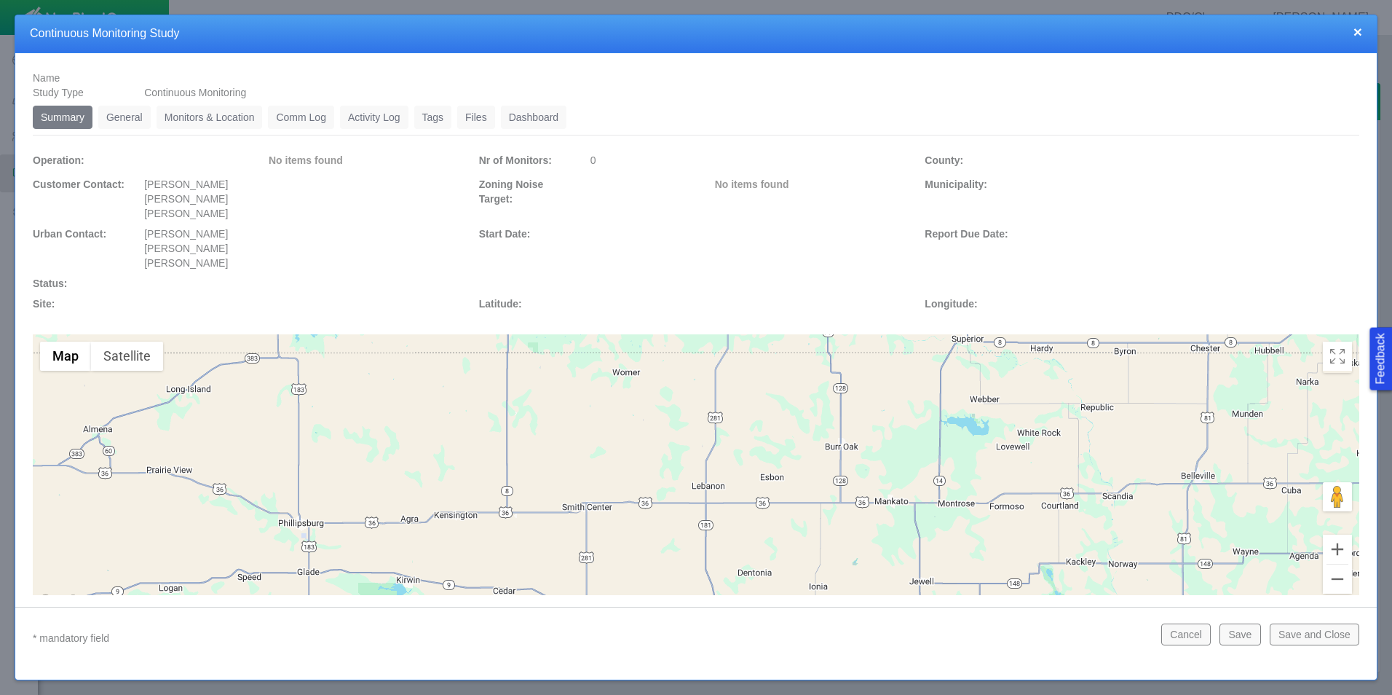
click at [142, 113] on link "General" at bounding box center [124, 117] width 52 height 23
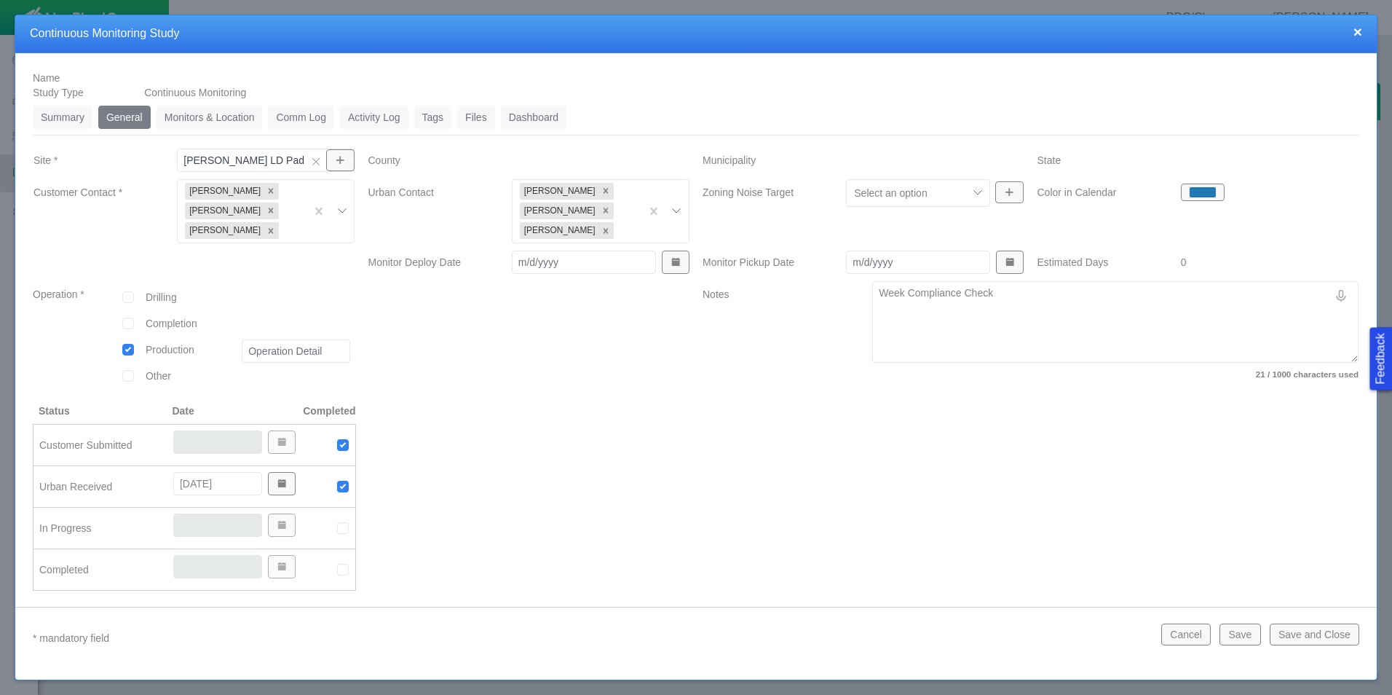
click at [455, 338] on div at bounding box center [529, 342] width 335 height 122
click at [597, 398] on div at bounding box center [529, 342] width 335 height 122
click at [227, 113] on link "Monitors & Location" at bounding box center [210, 117] width 106 height 23
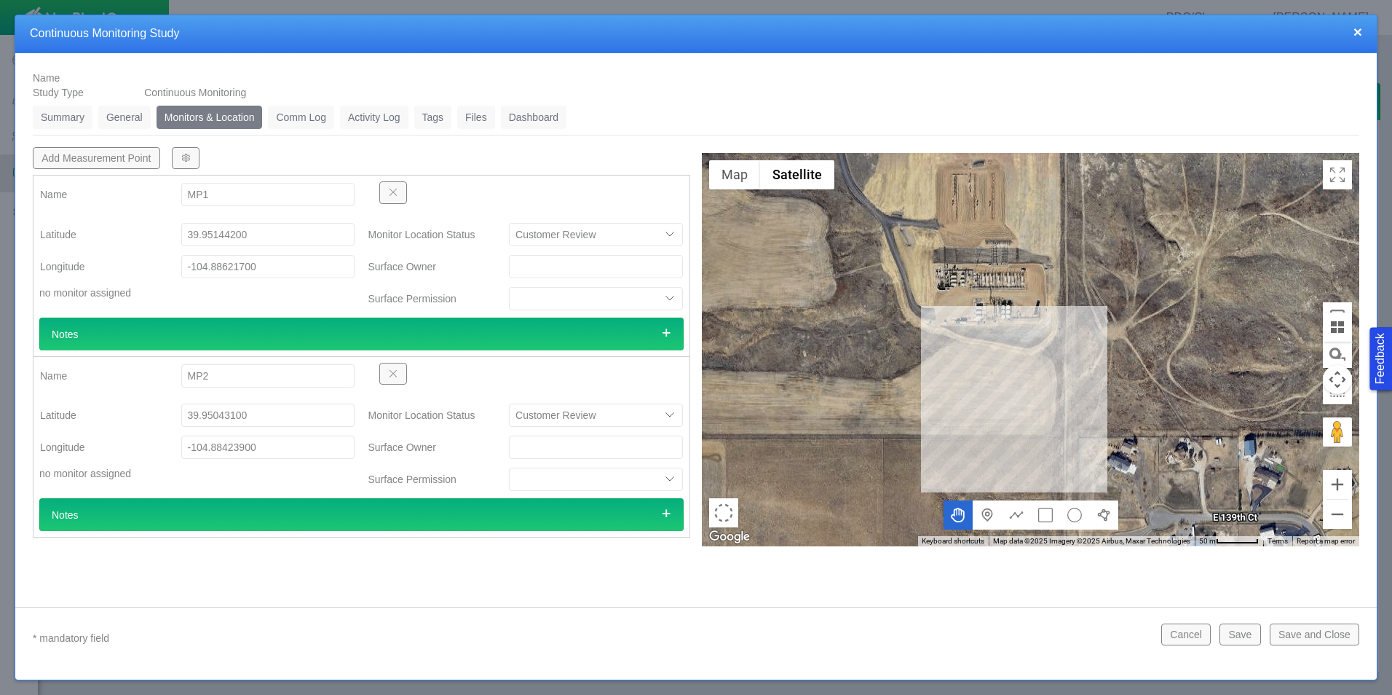
click at [124, 112] on link "General" at bounding box center [124, 117] width 52 height 23
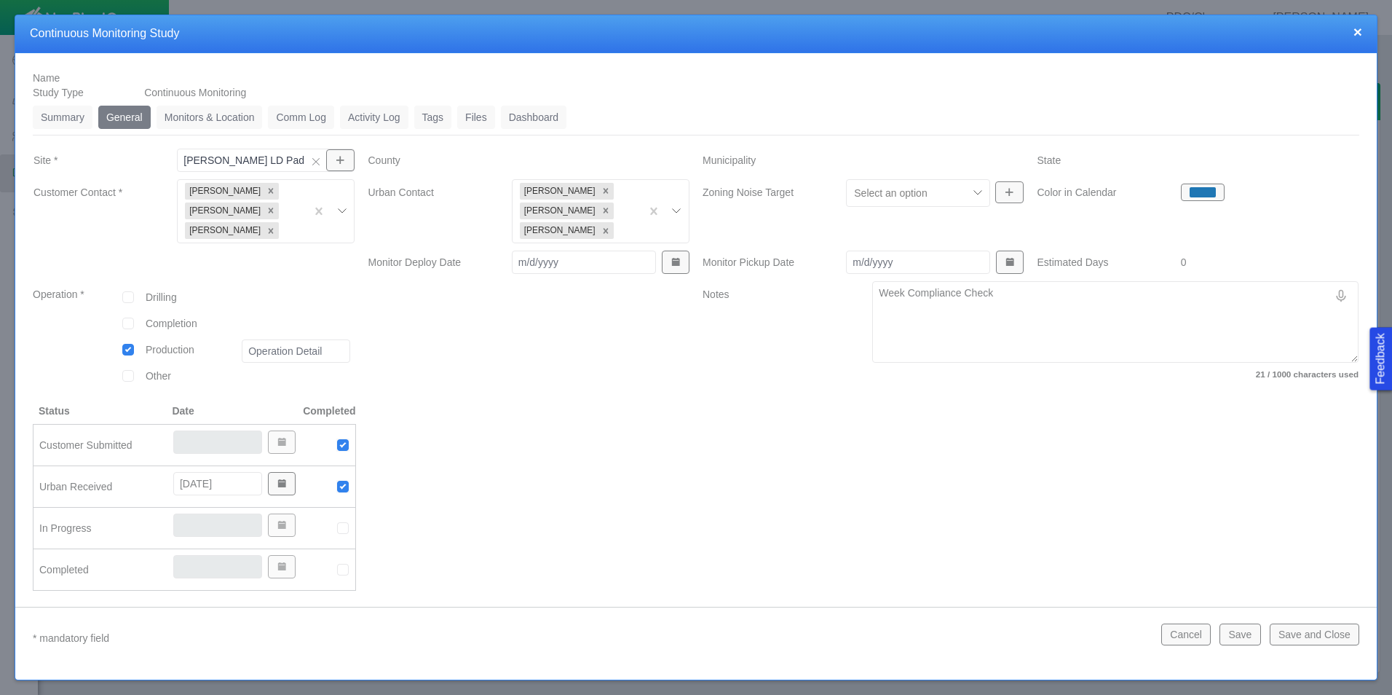
click at [58, 114] on link "Summary" at bounding box center [63, 117] width 60 height 23
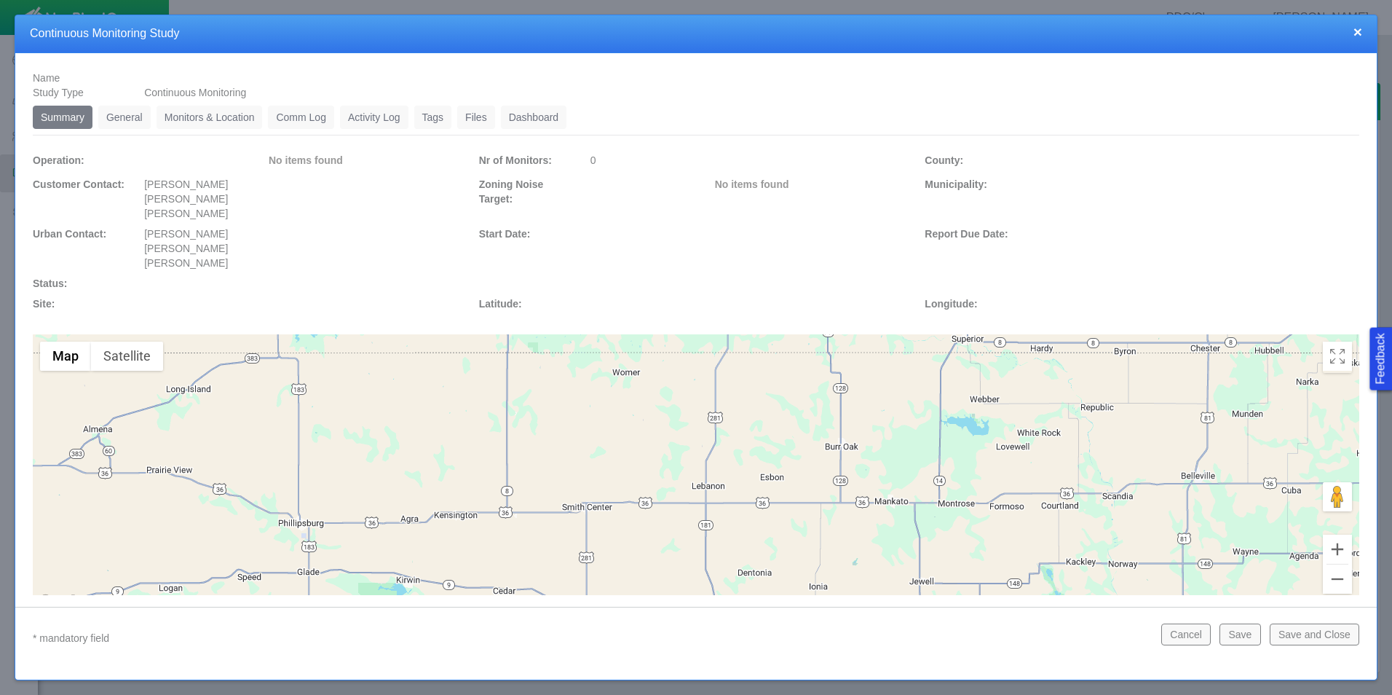
click at [112, 117] on link "General" at bounding box center [124, 117] width 52 height 23
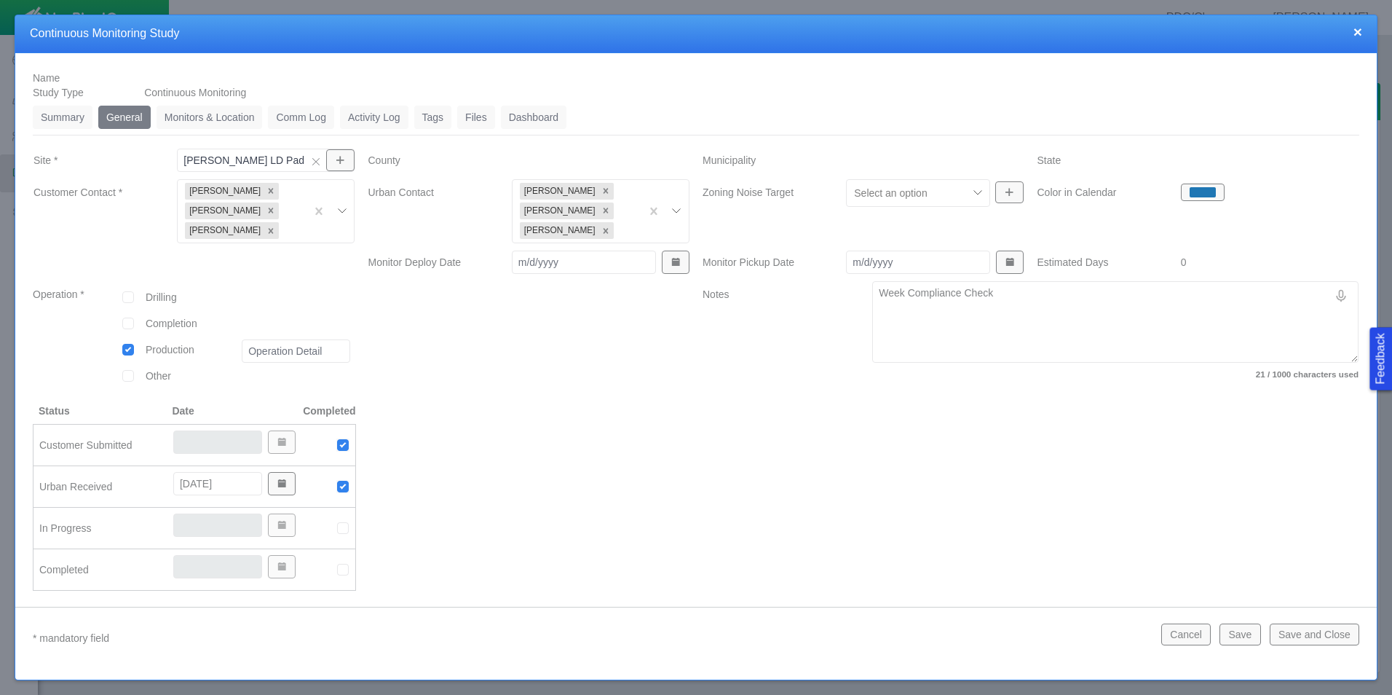
click at [215, 117] on link "Monitors & Location" at bounding box center [210, 117] width 106 height 23
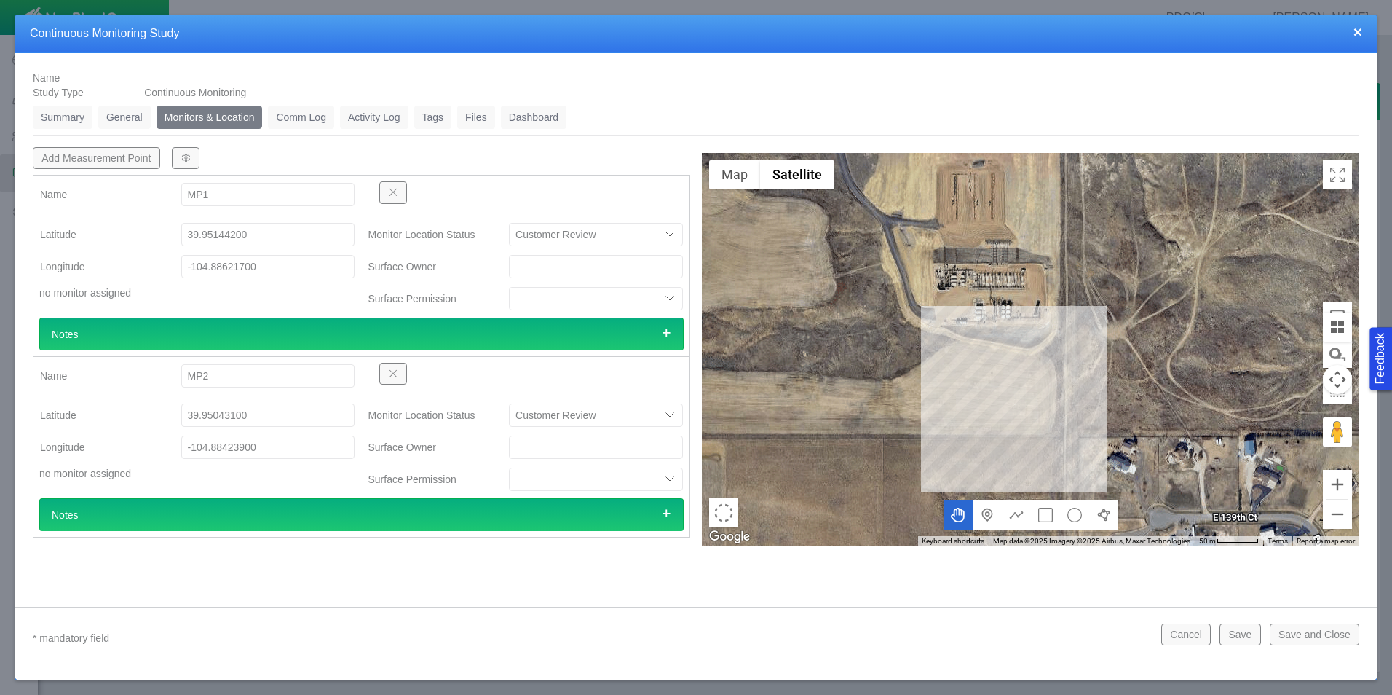
click at [291, 116] on link "Comm Log" at bounding box center [301, 117] width 66 height 23
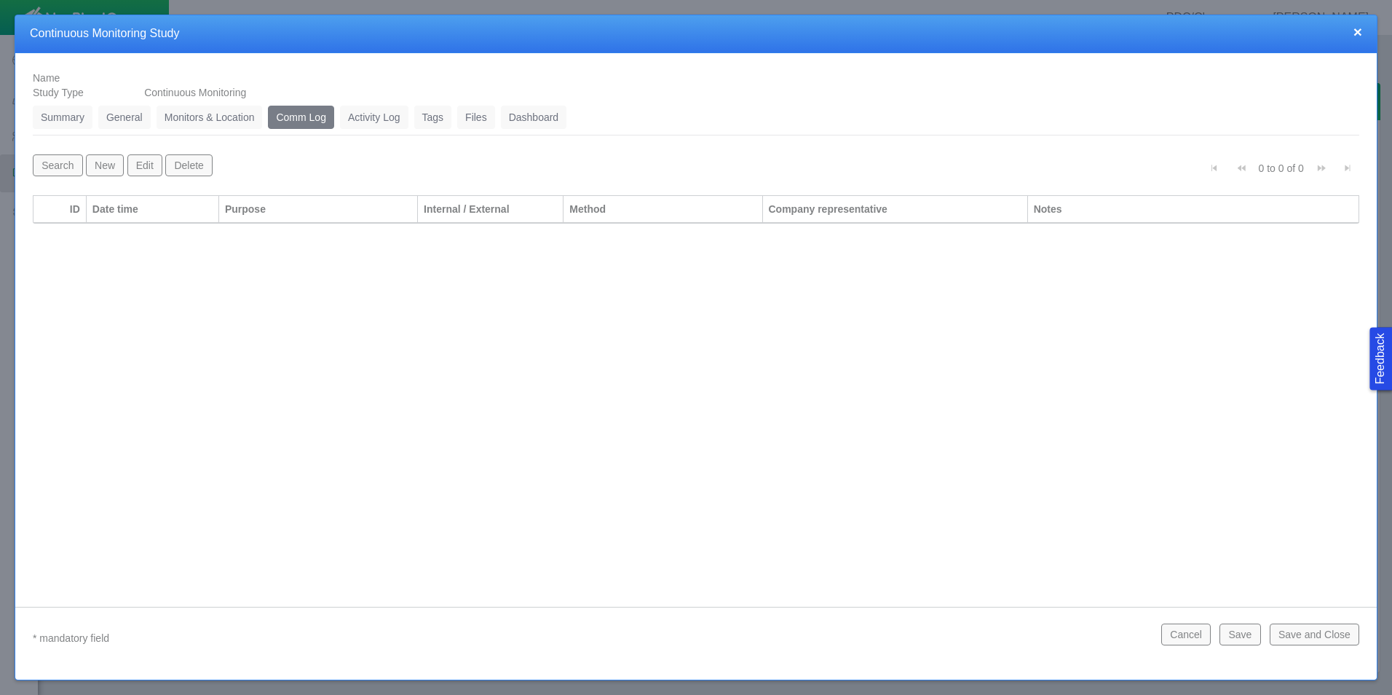
click at [184, 120] on link "Monitors & Location" at bounding box center [210, 117] width 106 height 23
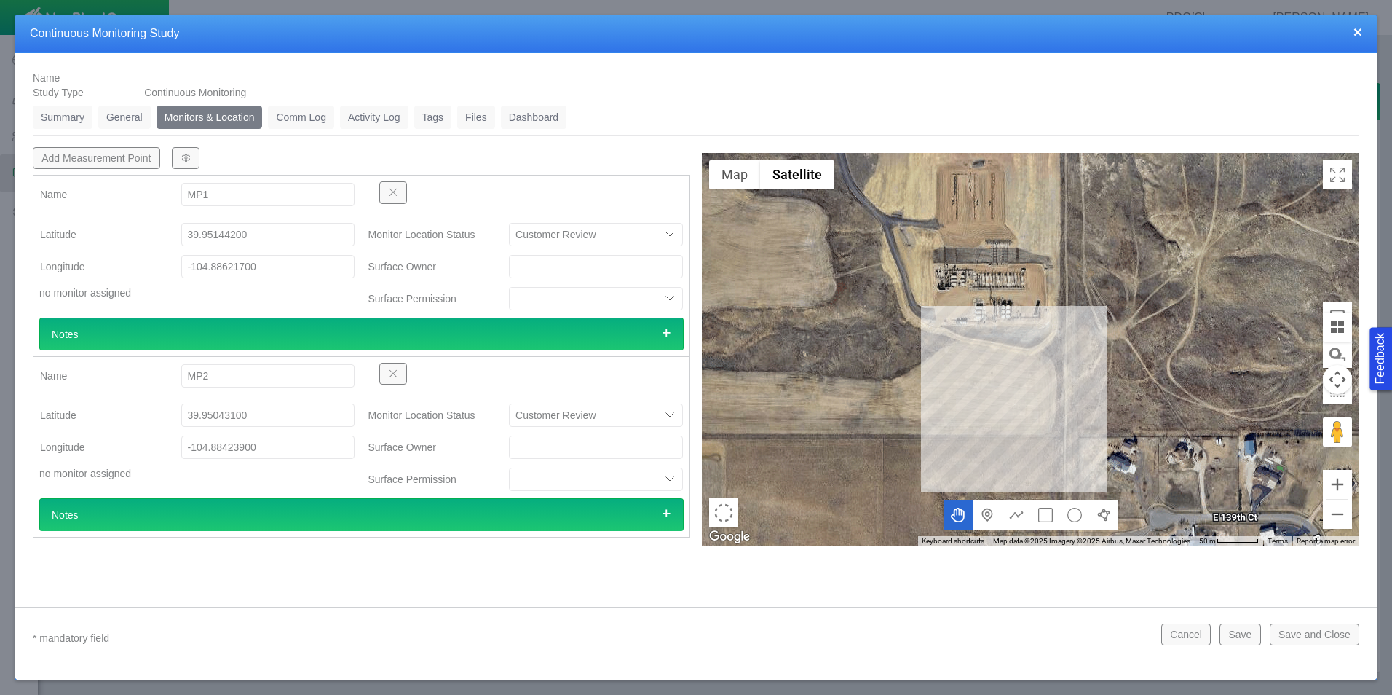
click at [535, 122] on link "Dashboard" at bounding box center [534, 117] width 66 height 23
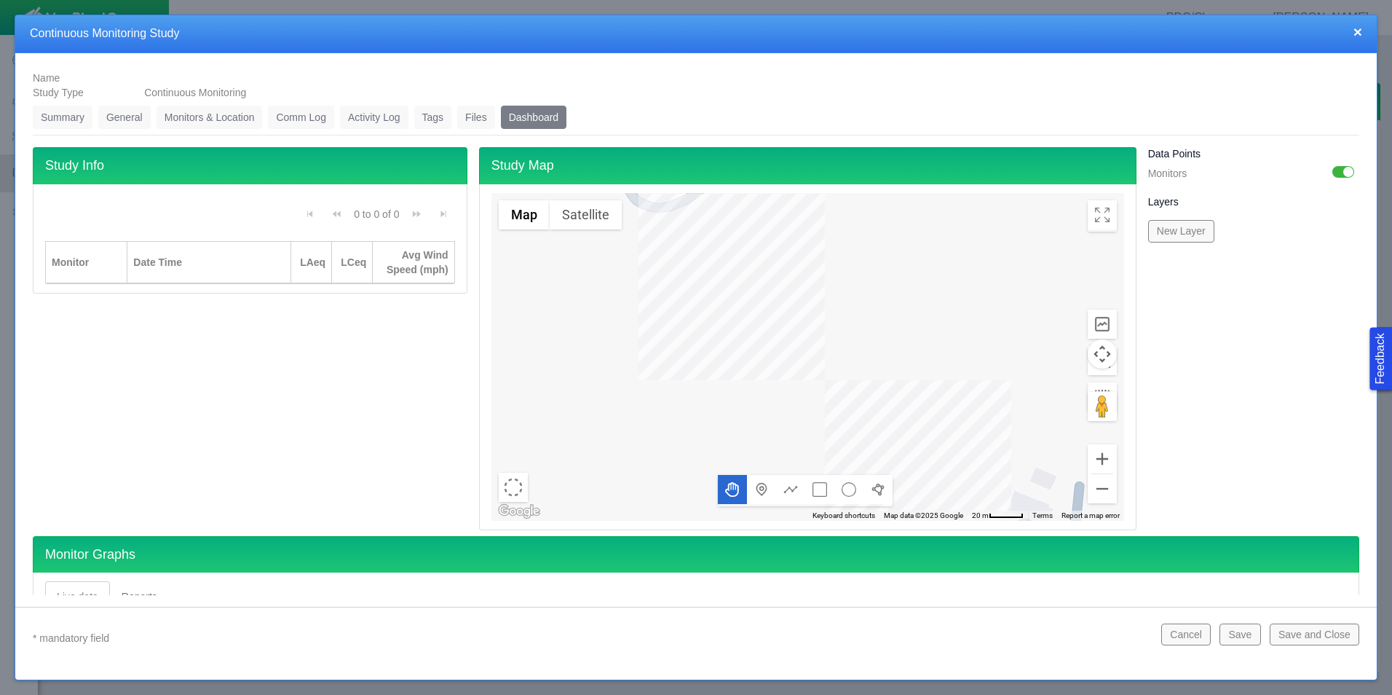
click at [54, 119] on link "Summary" at bounding box center [63, 117] width 60 height 23
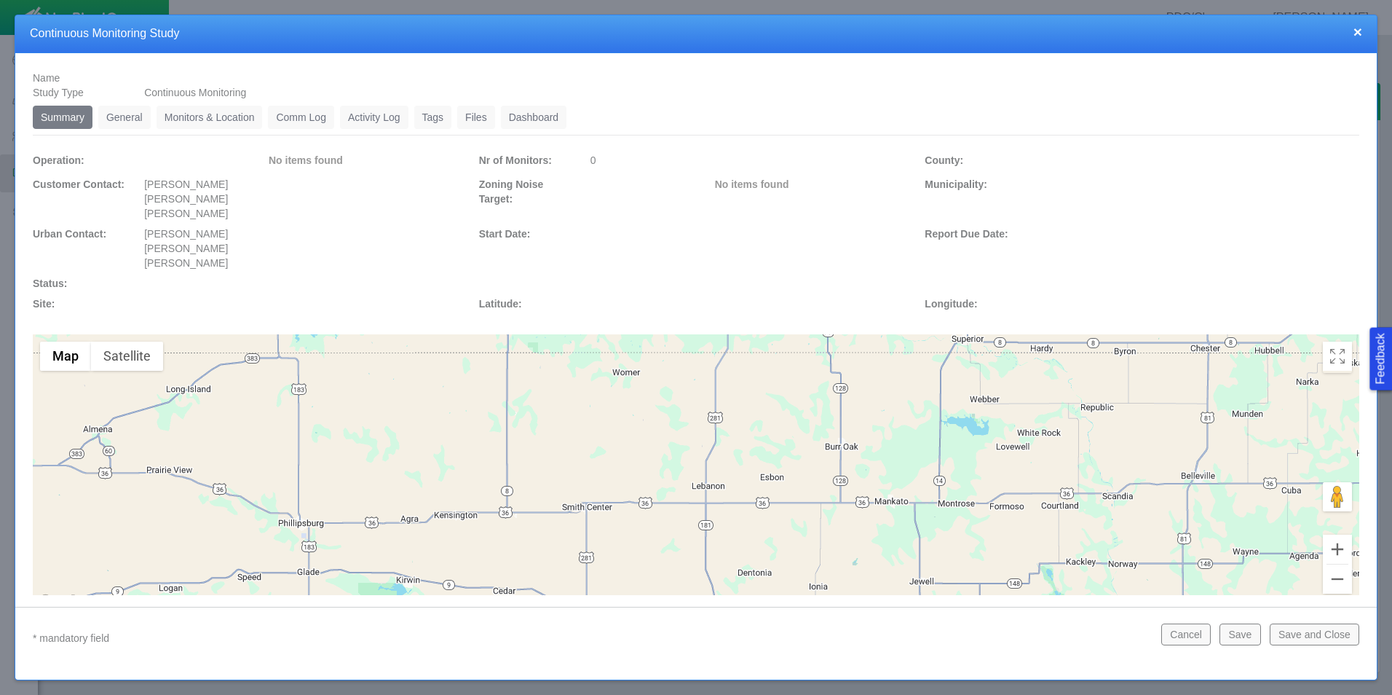
click at [129, 122] on link "General" at bounding box center [124, 117] width 52 height 23
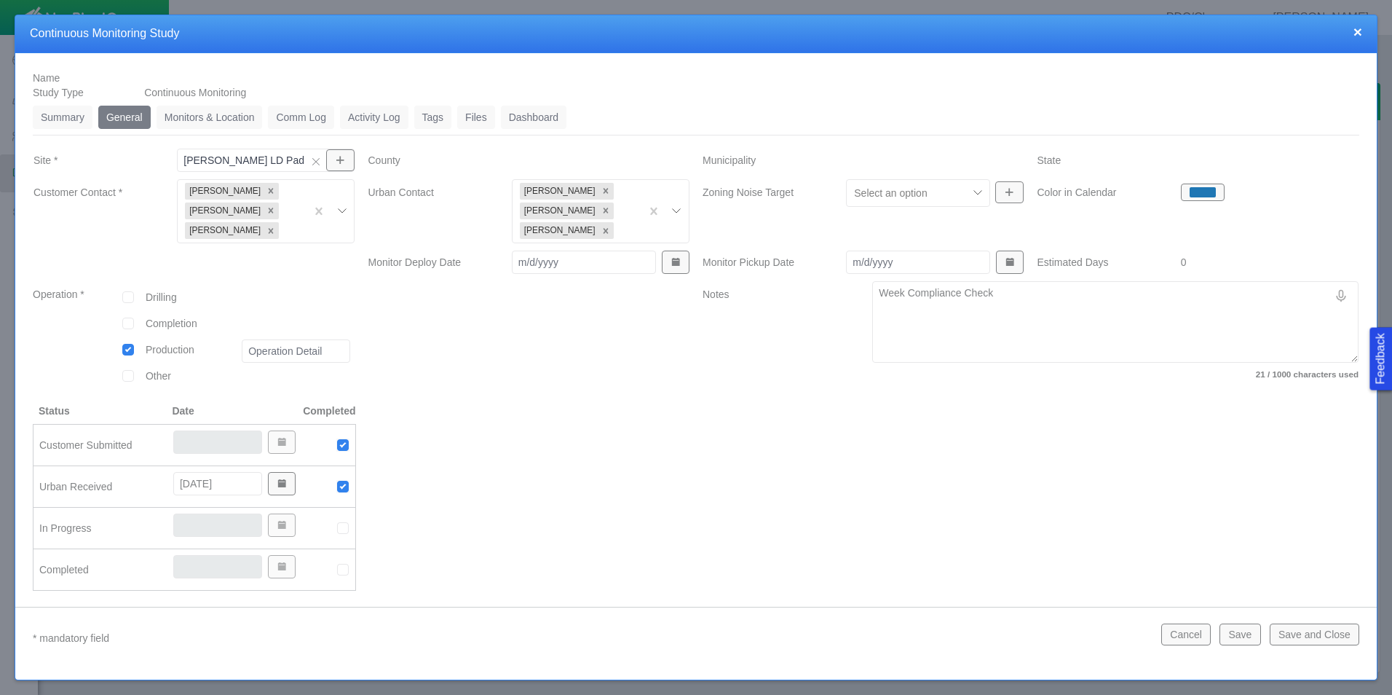
click at [790, 425] on div at bounding box center [1030, 502] width 669 height 199
click at [232, 120] on link "Monitors & Location" at bounding box center [210, 117] width 106 height 23
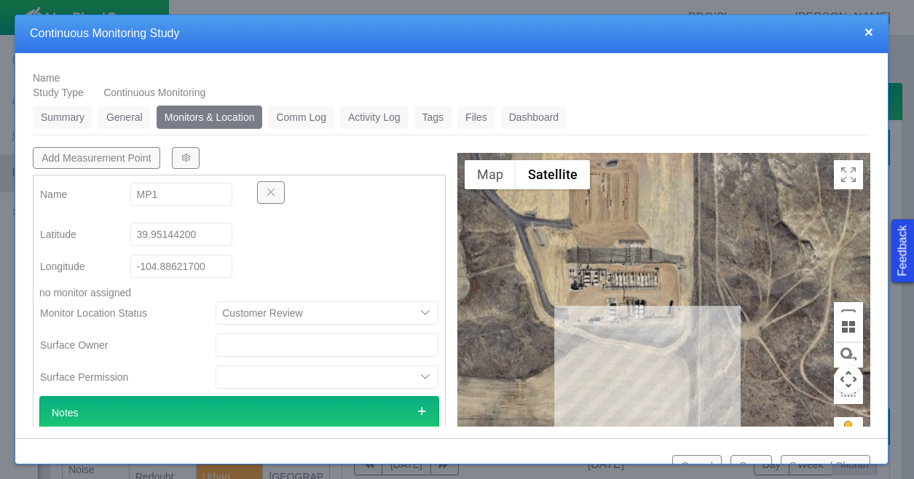
type textarea "x"
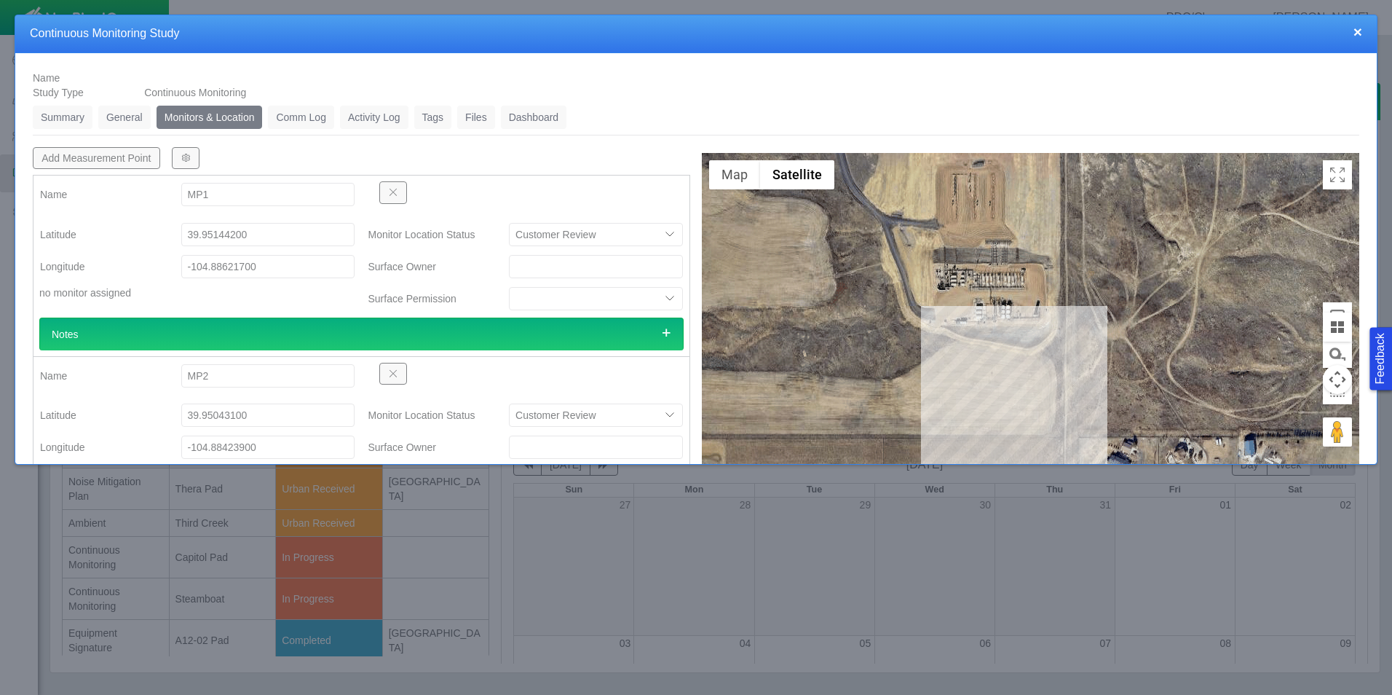
click at [1392, 400] on html "Feedback PDC/Chevron Ben Landon Projects Sites CRM Noise Administration Dashboa…" at bounding box center [696, 347] width 1392 height 695
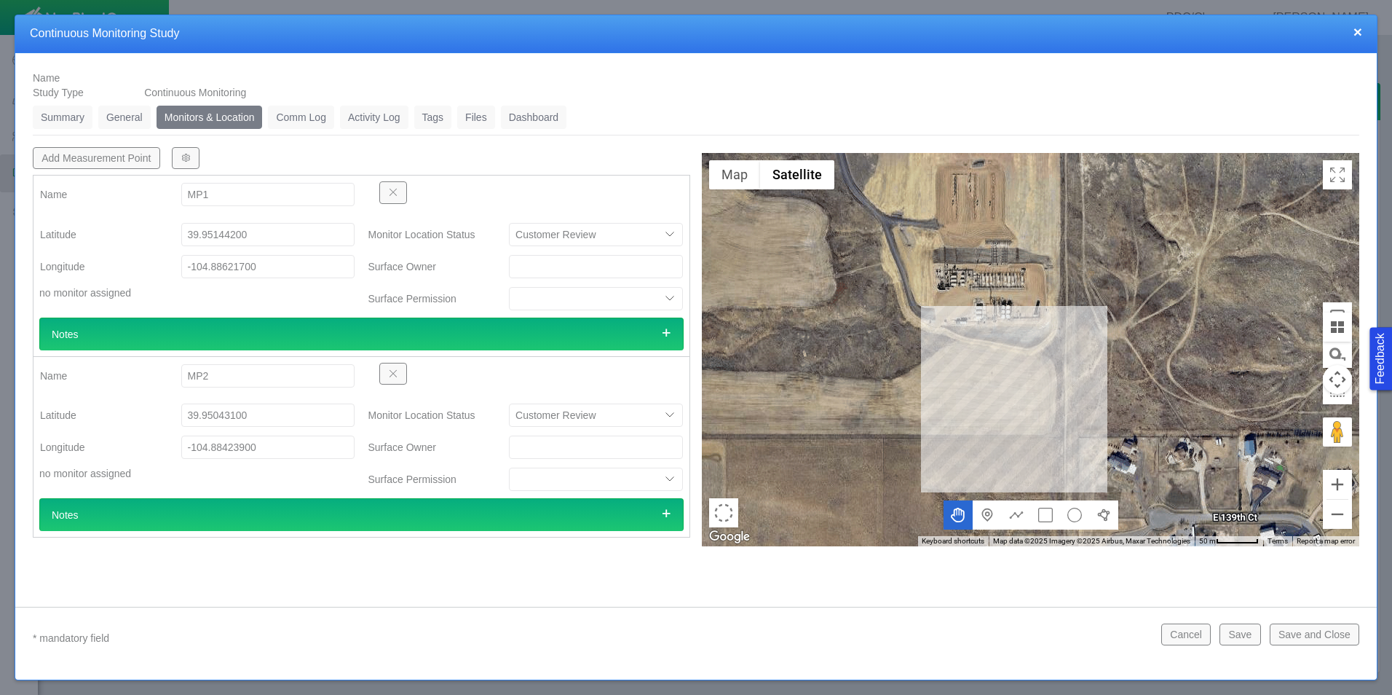
click at [1107, 694] on html "Feedback PDC/Chevron Ben Landon Projects Sites CRM Noise Administration Dashboa…" at bounding box center [696, 347] width 1392 height 695
click at [112, 114] on link "General" at bounding box center [124, 117] width 52 height 23
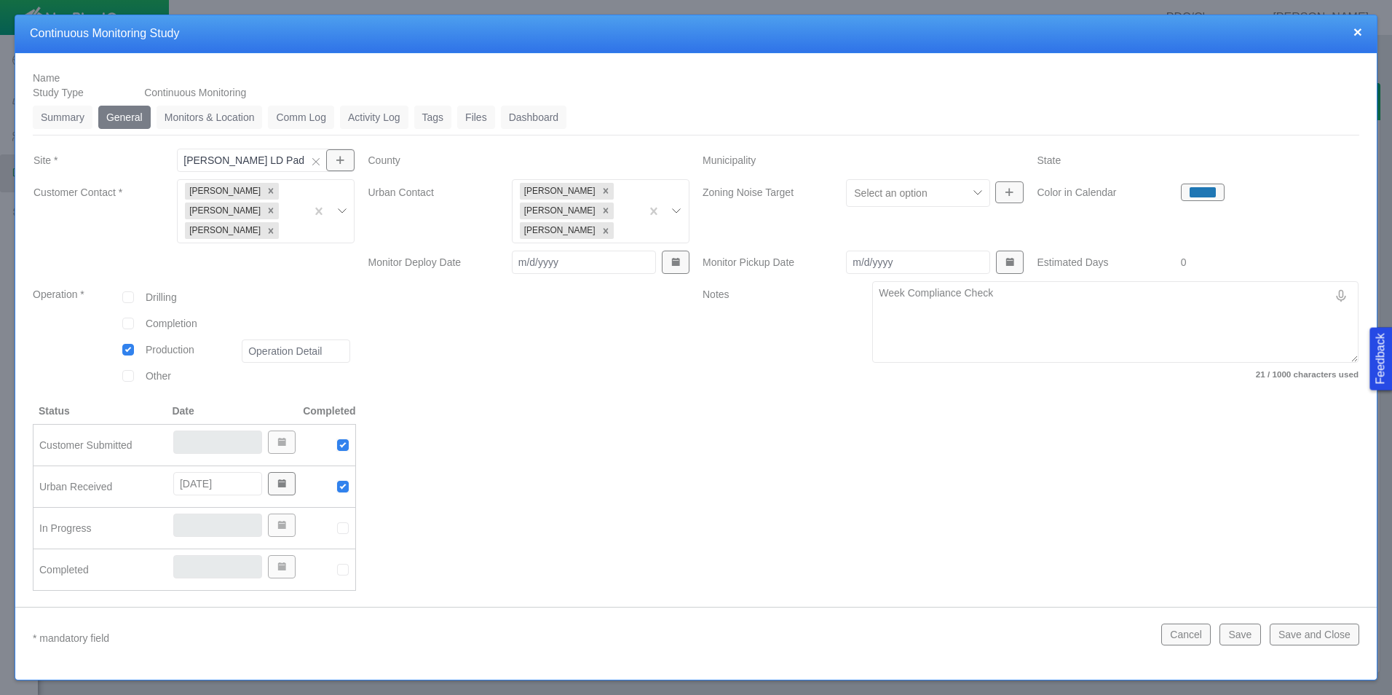
click at [178, 119] on link "Monitors & Location" at bounding box center [210, 117] width 106 height 23
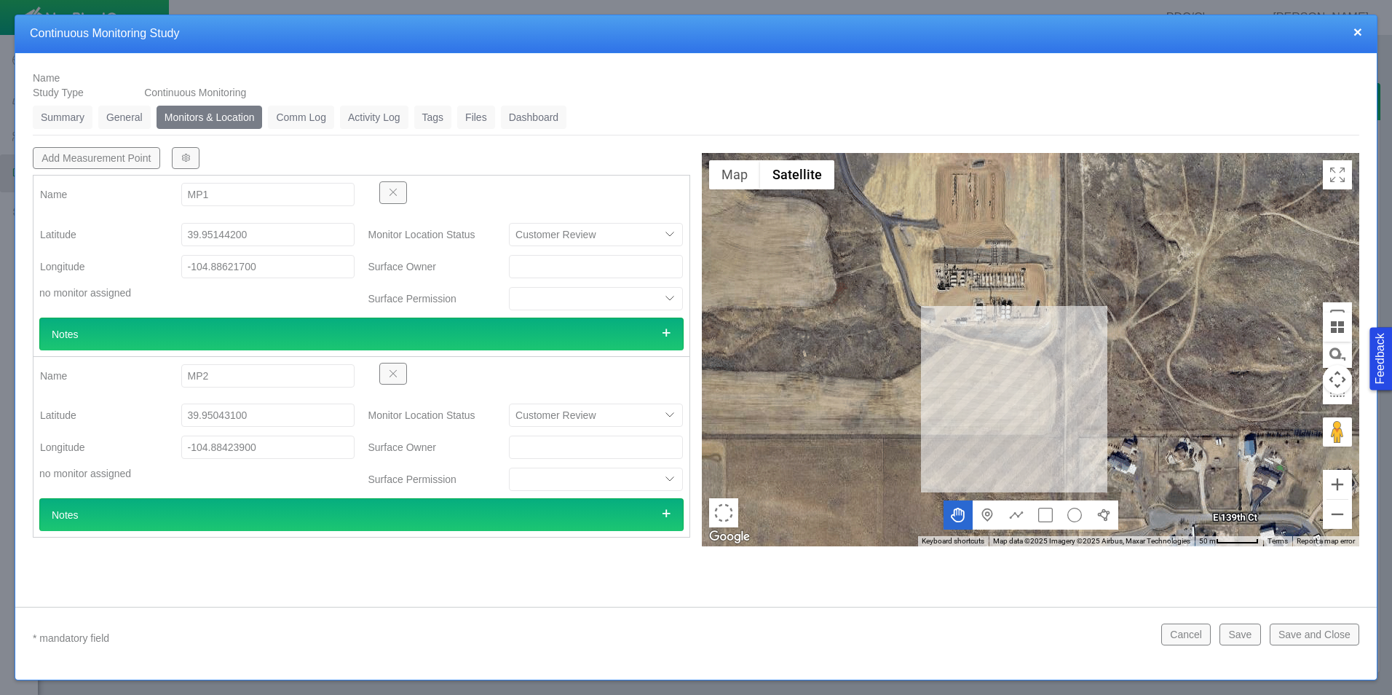
click at [79, 113] on link "Summary" at bounding box center [63, 117] width 60 height 23
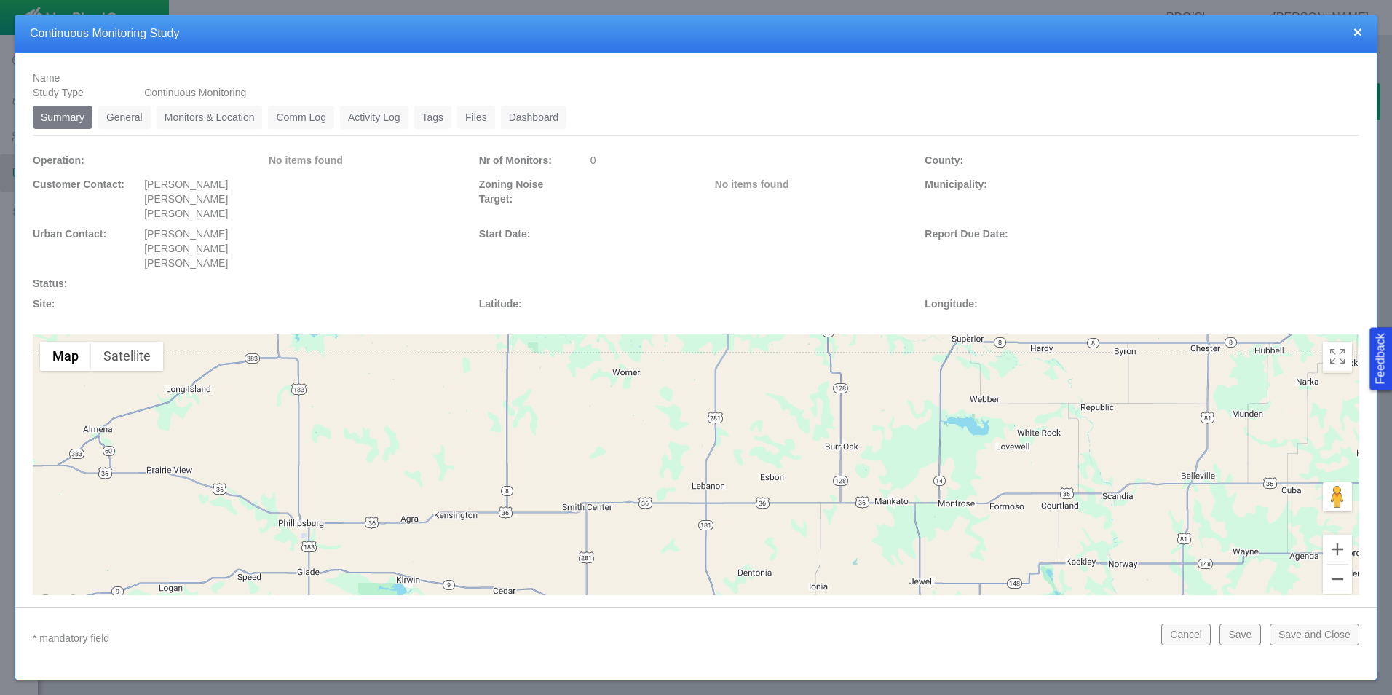
click at [130, 117] on link "General" at bounding box center [124, 117] width 52 height 23
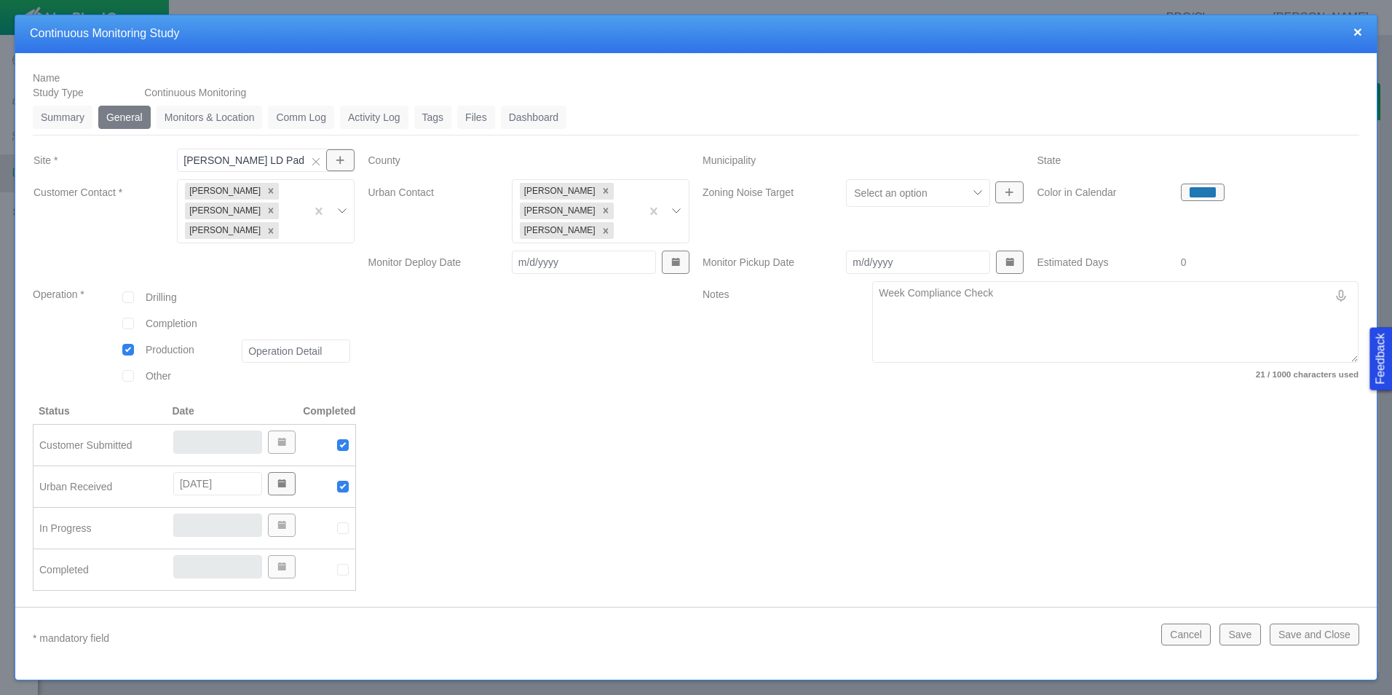
click at [184, 112] on link "Monitors & Location" at bounding box center [210, 117] width 106 height 23
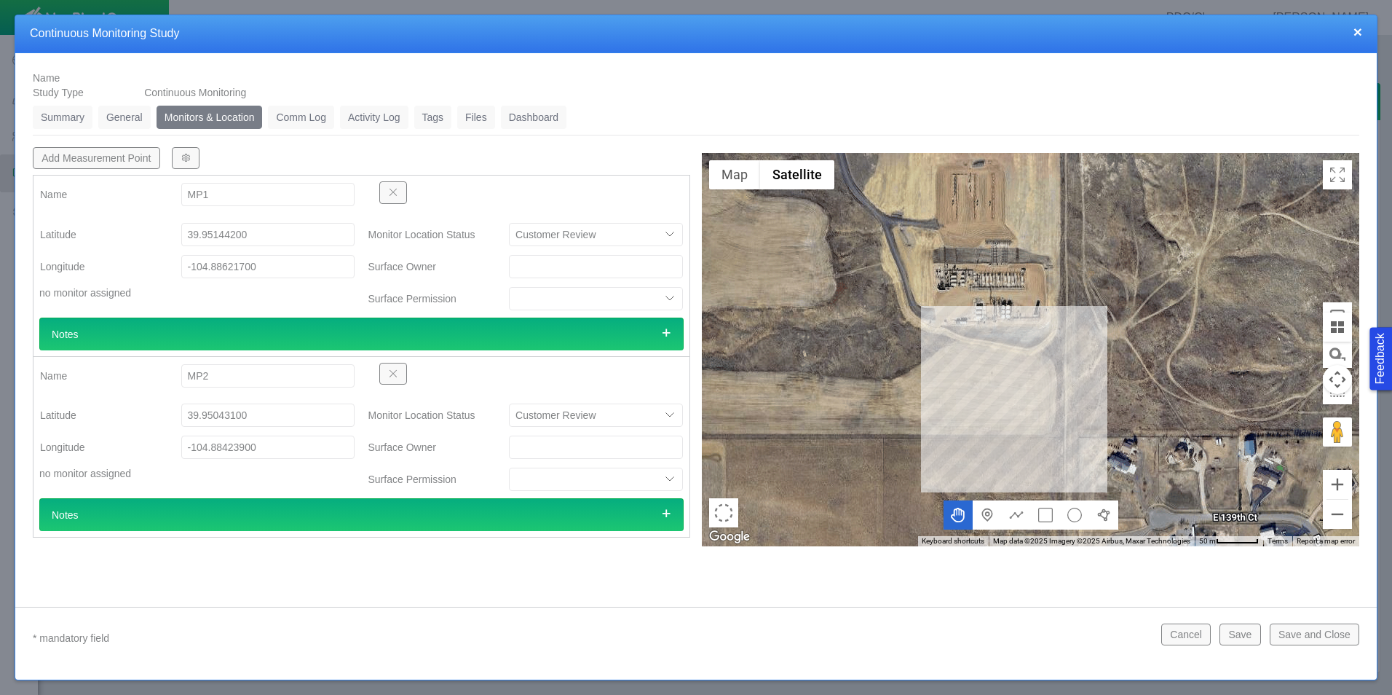
click at [300, 119] on link "Comm Log" at bounding box center [301, 117] width 66 height 23
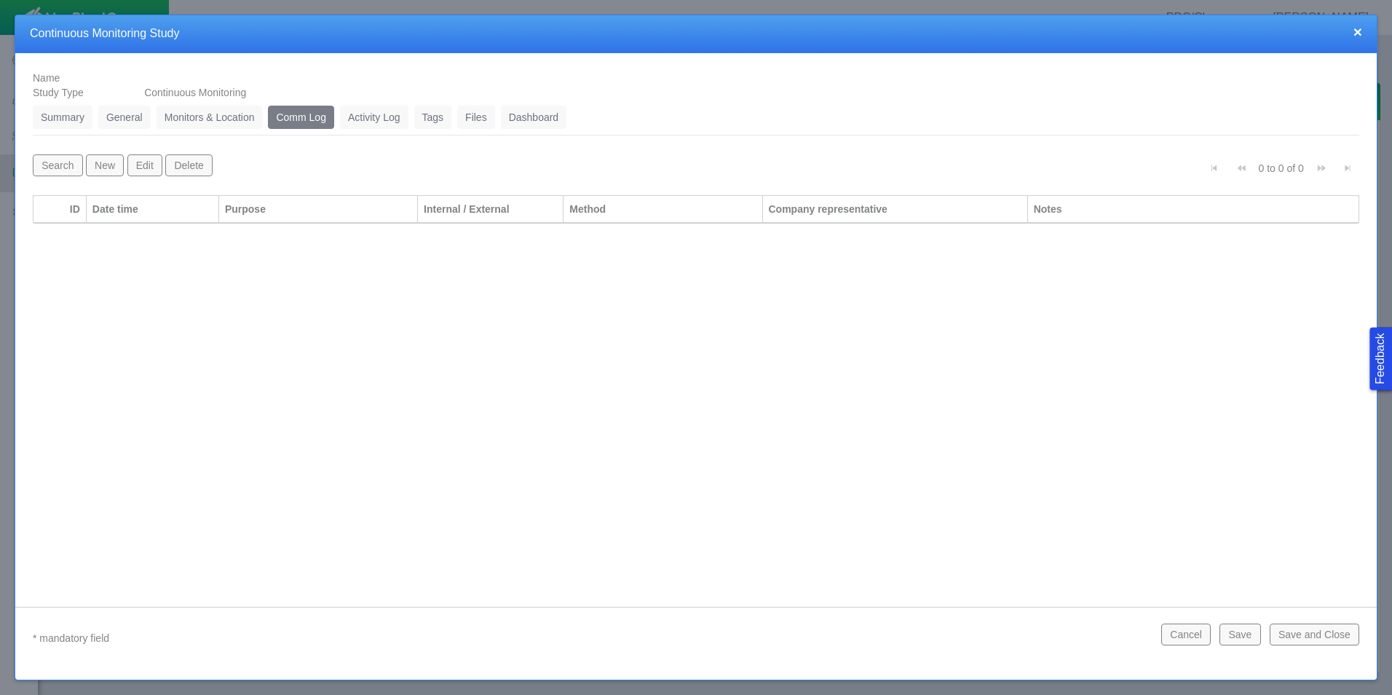
click at [77, 119] on link "Summary" at bounding box center [63, 117] width 60 height 23
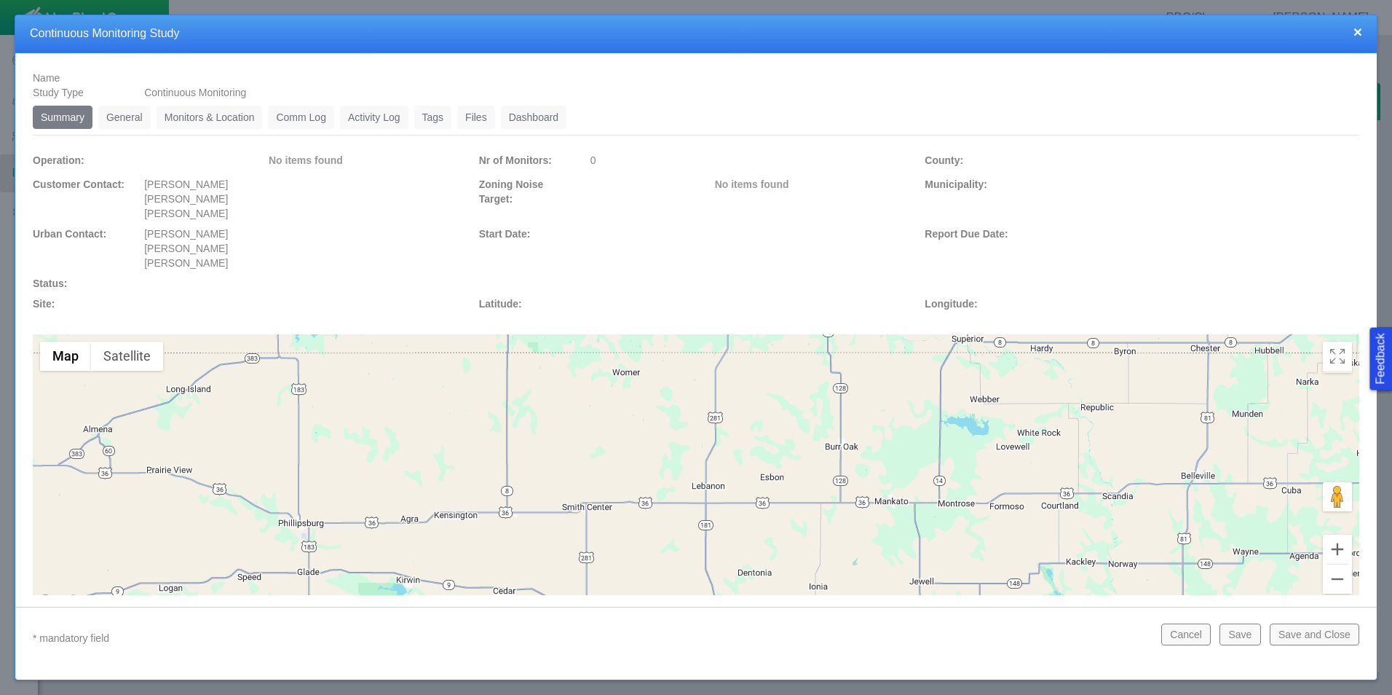
click at [1332, 639] on button "Save and Close" at bounding box center [1315, 634] width 90 height 22
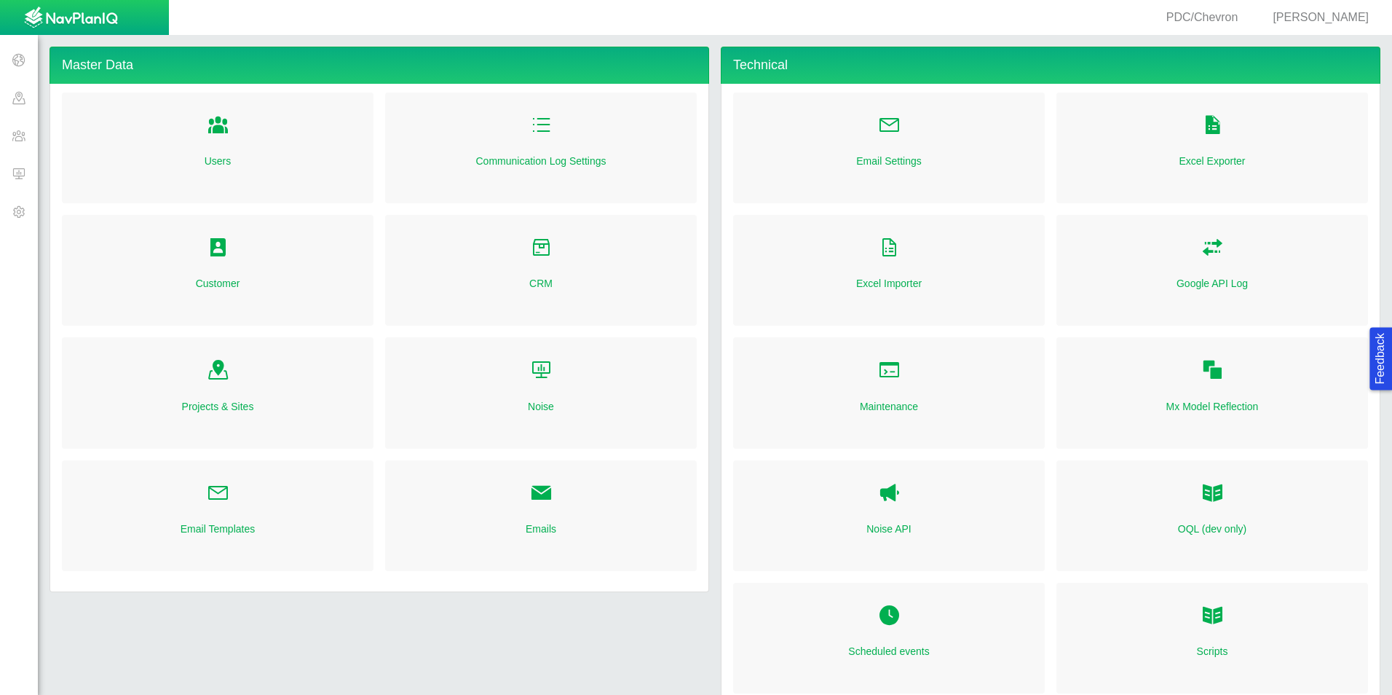
click at [22, 178] on span at bounding box center [19, 173] width 38 height 38
click at [18, 173] on span at bounding box center [19, 173] width 38 height 38
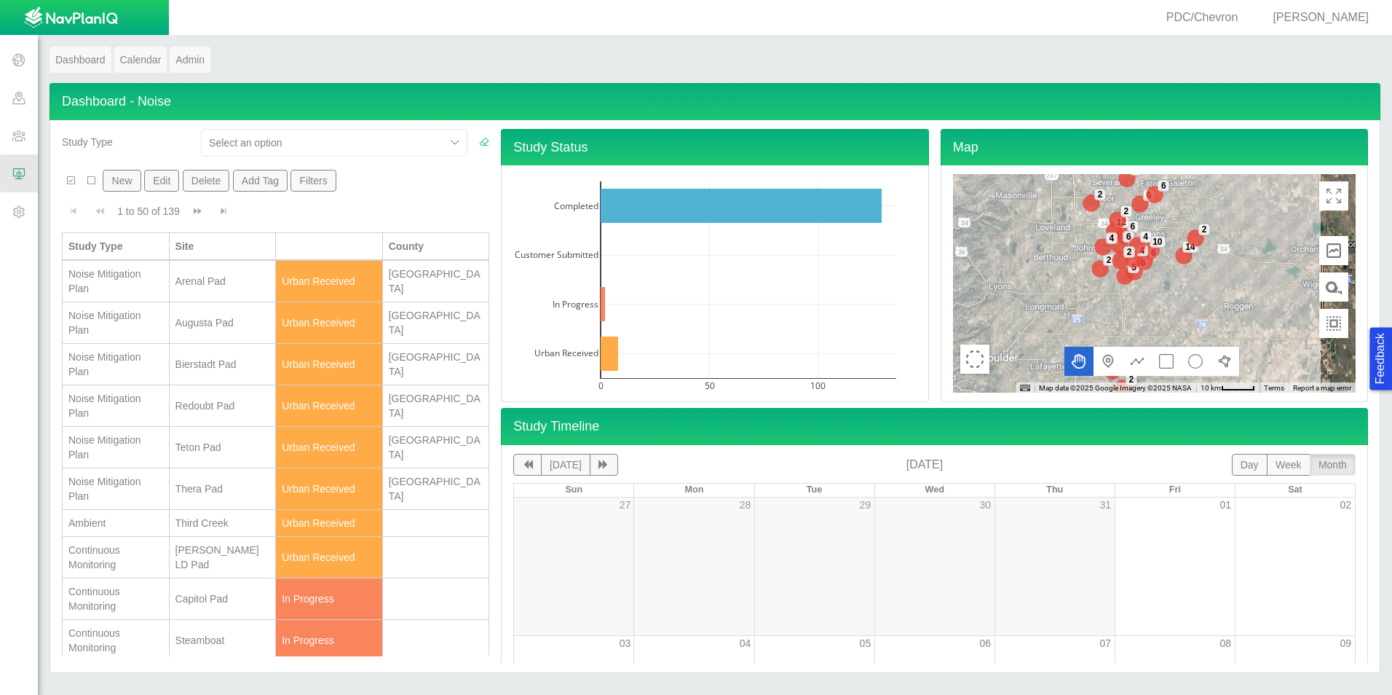
scroll to position [146, 0]
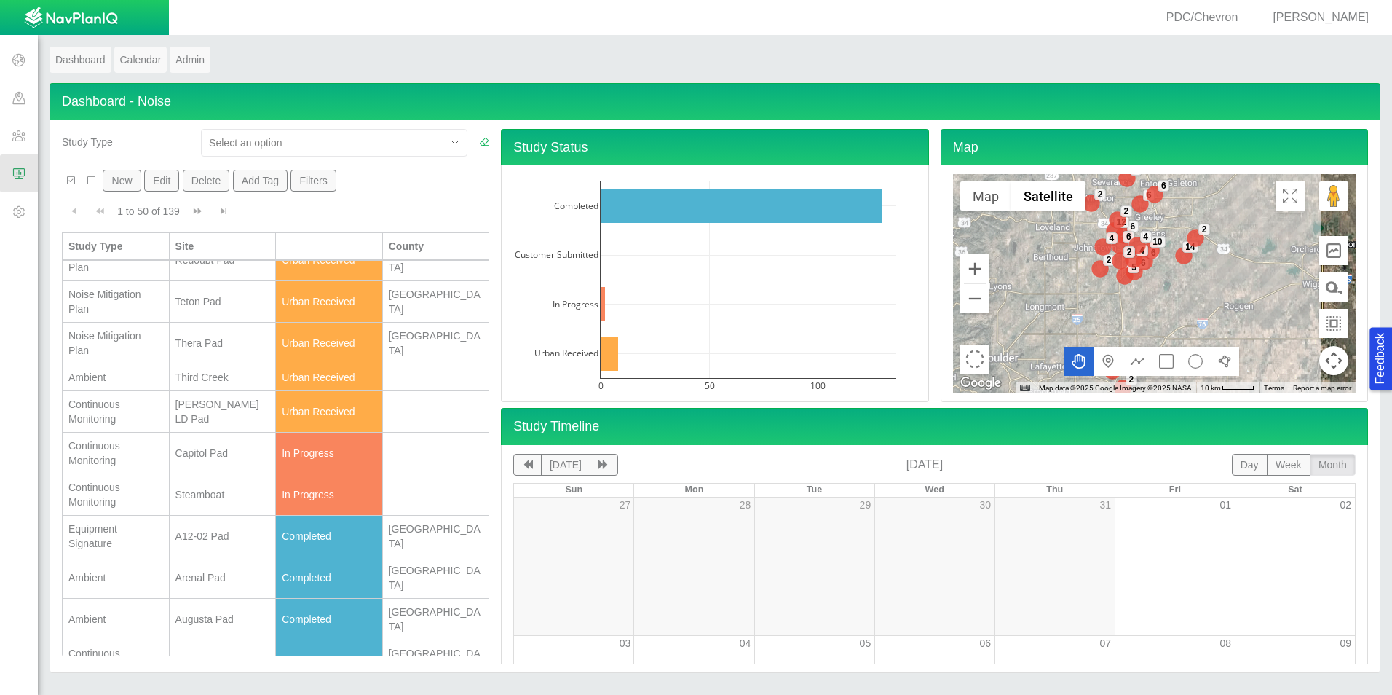
click at [193, 417] on div "[PERSON_NAME] LD Pad" at bounding box center [222, 411] width 95 height 29
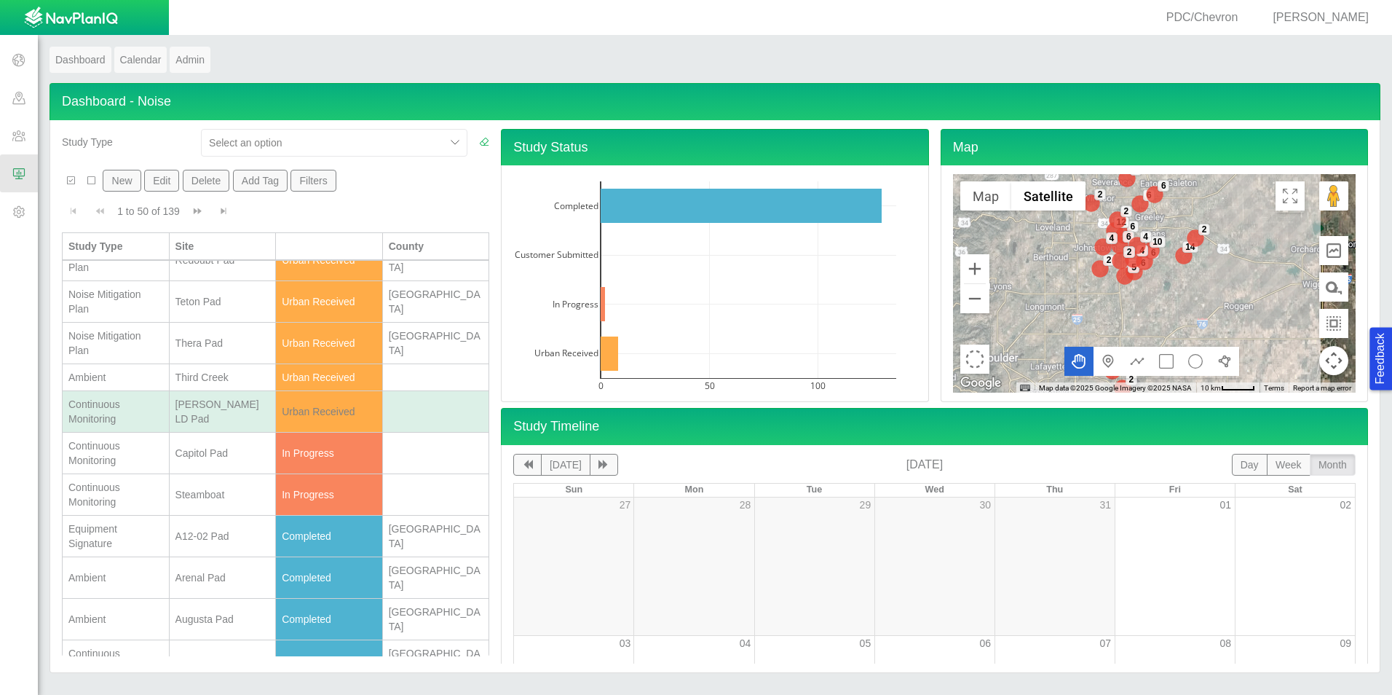
click at [193, 417] on div "[PERSON_NAME] LD Pad" at bounding box center [222, 411] width 95 height 29
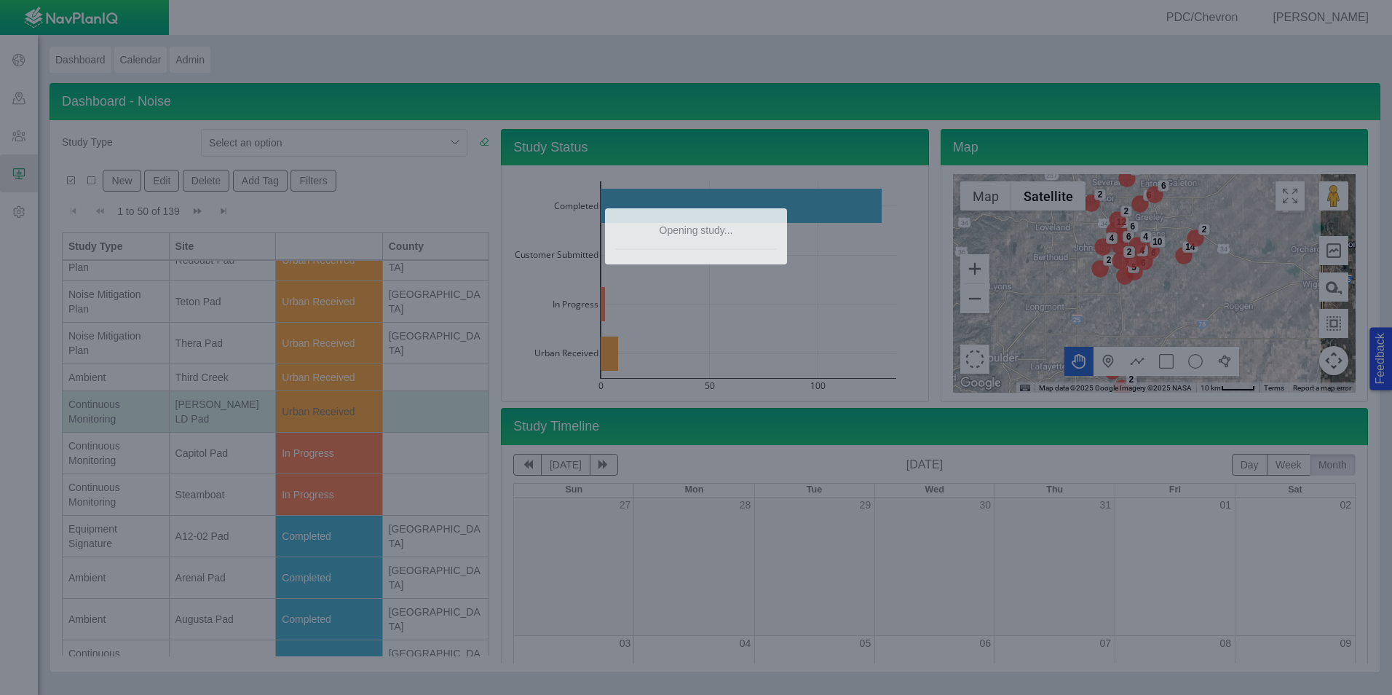
type textarea "x"
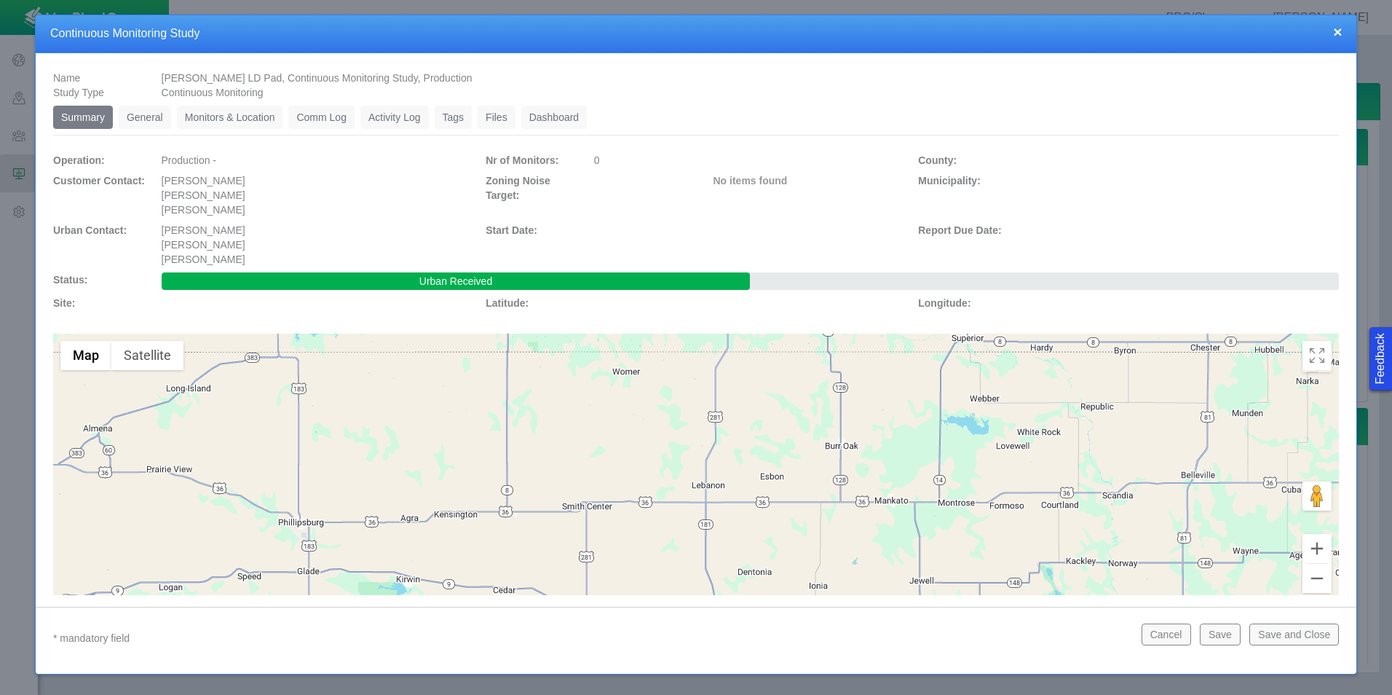
click at [151, 118] on link "General" at bounding box center [145, 117] width 52 height 23
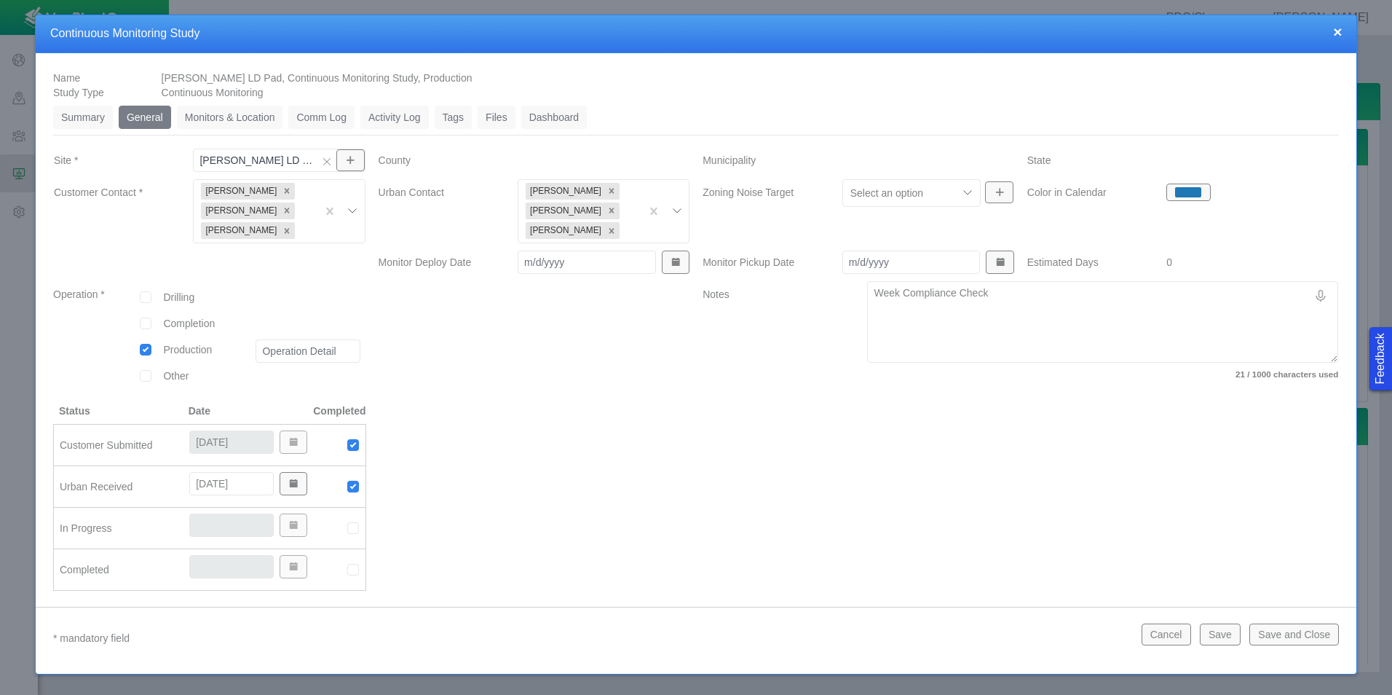
click at [247, 120] on link "Monitors & Location" at bounding box center [230, 117] width 106 height 23
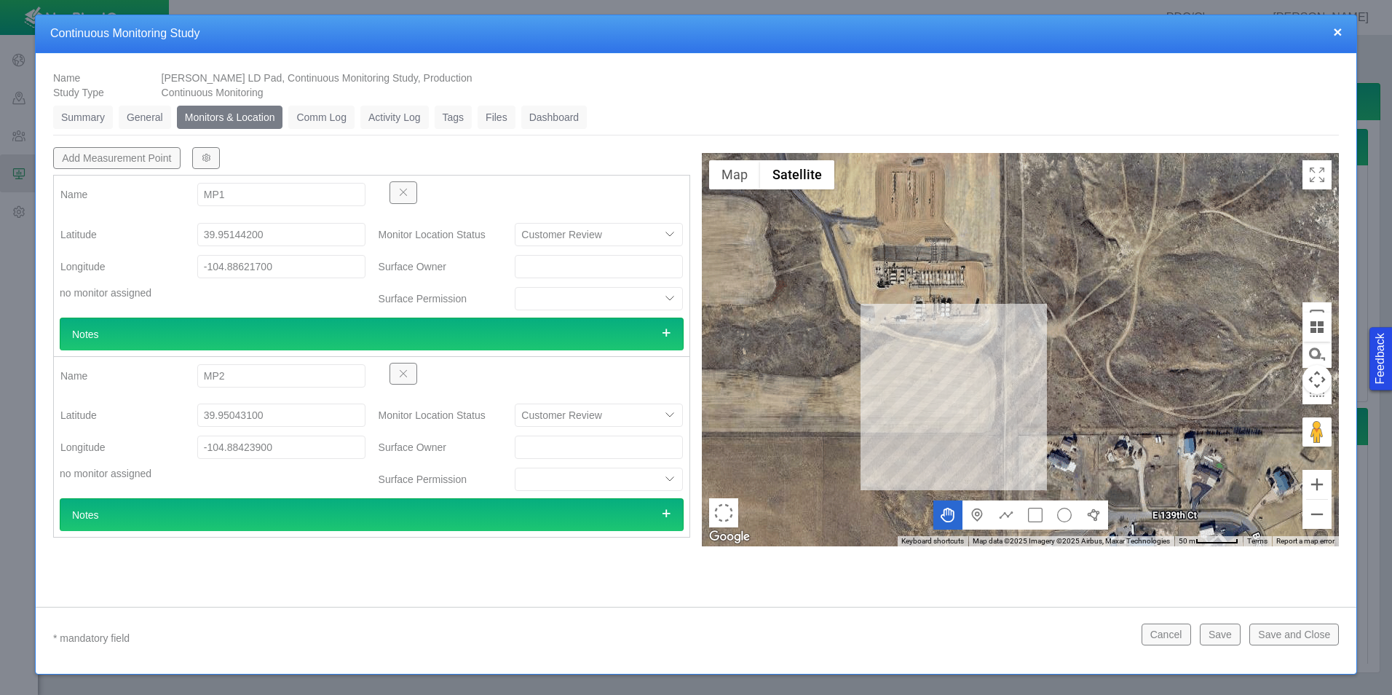
click at [1337, 31] on button "×" at bounding box center [1337, 31] width 9 height 15
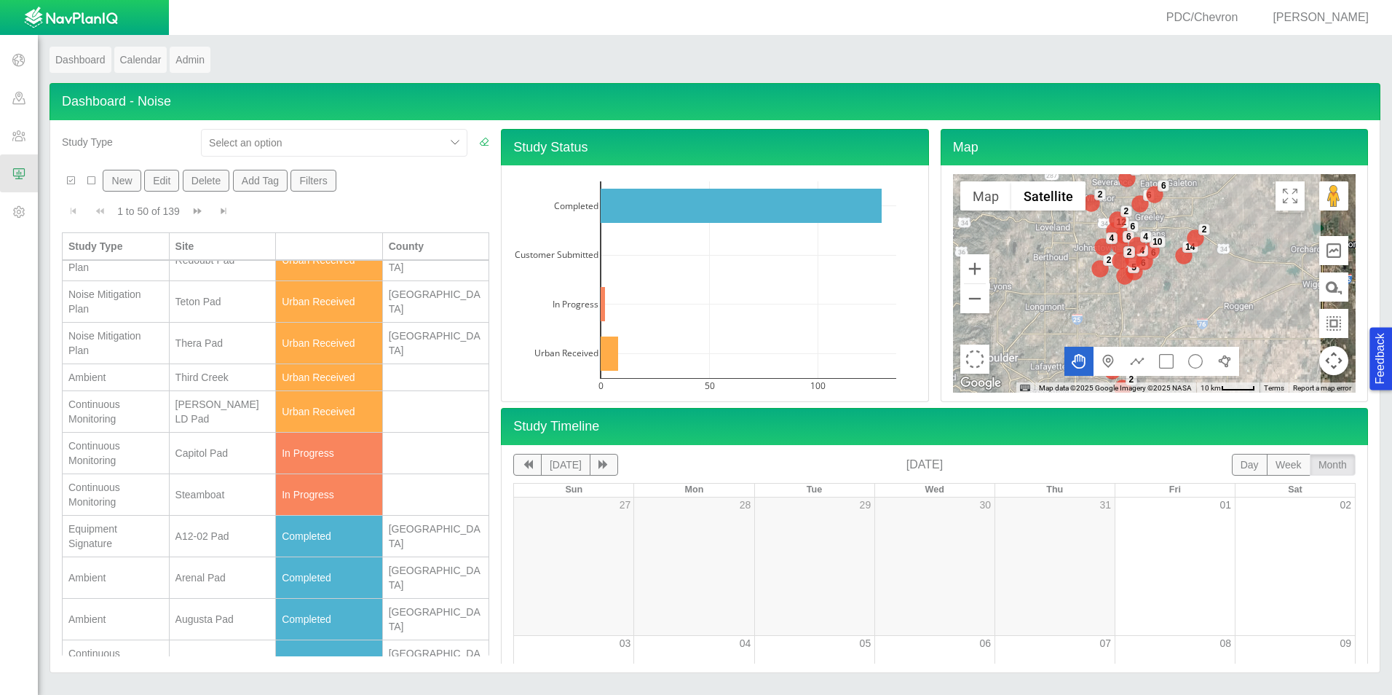
scroll to position [0, 0]
